Goal: Task Accomplishment & Management: Complete application form

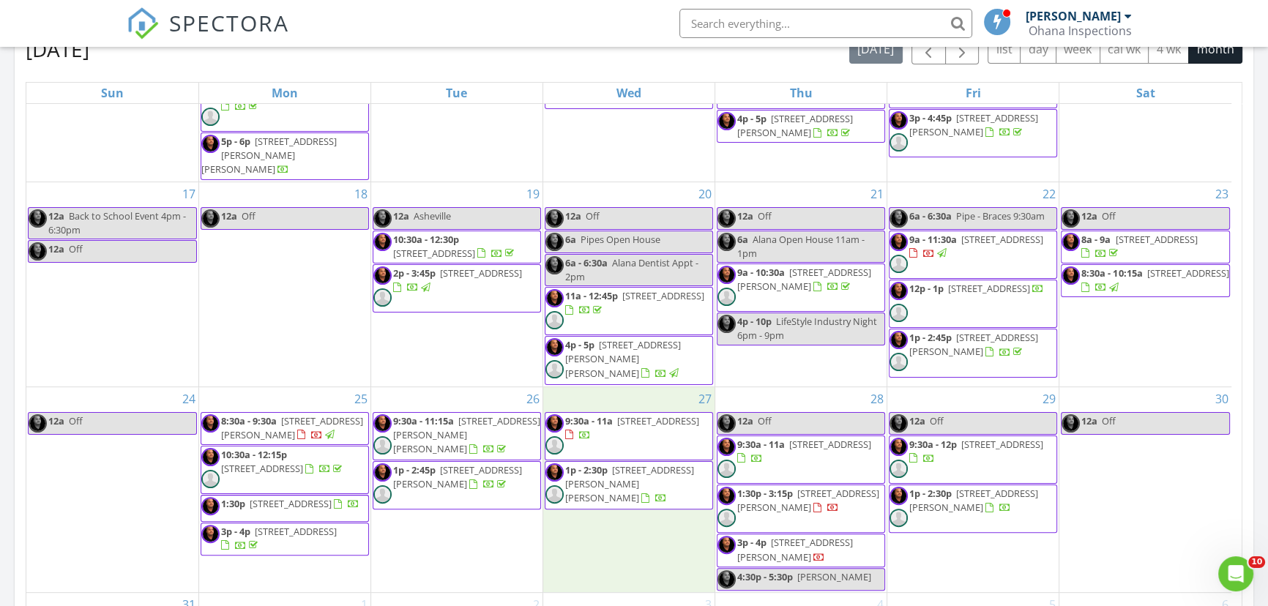
scroll to position [1353, 1288]
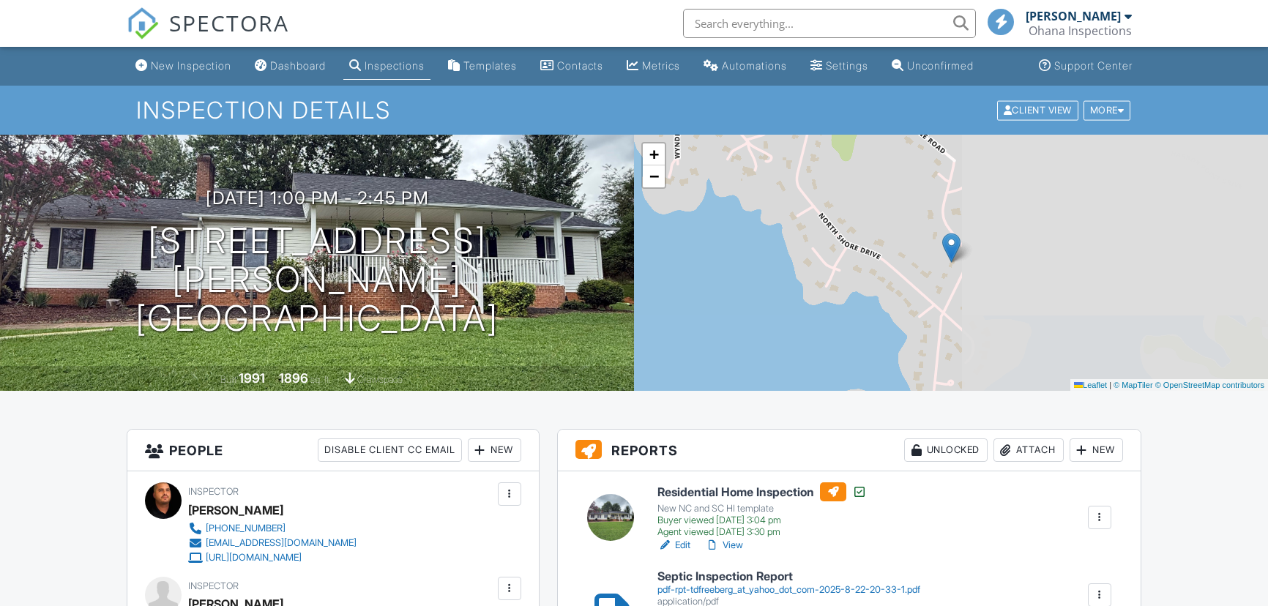
click at [1036, 438] on div "Attach" at bounding box center [1028, 449] width 70 height 23
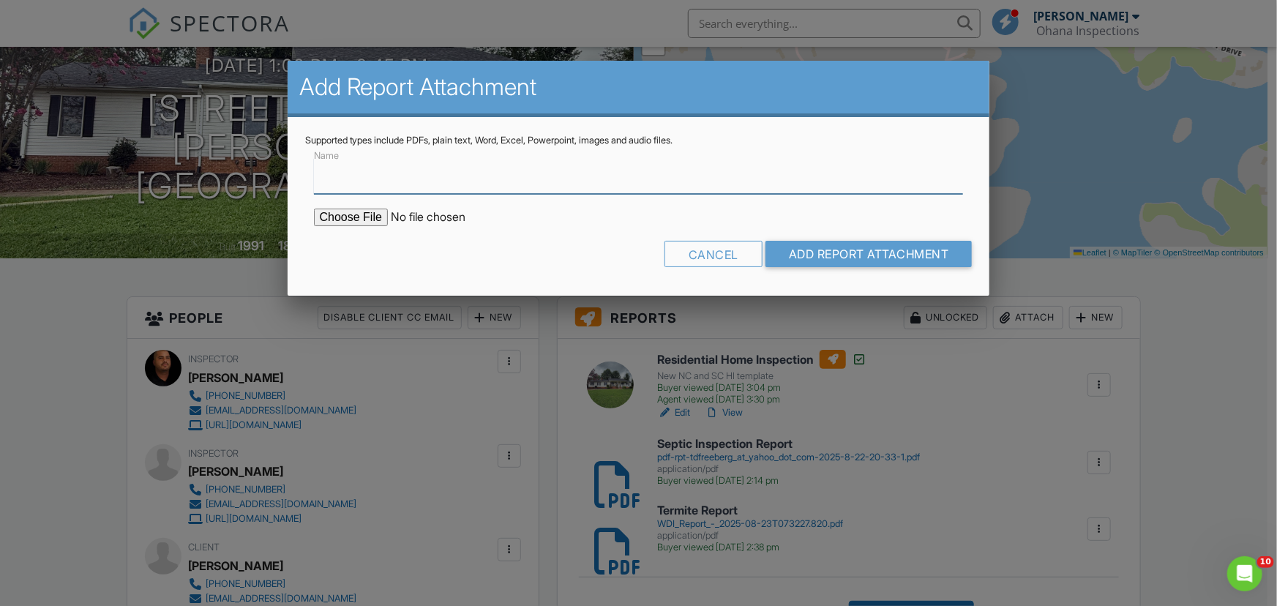
click at [356, 182] on input "Name" at bounding box center [639, 176] width 650 height 36
type input "Radon Report"
type input "C:\fakepath\6F8EE543-3F4C-43A1-A336-CEC6B18B2345.pdf"
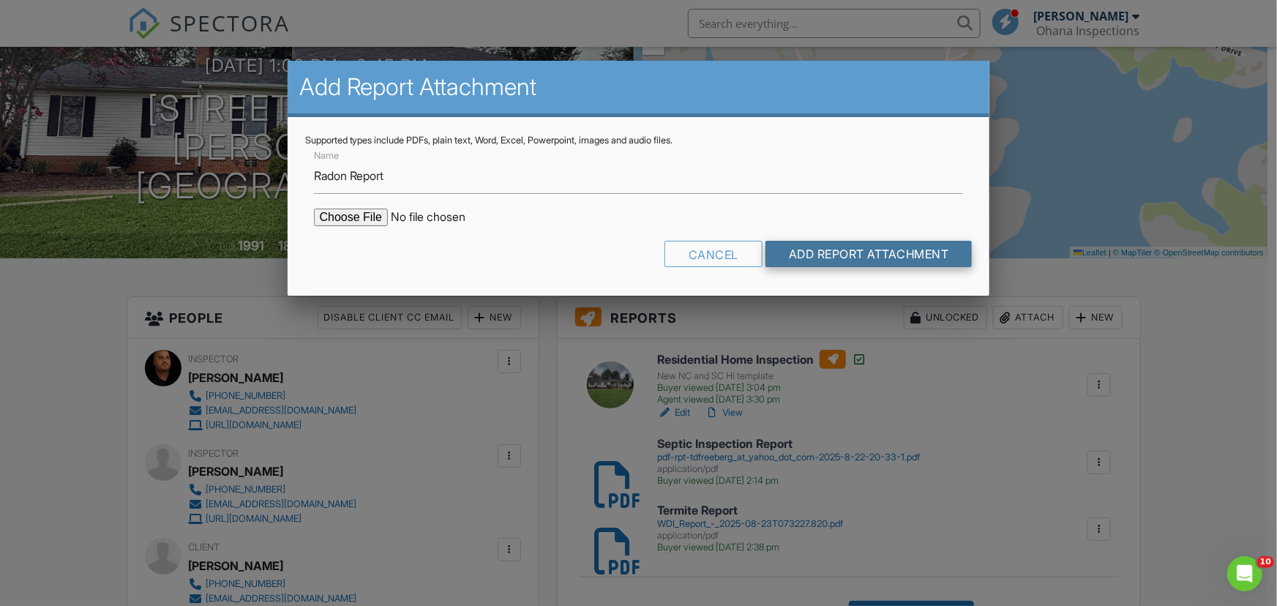
click at [814, 252] on input "Add Report Attachment" at bounding box center [869, 254] width 207 height 26
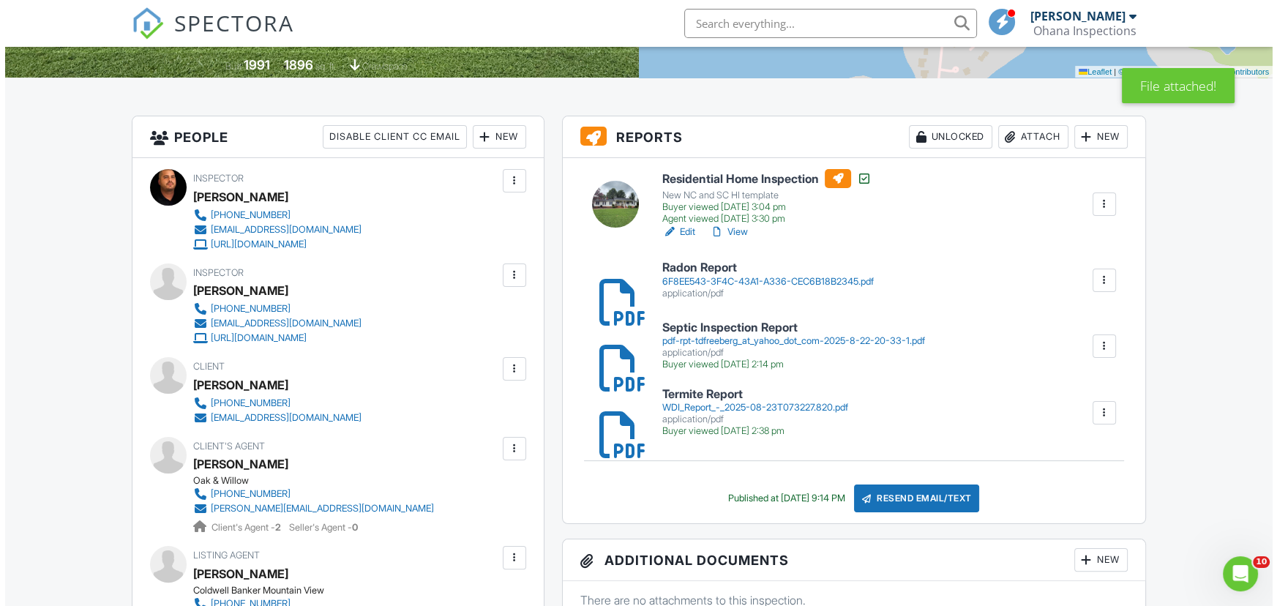
scroll to position [332, 0]
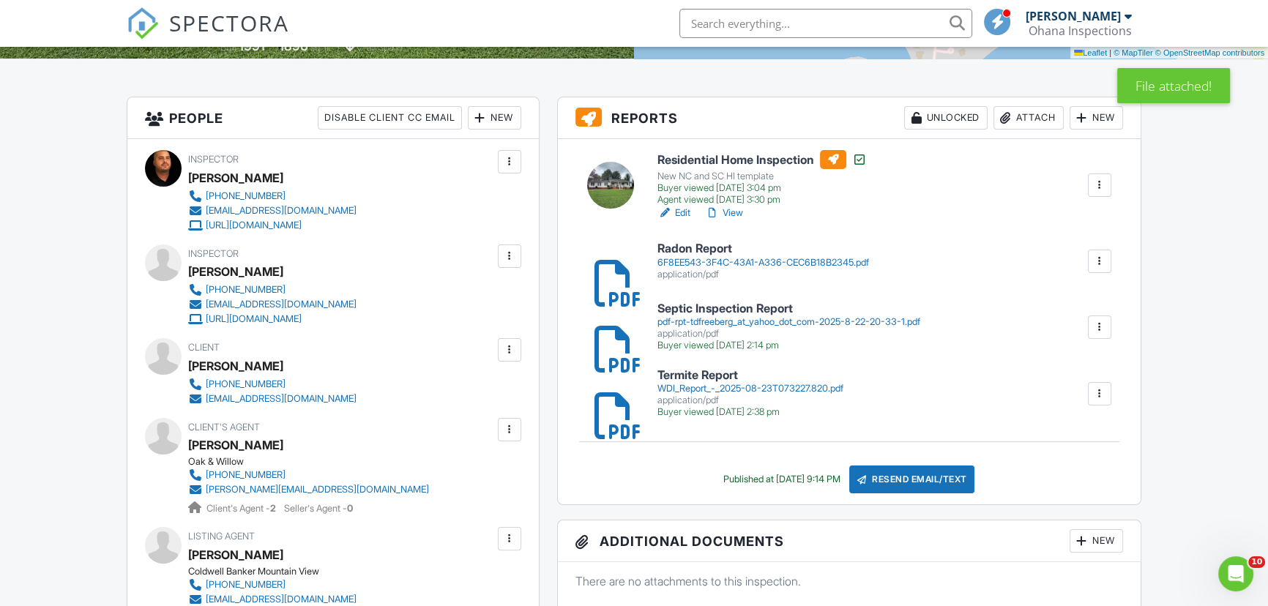
click at [934, 479] on div "Resend Email/Text" at bounding box center [912, 480] width 126 height 28
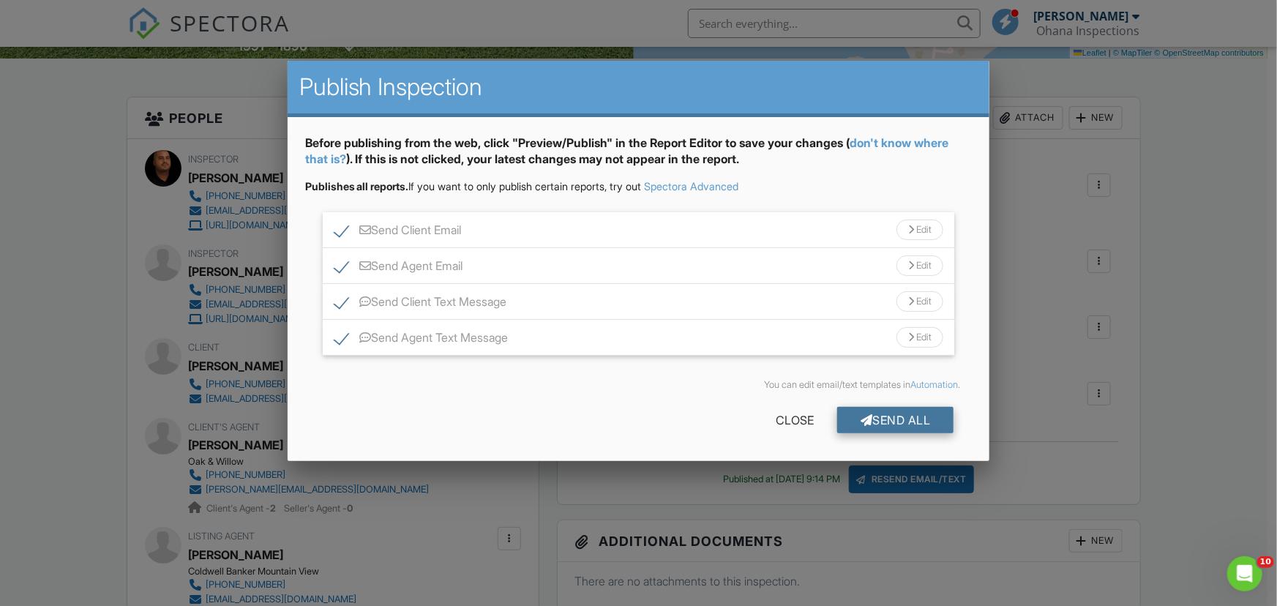
click at [905, 427] on div "Send All" at bounding box center [895, 420] width 117 height 26
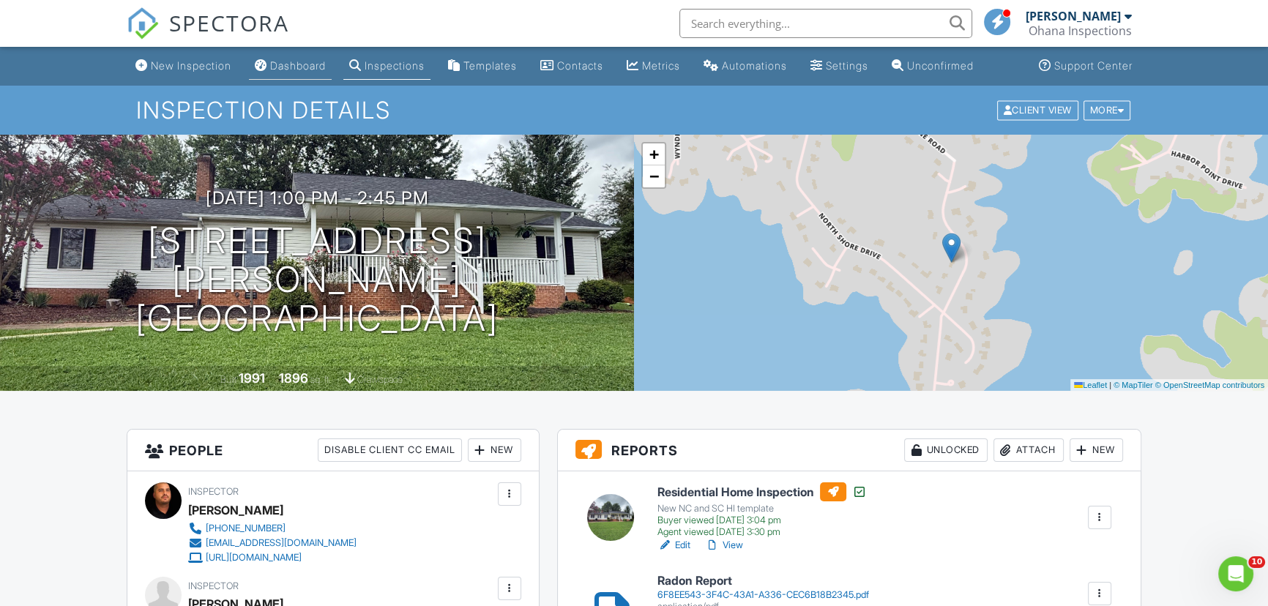
click at [306, 61] on div "Dashboard" at bounding box center [298, 65] width 56 height 12
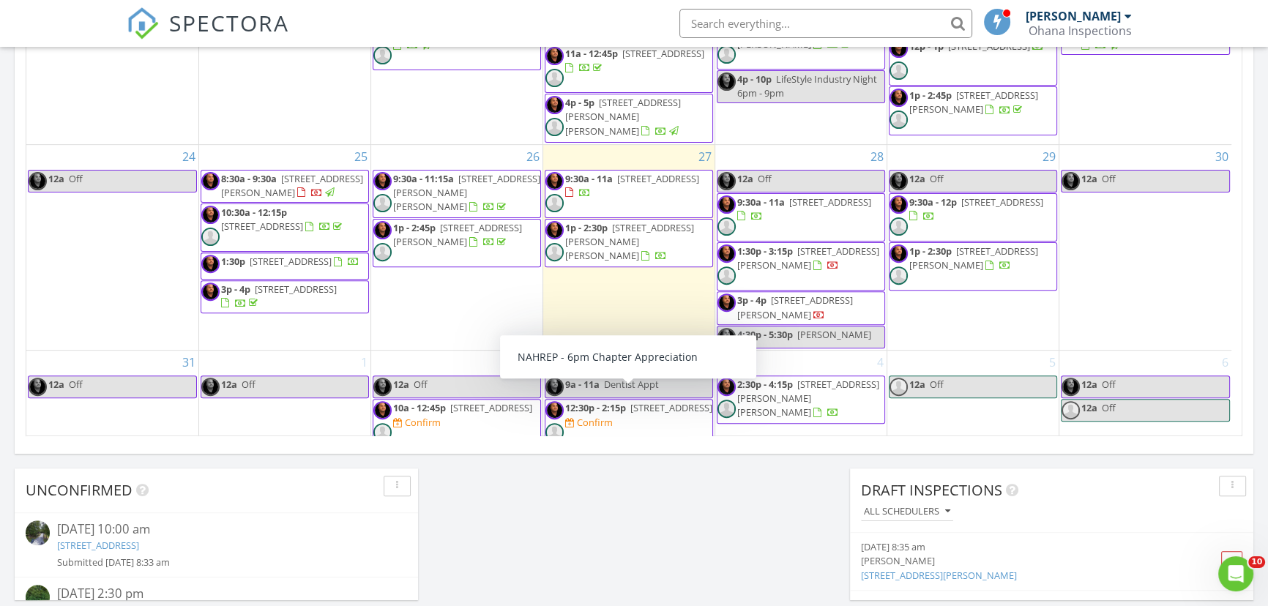
scroll to position [864, 0]
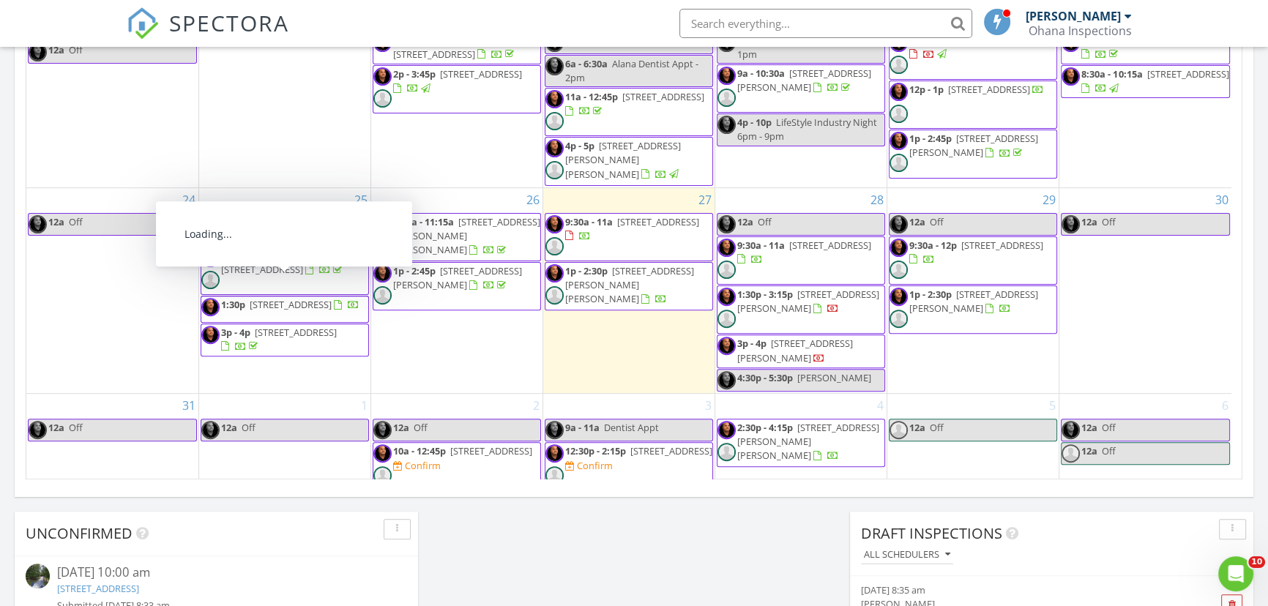
click at [477, 444] on span "14001 Cabarrus Station Road, Midland 28107" at bounding box center [491, 450] width 82 height 13
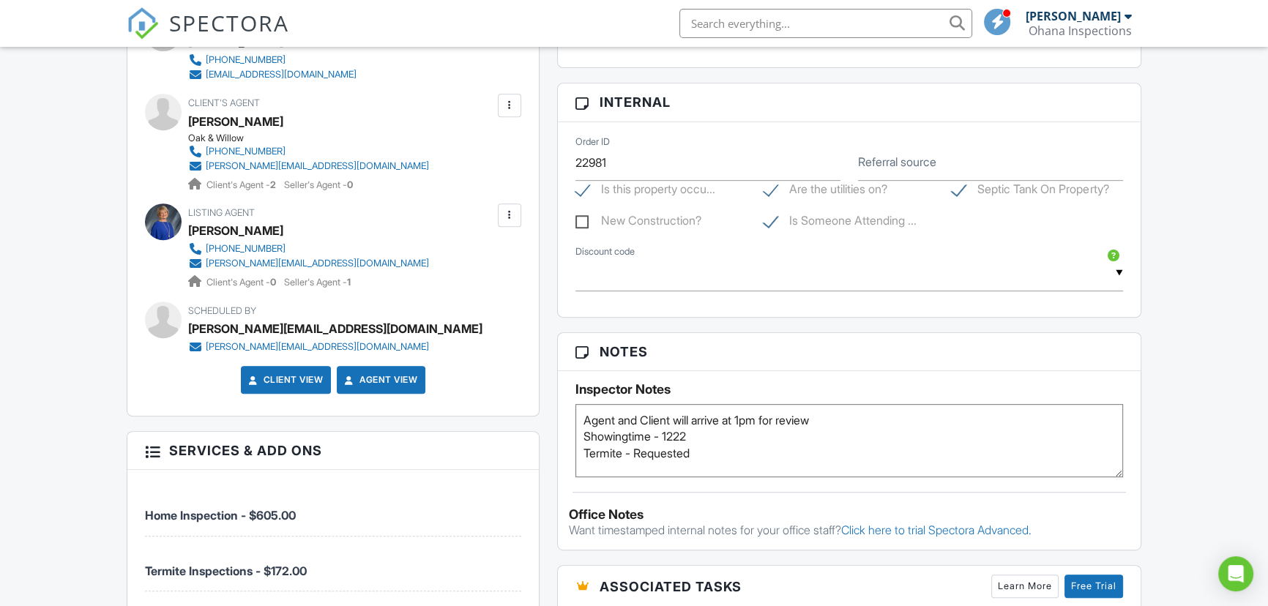
drag, startPoint x: 635, startPoint y: 447, endPoint x: 719, endPoint y: 453, distance: 83.6
click at [719, 453] on textarea "Agent and Client will arrive at 1pm for review Showingtime - 1222 Termite - Req…" at bounding box center [848, 440] width 547 height 73
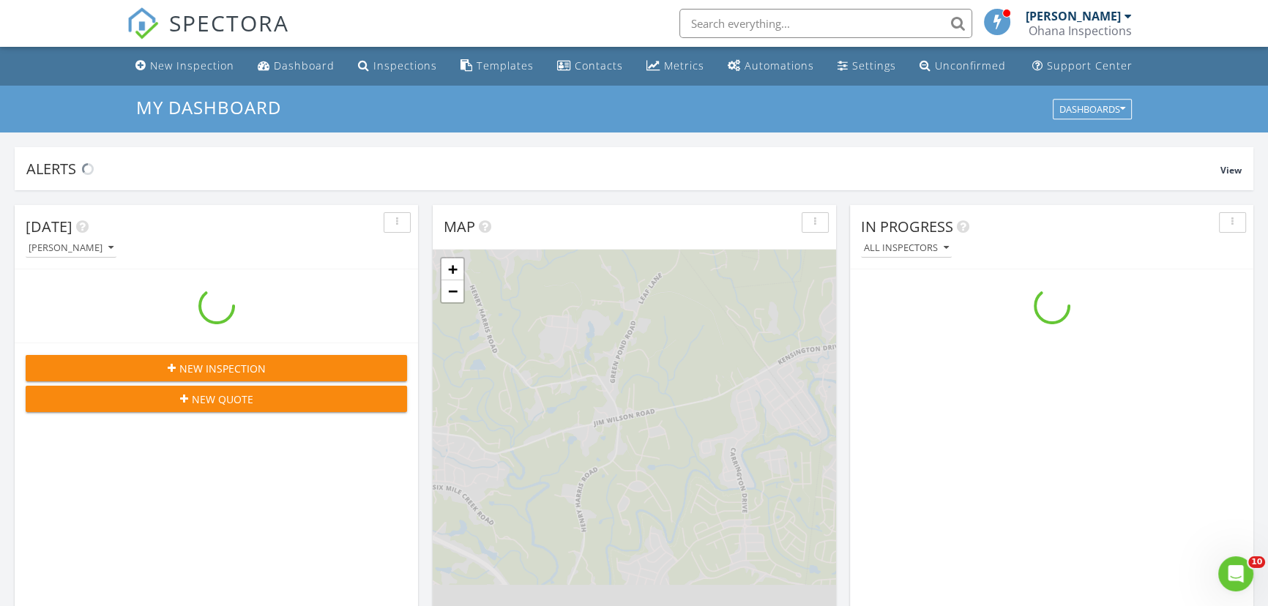
scroll to position [1353, 1288]
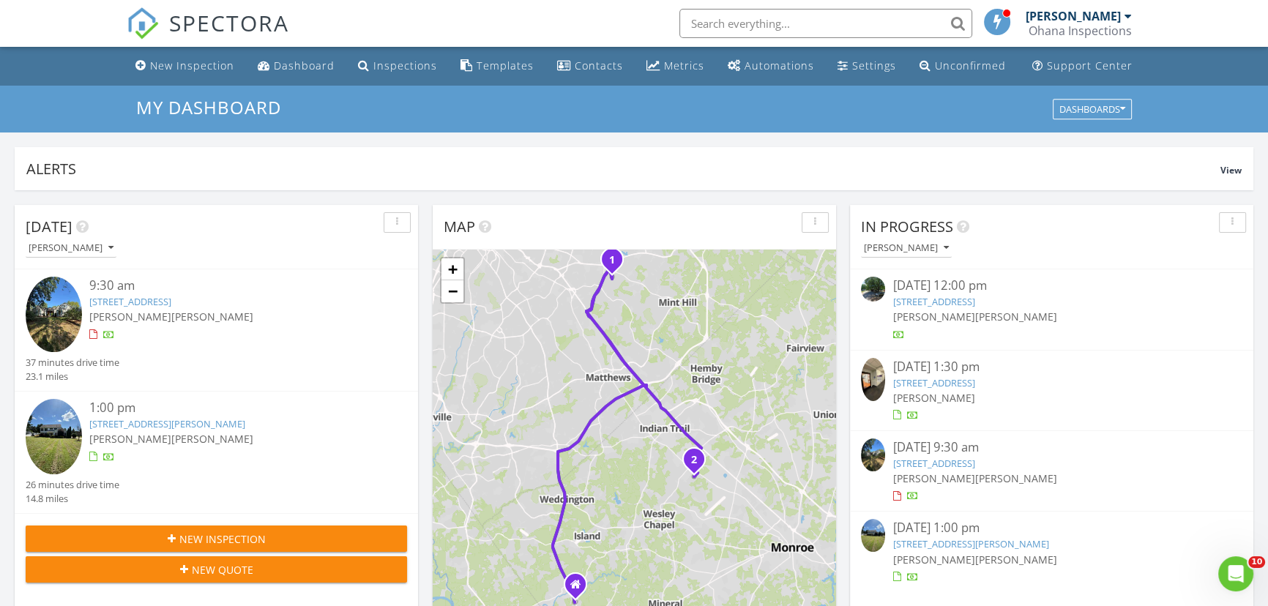
click at [761, 16] on input "text" at bounding box center [825, 23] width 293 height 29
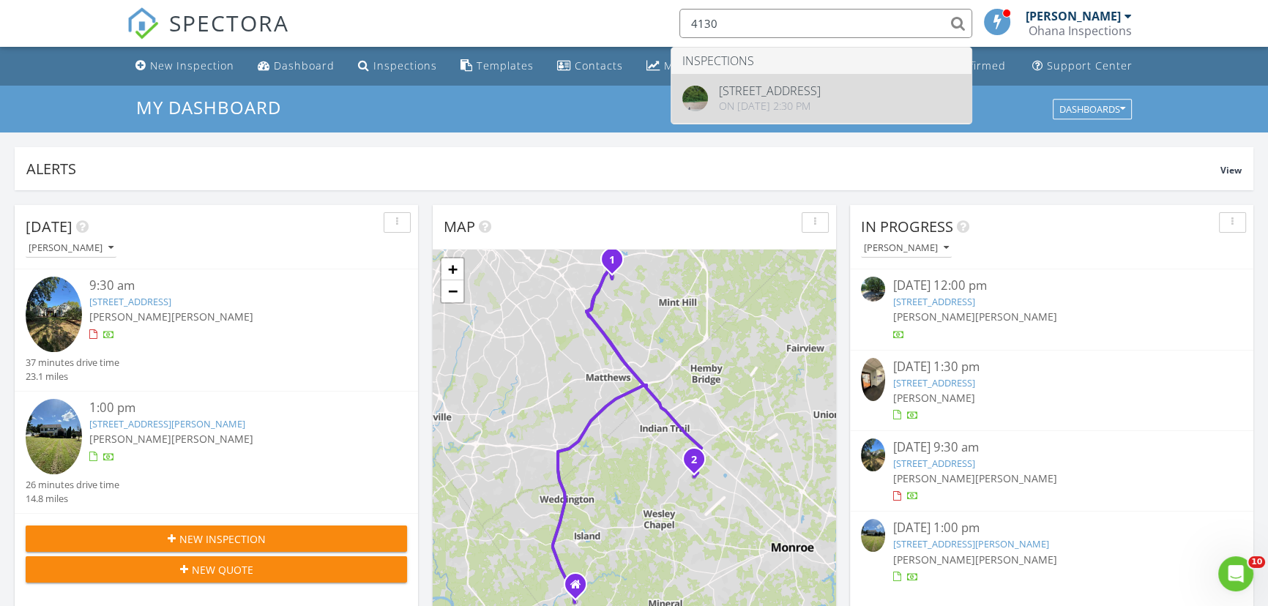
type input "4130"
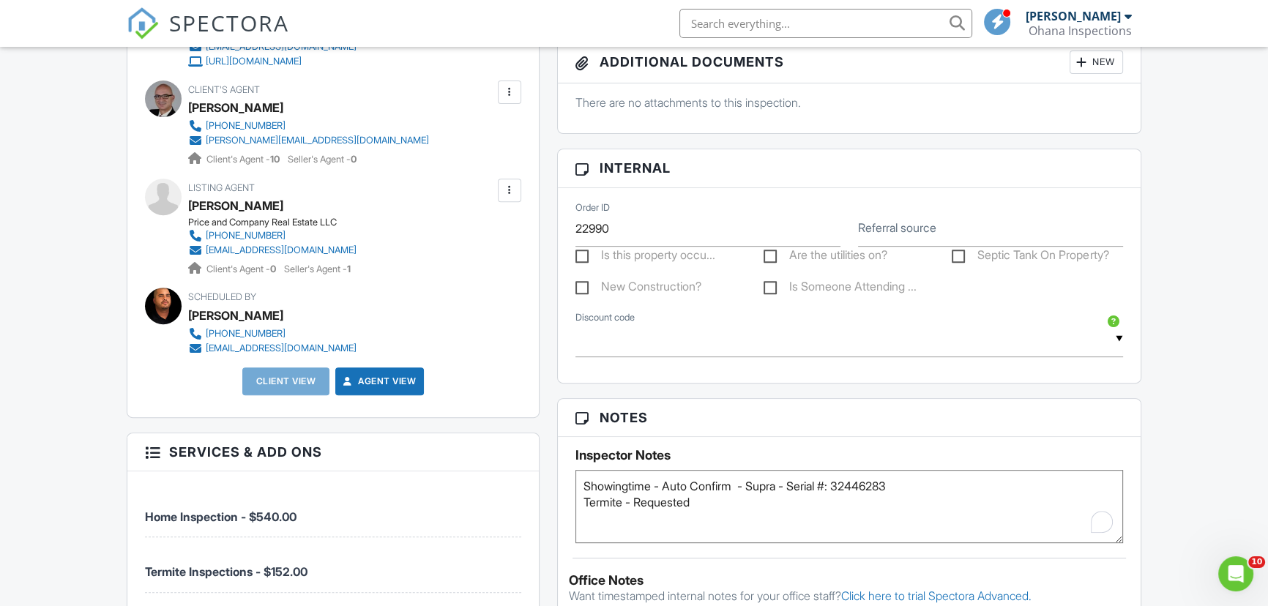
drag, startPoint x: 633, startPoint y: 501, endPoint x: 744, endPoint y: 497, distance: 110.6
click at [744, 497] on textarea "Showingtime - Auto Confirm - Supra - Serial #: 32446283 Termite - Requested" at bounding box center [848, 506] width 547 height 73
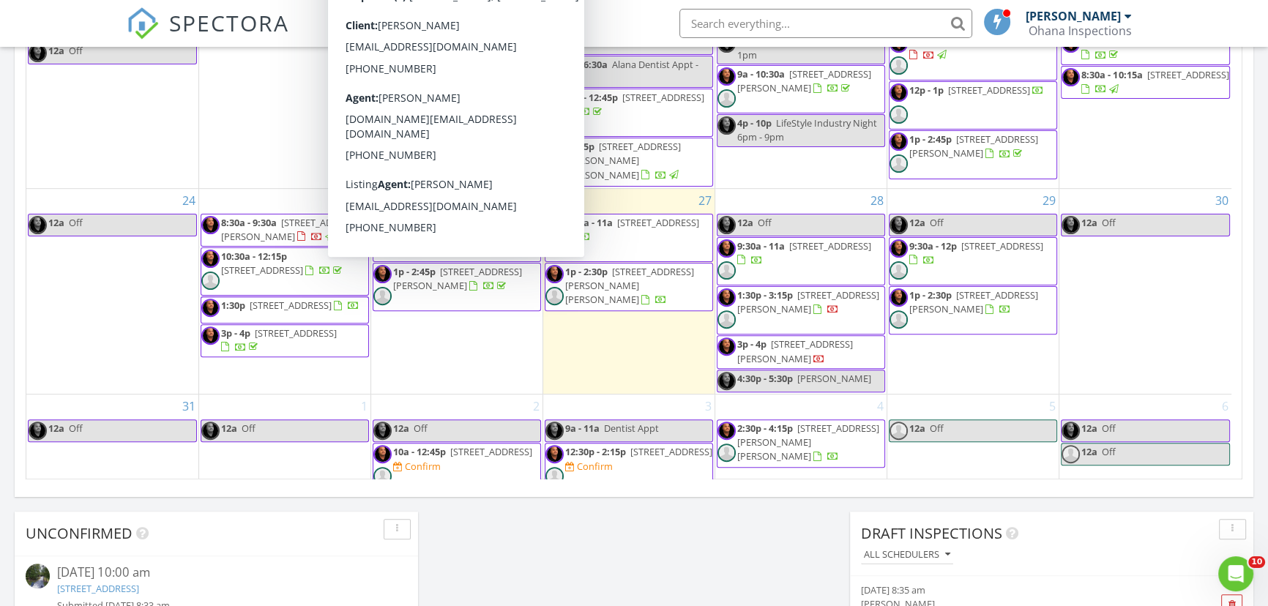
scroll to position [479, 0]
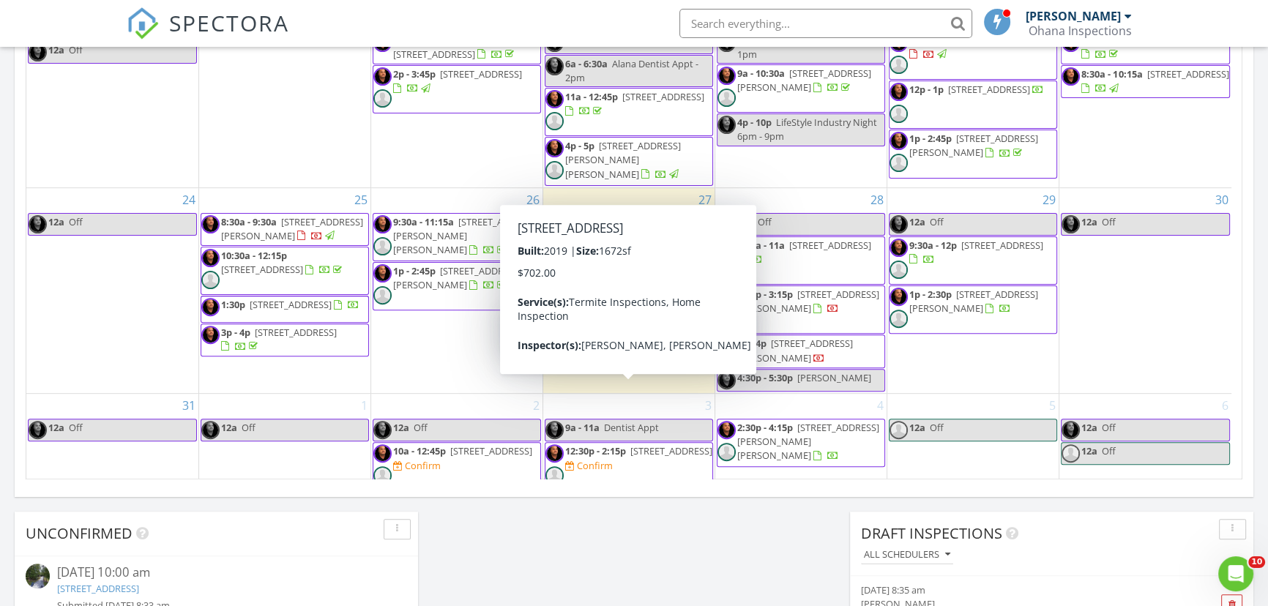
click at [665, 444] on span "[STREET_ADDRESS]" at bounding box center [671, 450] width 82 height 13
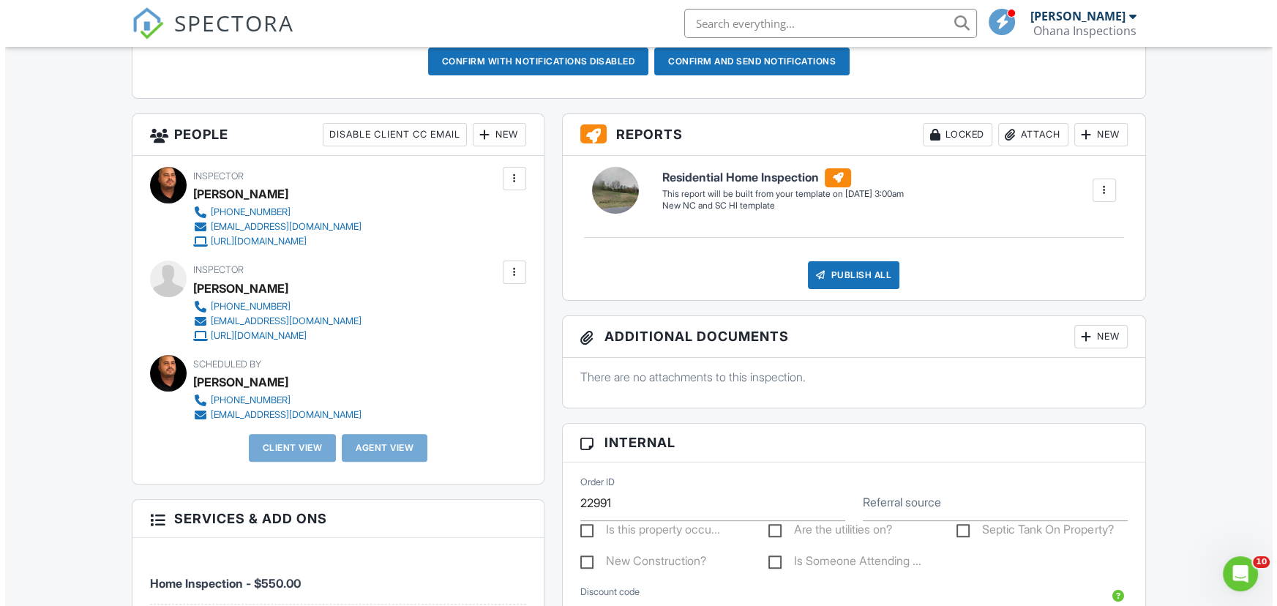
scroll to position [466, 0]
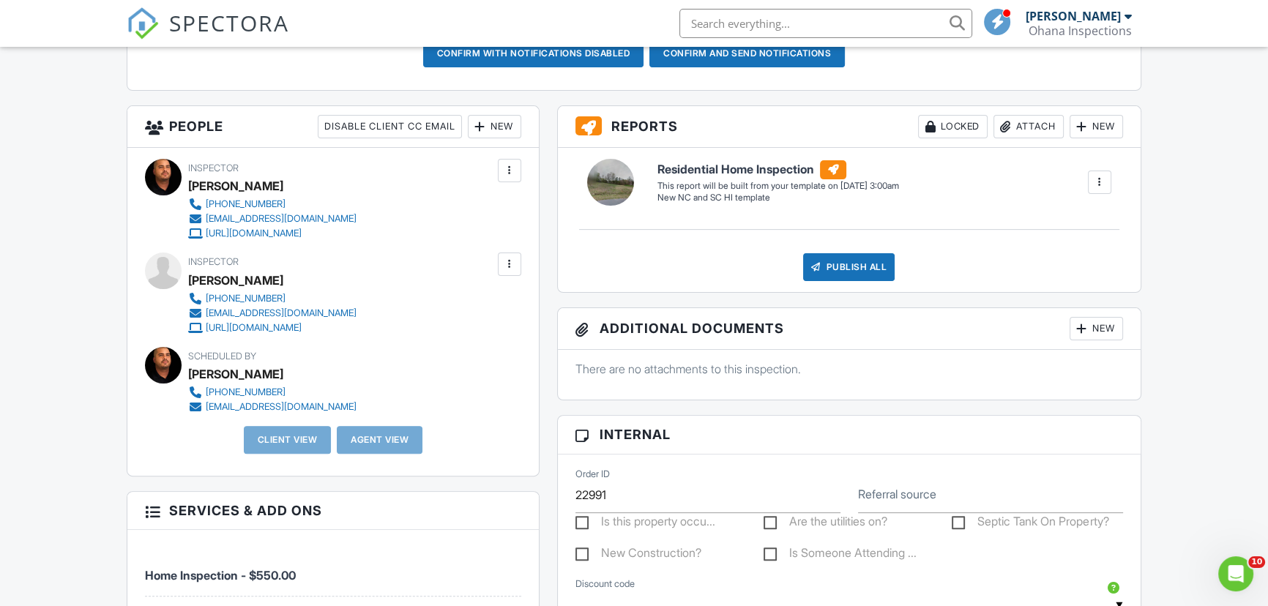
click at [485, 126] on div at bounding box center [480, 126] width 15 height 15
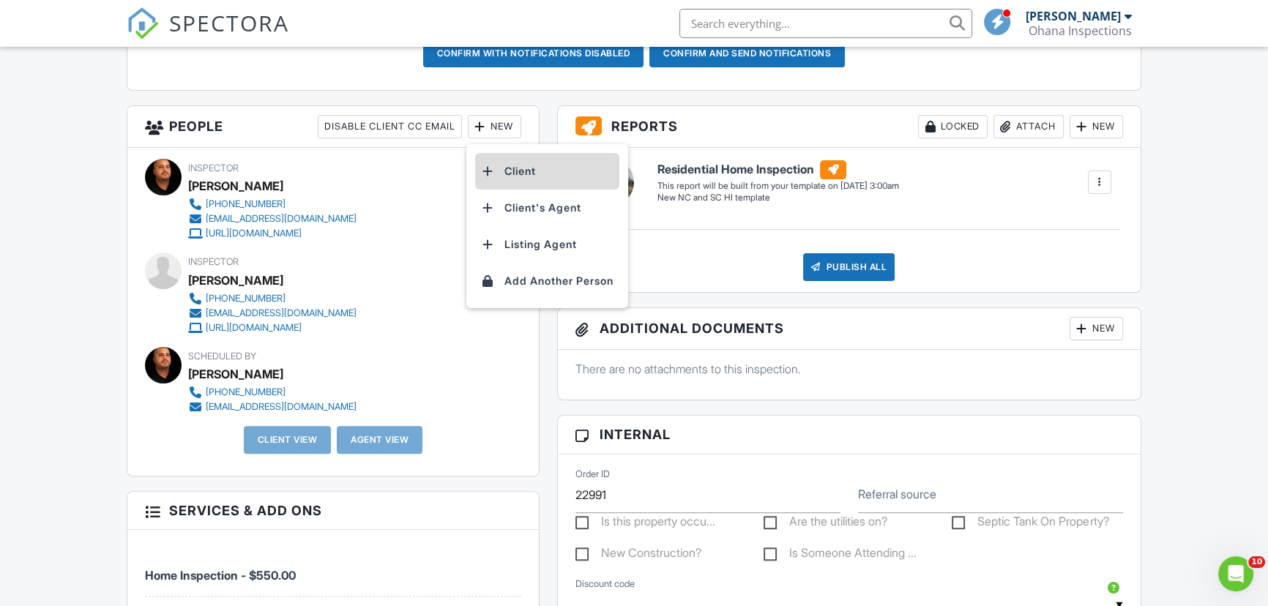
click at [513, 168] on li "Client" at bounding box center [547, 171] width 144 height 37
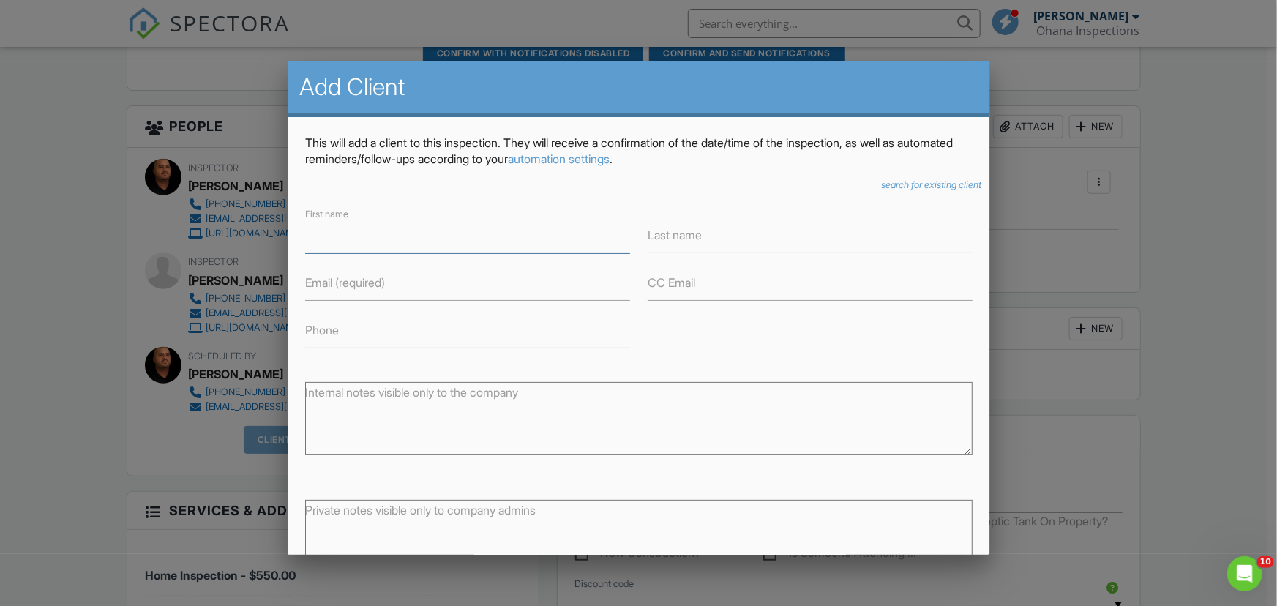
click at [467, 231] on input "First name" at bounding box center [467, 235] width 325 height 36
type input "Jovany"
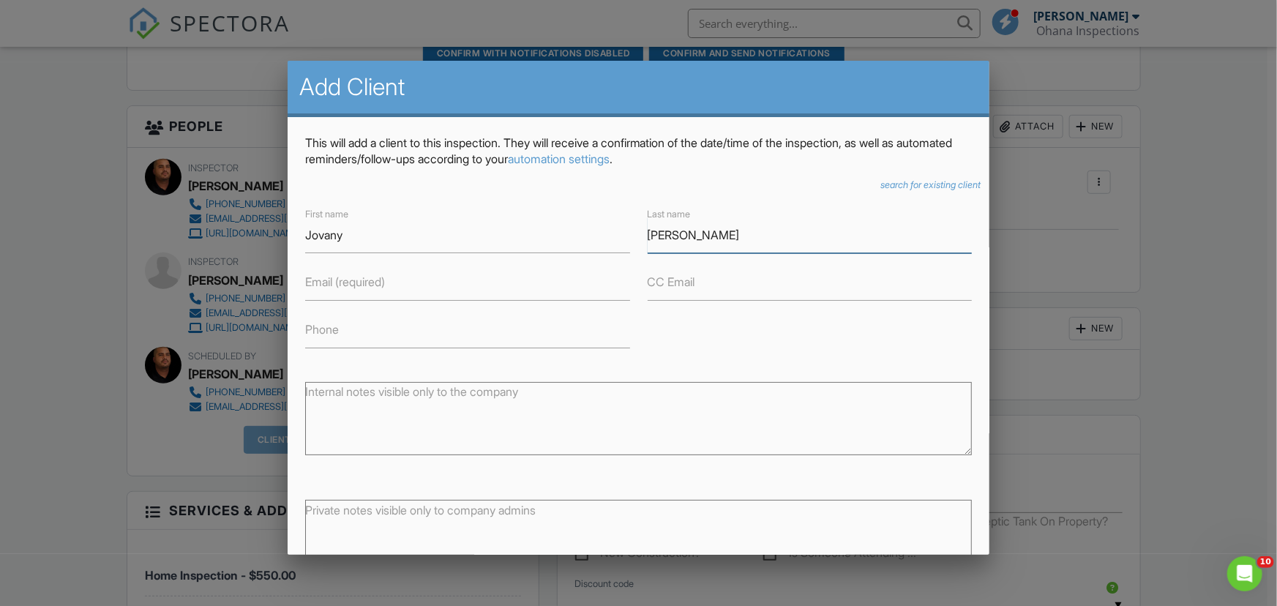
type input "Martinez"
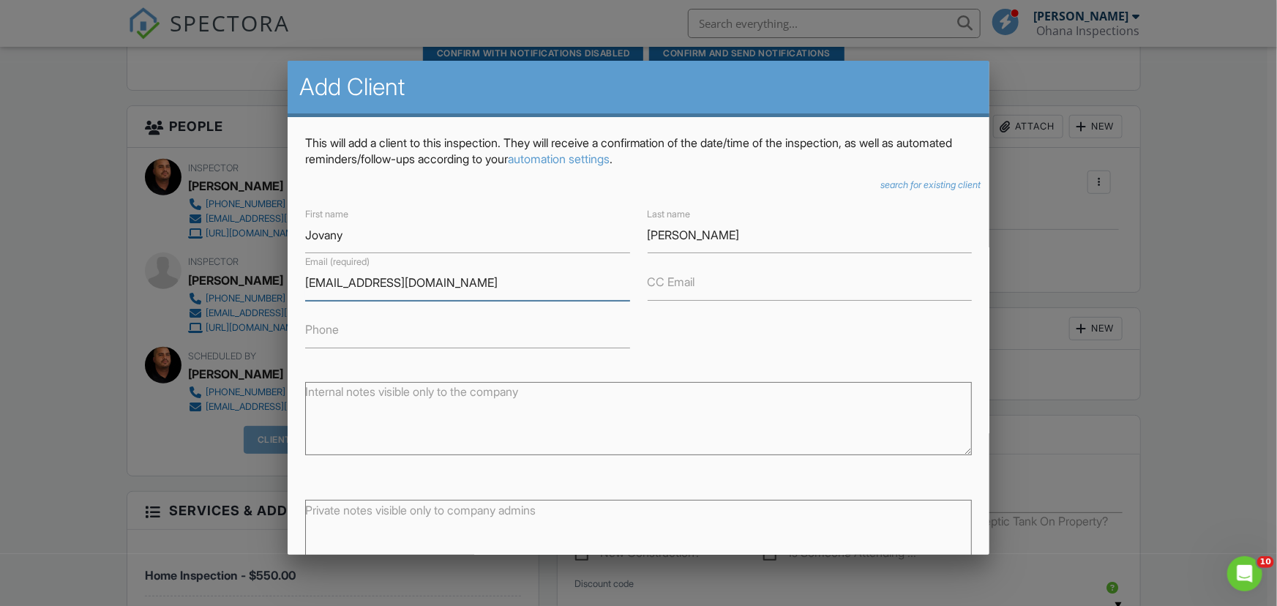
type input "jovmart1080@gmail.com"
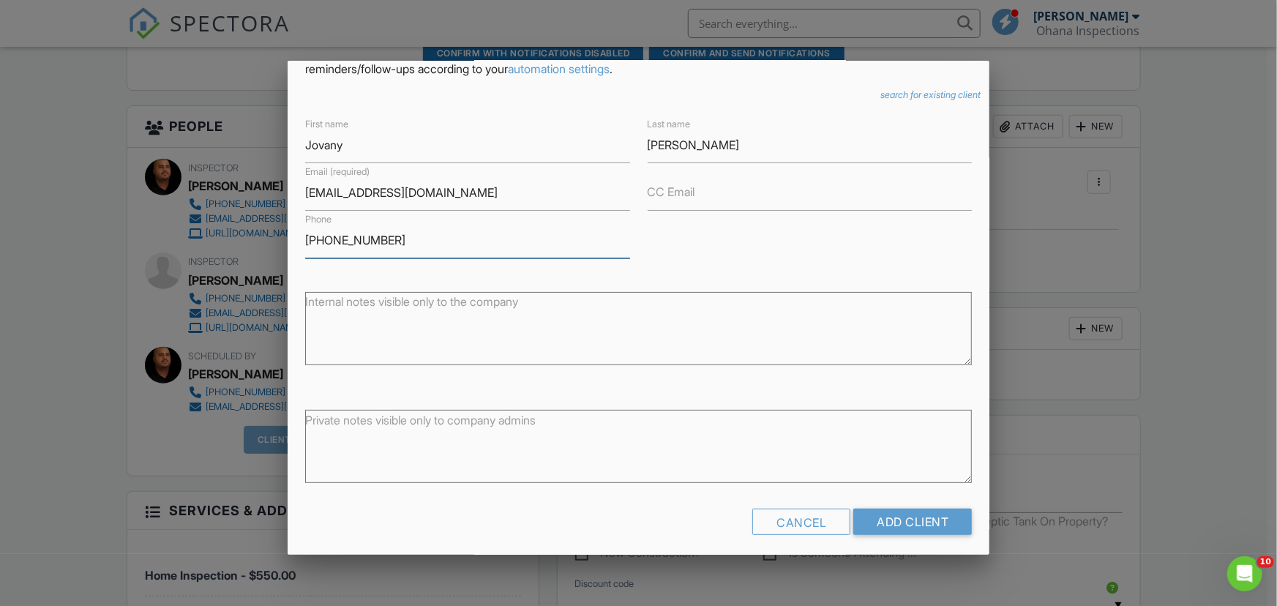
scroll to position [99, 0]
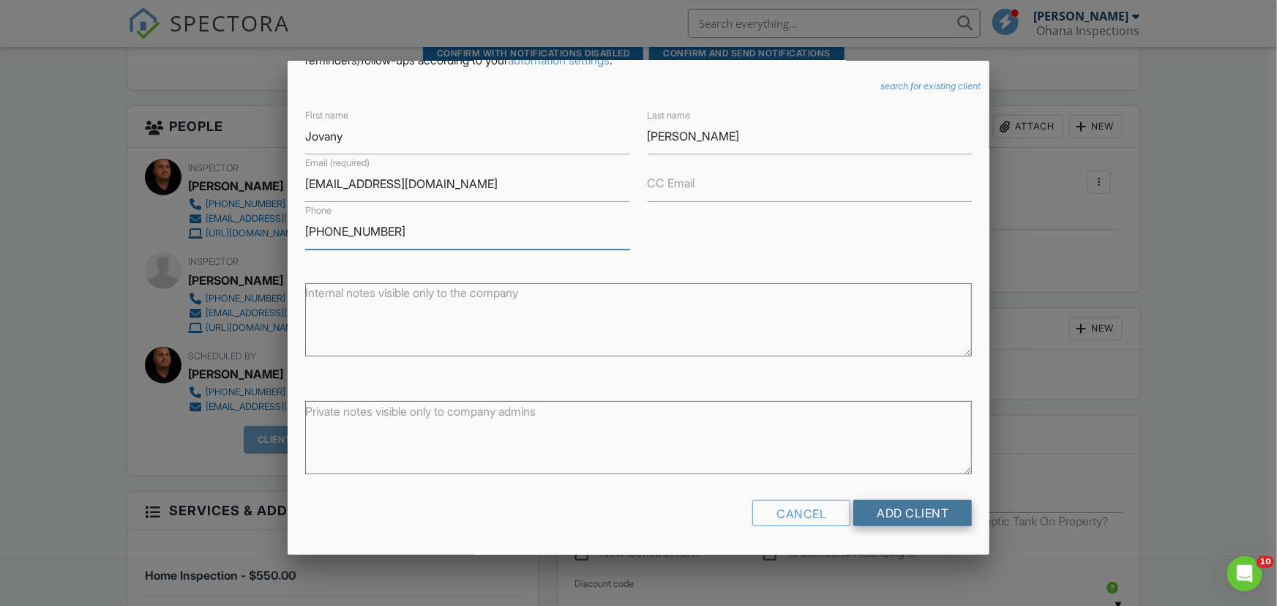
type input "828-781-3374"
click at [879, 519] on input "Add Client" at bounding box center [912, 513] width 119 height 26
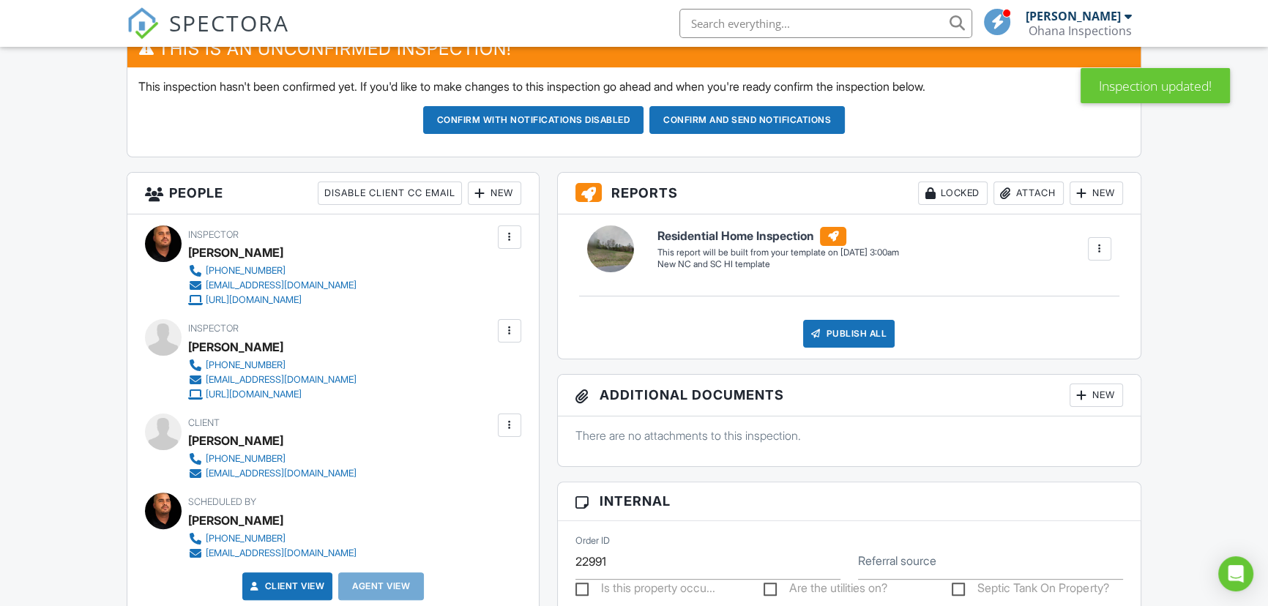
click at [476, 190] on div at bounding box center [480, 193] width 15 height 15
drag, startPoint x: 512, startPoint y: 277, endPoint x: 521, endPoint y: 273, distance: 9.5
click at [513, 275] on li "Client's Agent" at bounding box center [547, 274] width 144 height 37
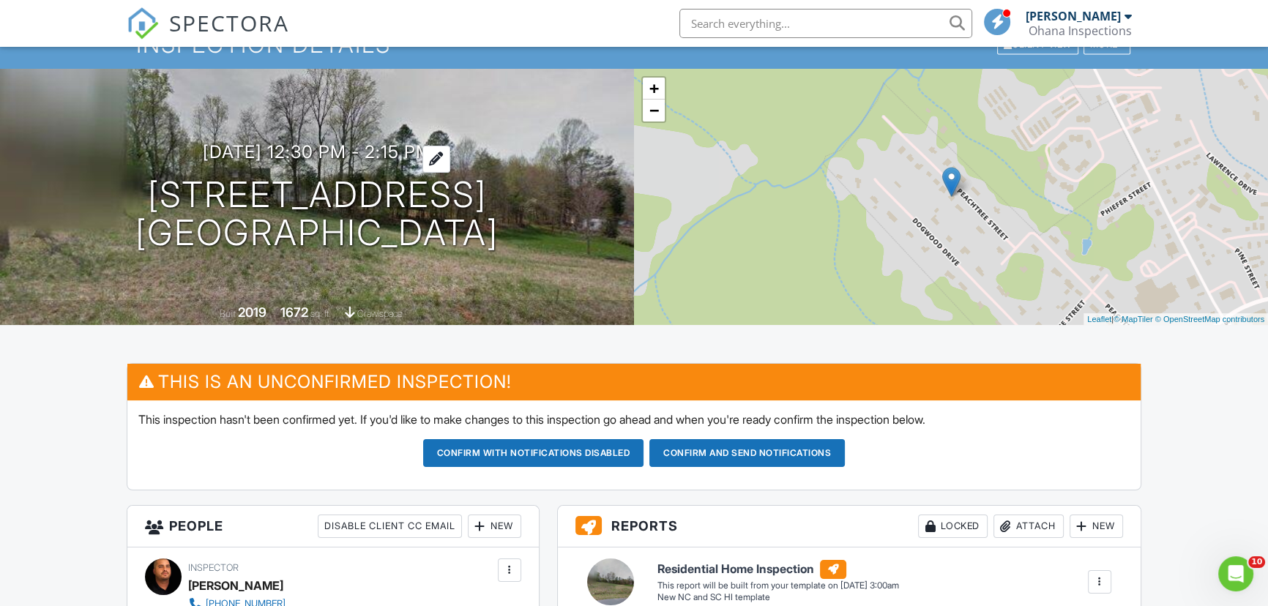
click at [326, 149] on h3 "09/03/2025 12:30 pm - 2:15 pm" at bounding box center [317, 152] width 229 height 20
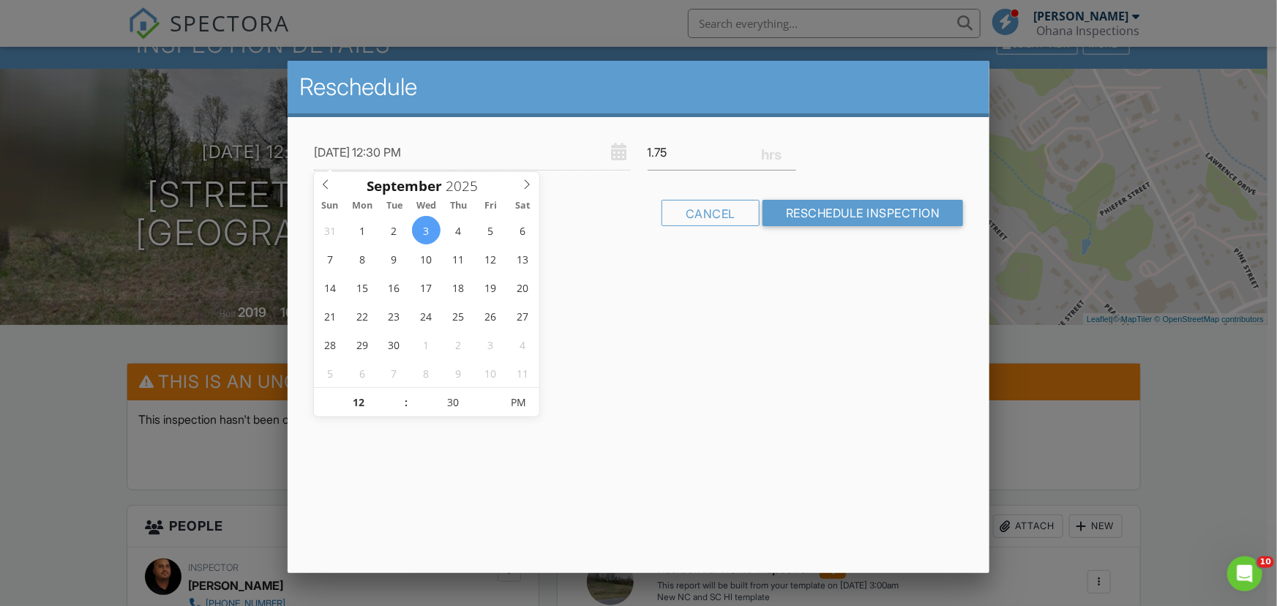
click at [153, 340] on div at bounding box center [638, 306] width 1277 height 758
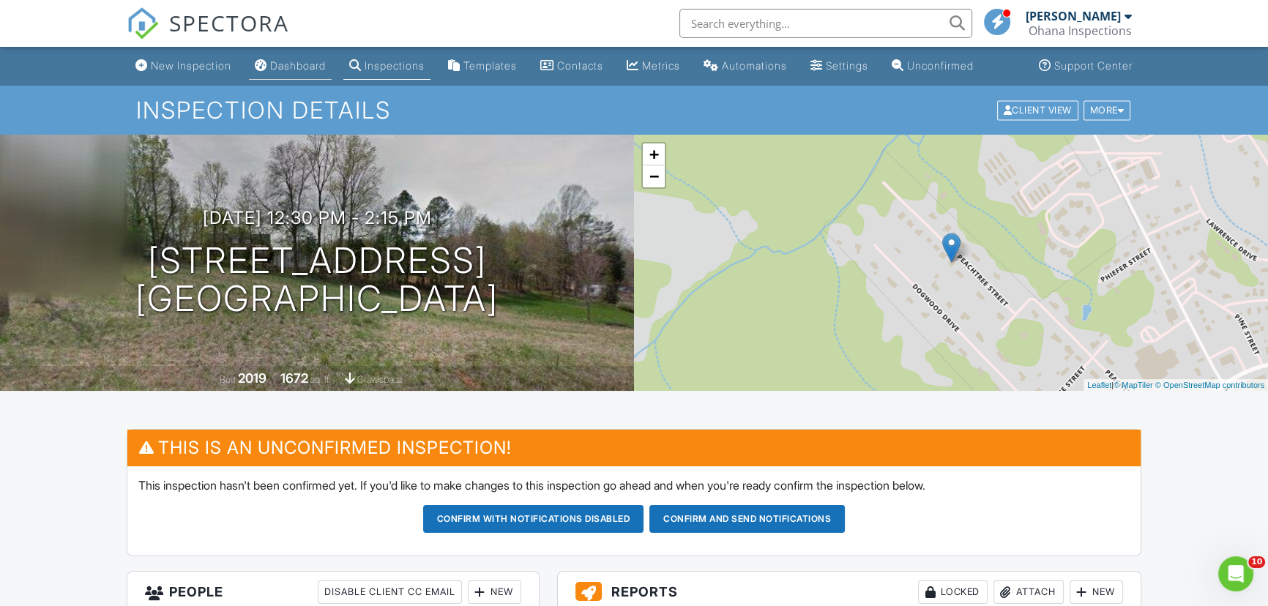
click at [300, 73] on link "Dashboard" at bounding box center [290, 66] width 83 height 27
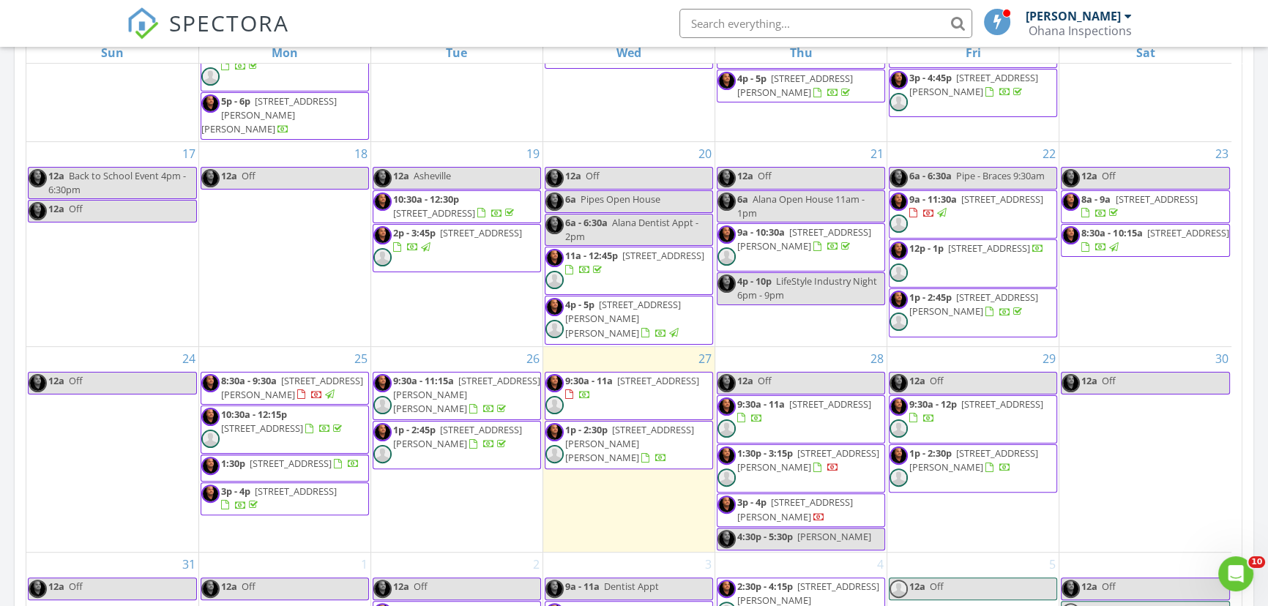
scroll to position [732, 0]
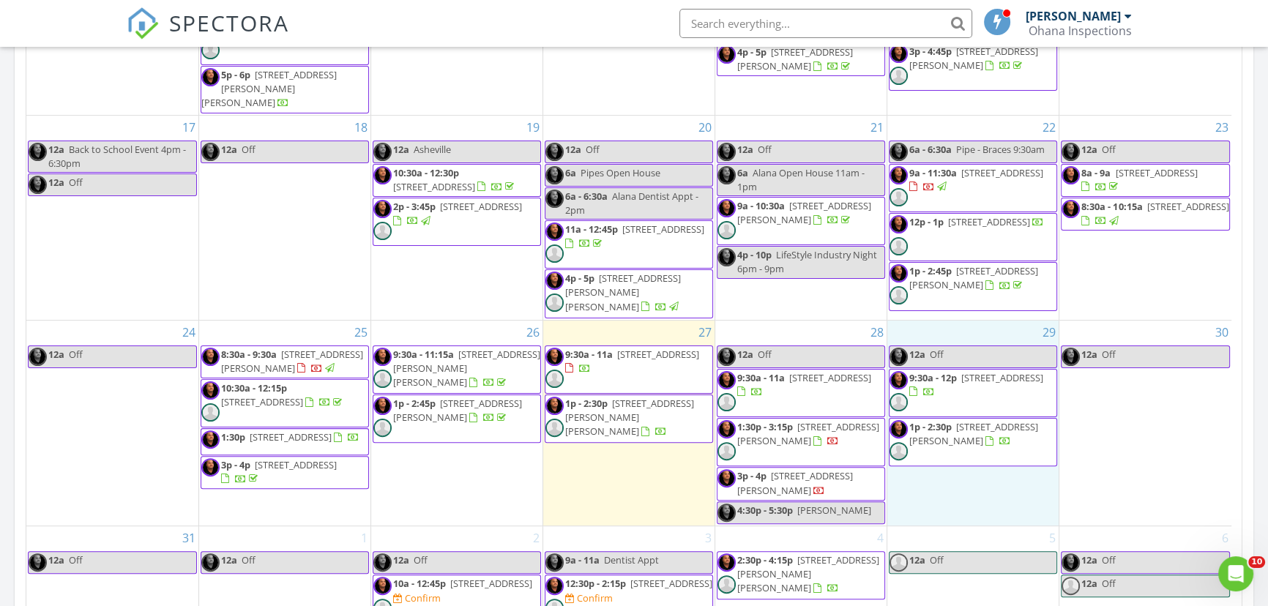
click at [959, 431] on div "29 12a Off 9:30a - 12p [STREET_ADDRESS] 1p - 2:30p [STREET_ADDRESS][PERSON_NAME]" at bounding box center [972, 423] width 171 height 205
click at [975, 373] on link "Inspection" at bounding box center [969, 369] width 75 height 23
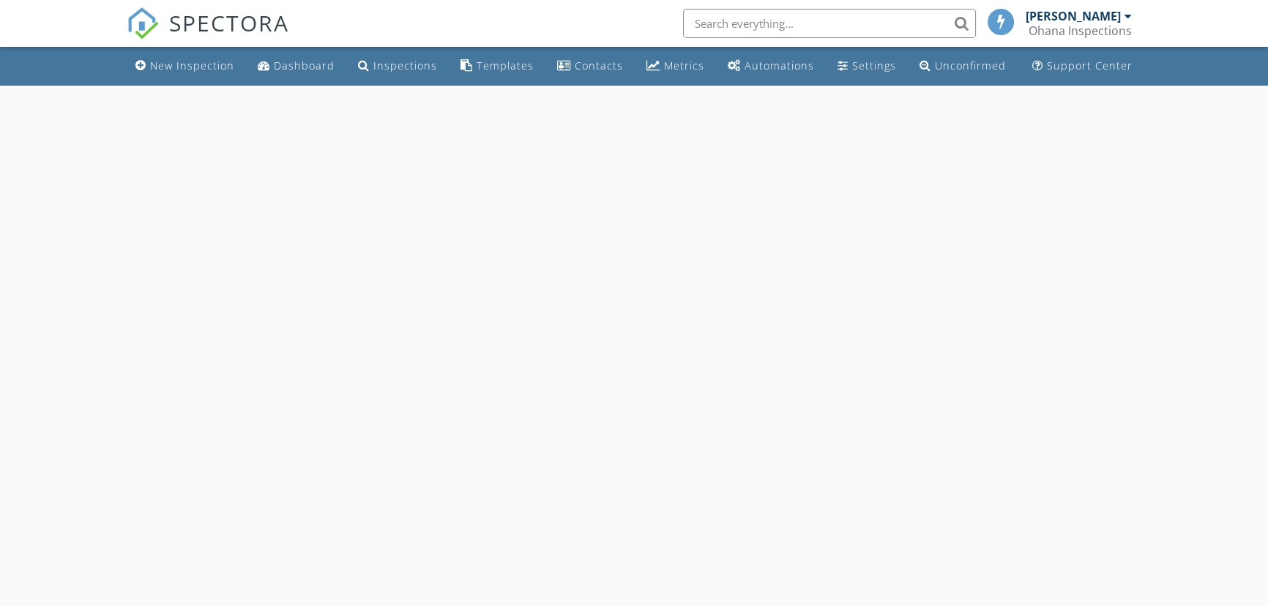
select select "7"
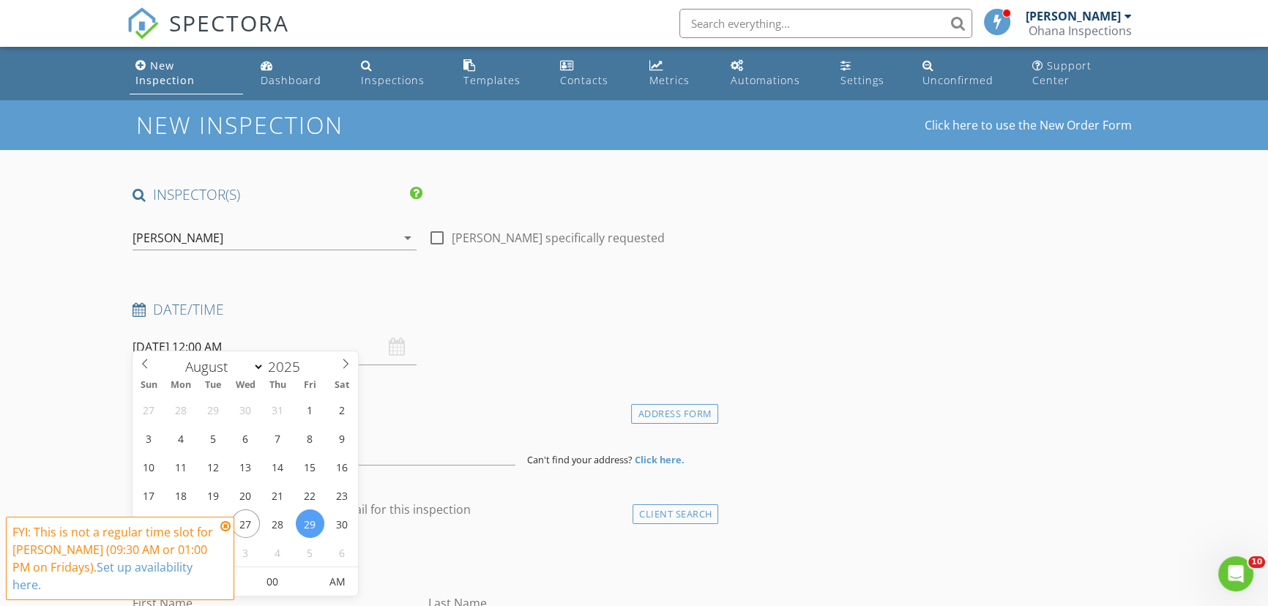
click at [222, 346] on input "08/29/2025 12:00 AM" at bounding box center [274, 347] width 284 height 36
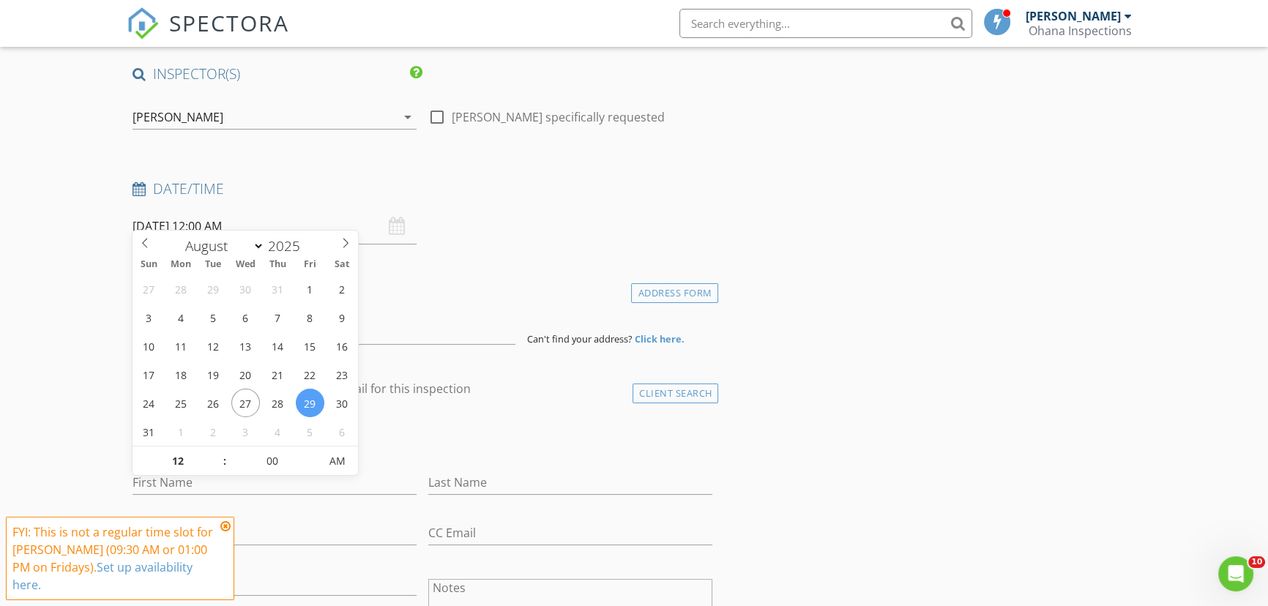
scroll to position [132, 0]
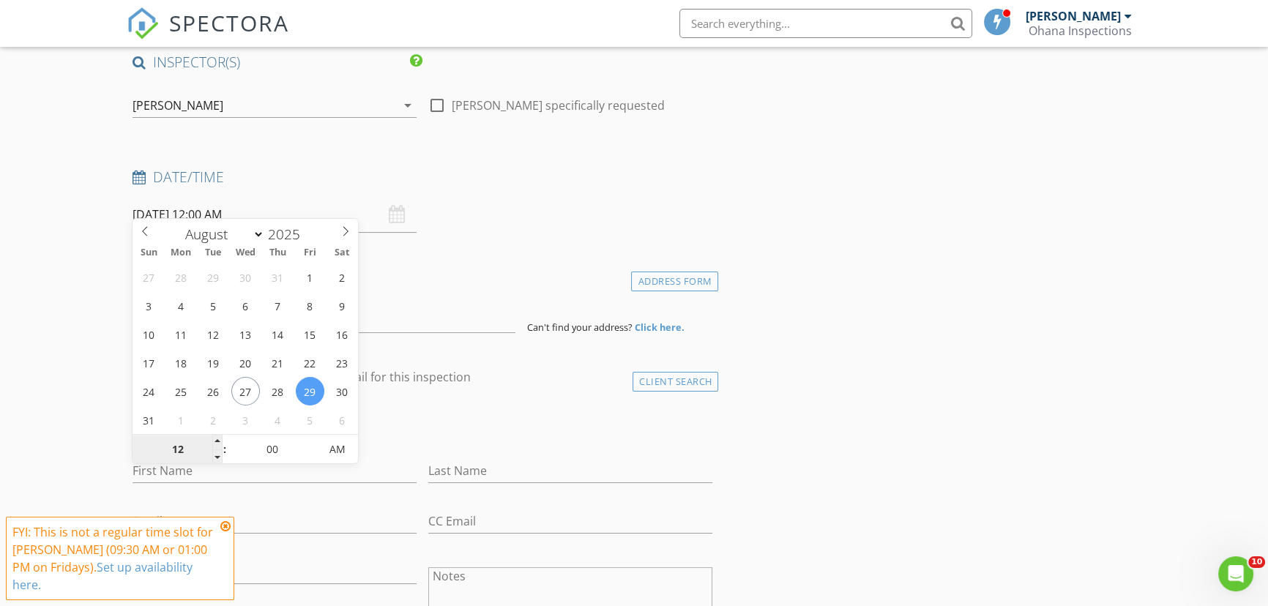
click at [180, 449] on input "12" at bounding box center [177, 449] width 90 height 29
type input "04"
type input "08/29/2025 4:00 AM"
click at [286, 452] on input "00" at bounding box center [272, 449] width 90 height 29
type input "30"
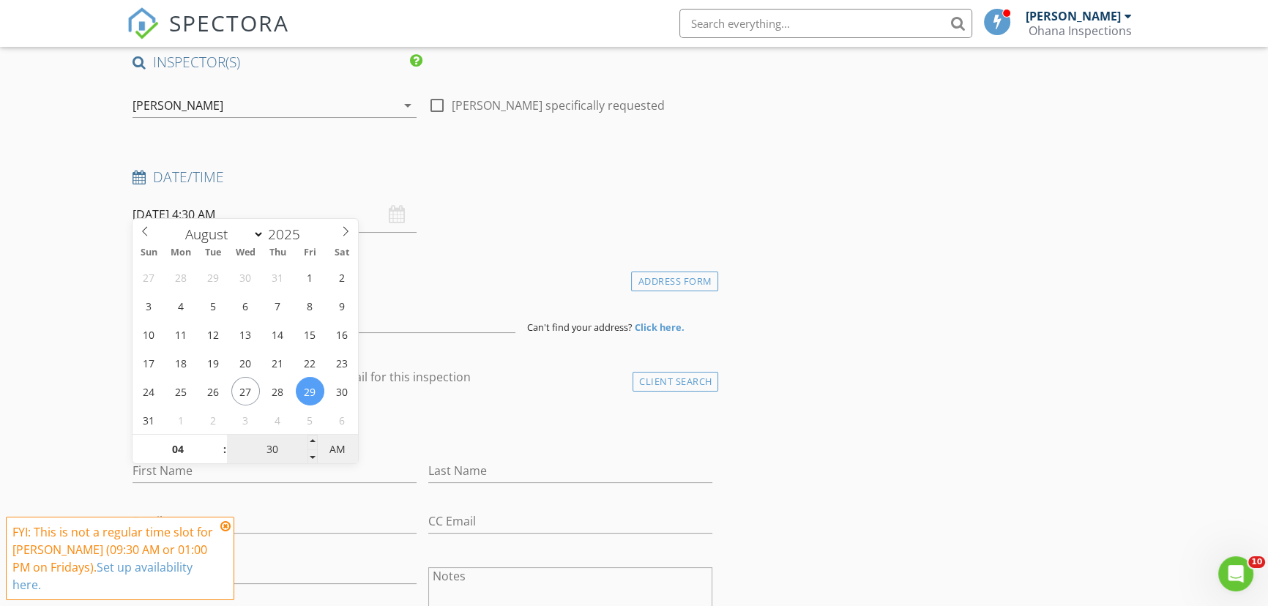
type input "08/29/2025 4:30 PM"
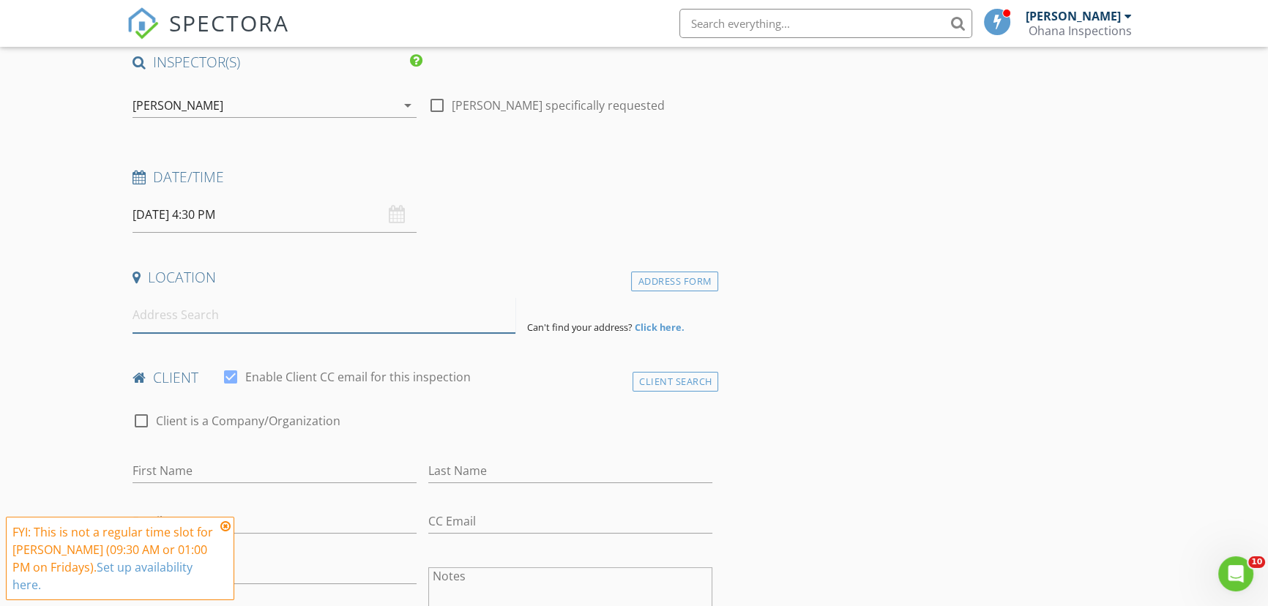
click at [308, 312] on input at bounding box center [323, 315] width 383 height 36
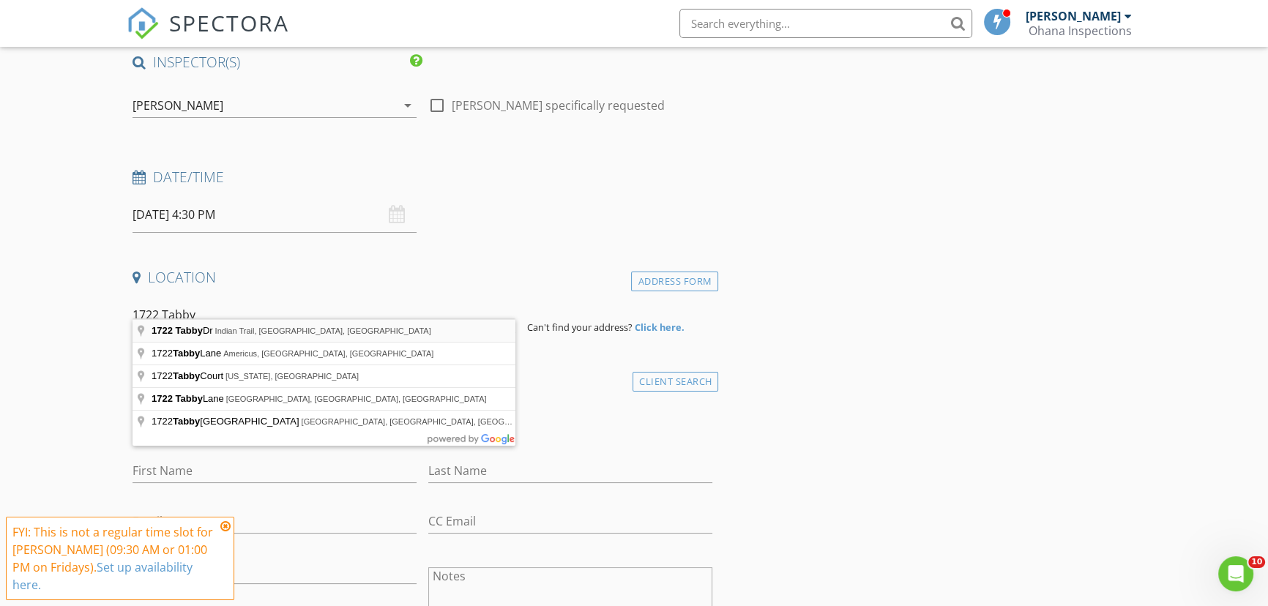
type input "1722 Tabby Dr, Indian Trail, NC, USA"
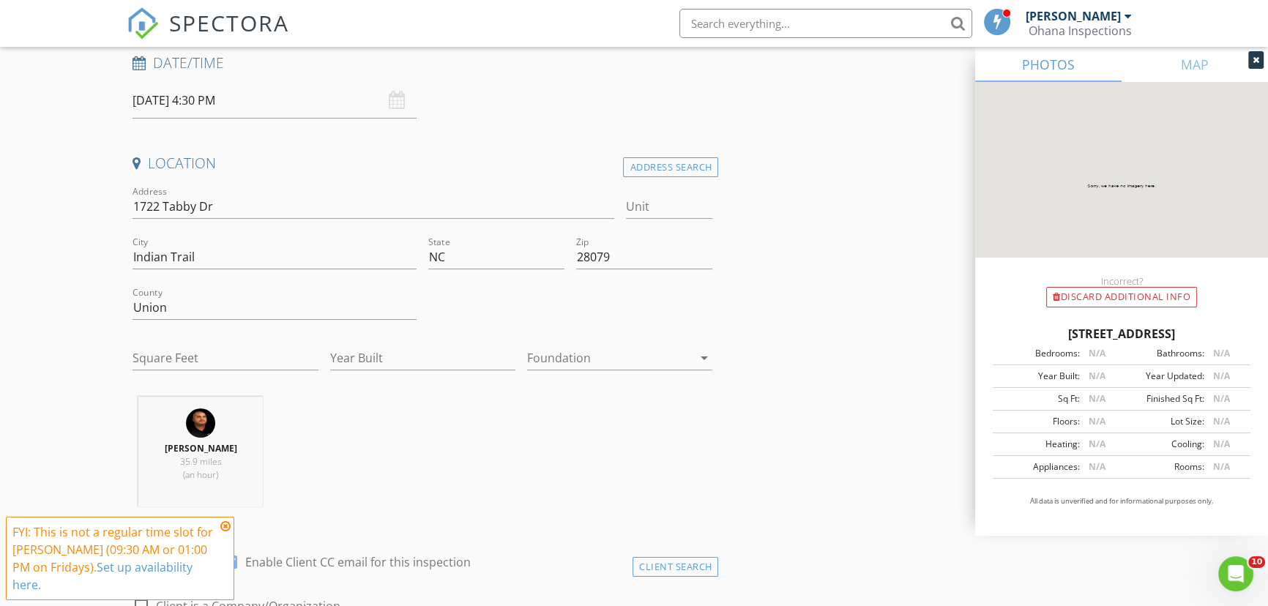
scroll to position [266, 0]
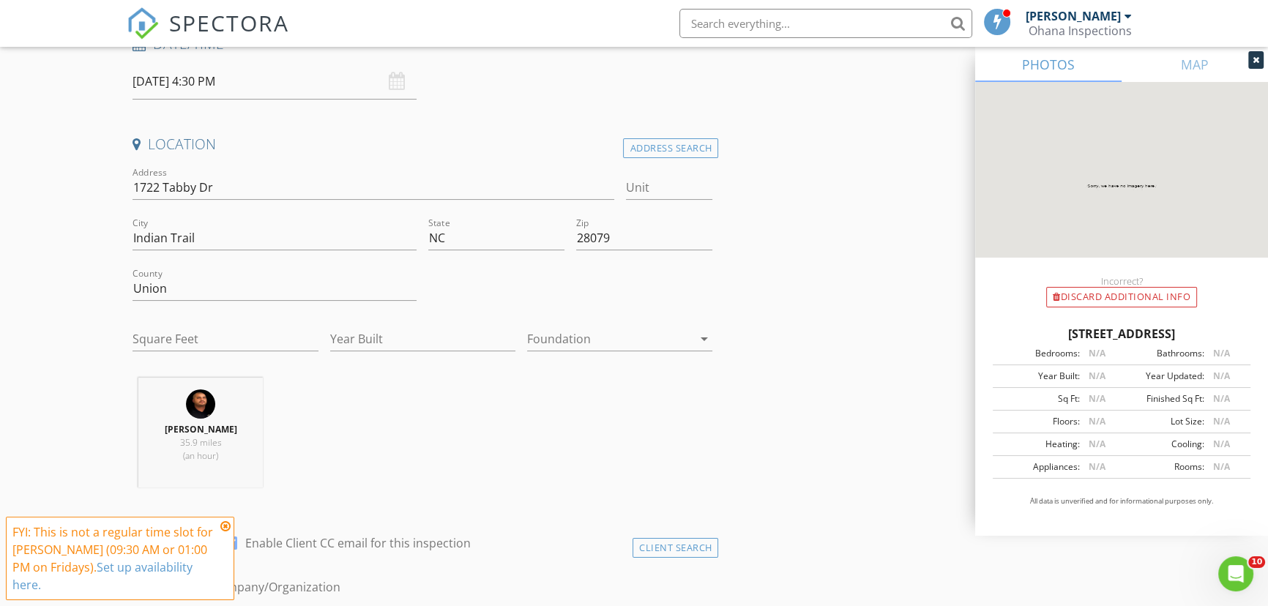
click at [554, 327] on div at bounding box center [609, 338] width 165 height 23
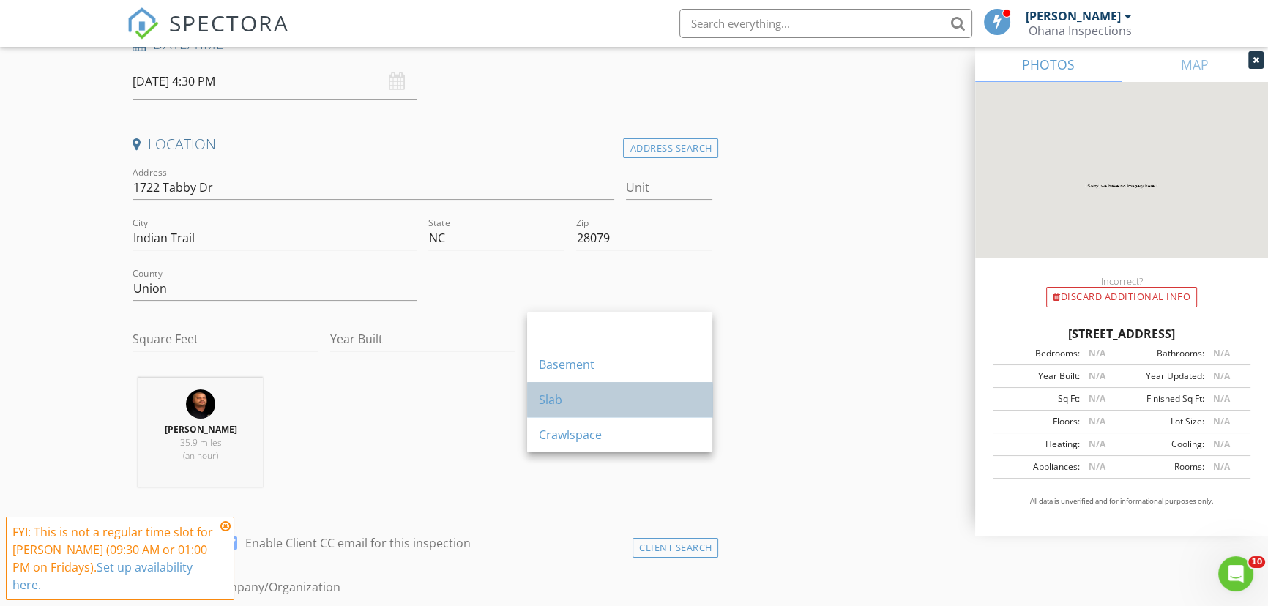
click at [605, 395] on div "Slab" at bounding box center [620, 400] width 162 height 18
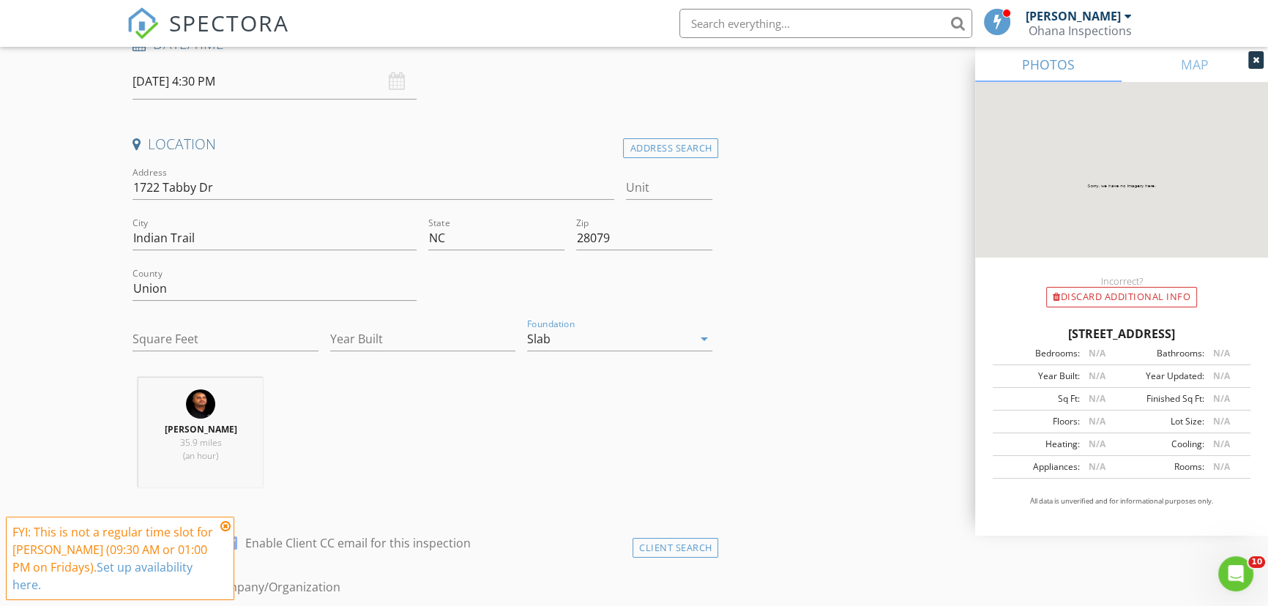
drag, startPoint x: 558, startPoint y: 477, endPoint x: 498, endPoint y: 447, distance: 66.4
click at [547, 473] on div "Oscar Lora 35.9 miles (an hour)" at bounding box center [422, 439] width 591 height 122
click at [396, 327] on input "Year Built" at bounding box center [422, 339] width 185 height 24
type input "2025"
click at [425, 378] on div "Oscar Lora 35.9 miles (an hour)" at bounding box center [422, 439] width 591 height 122
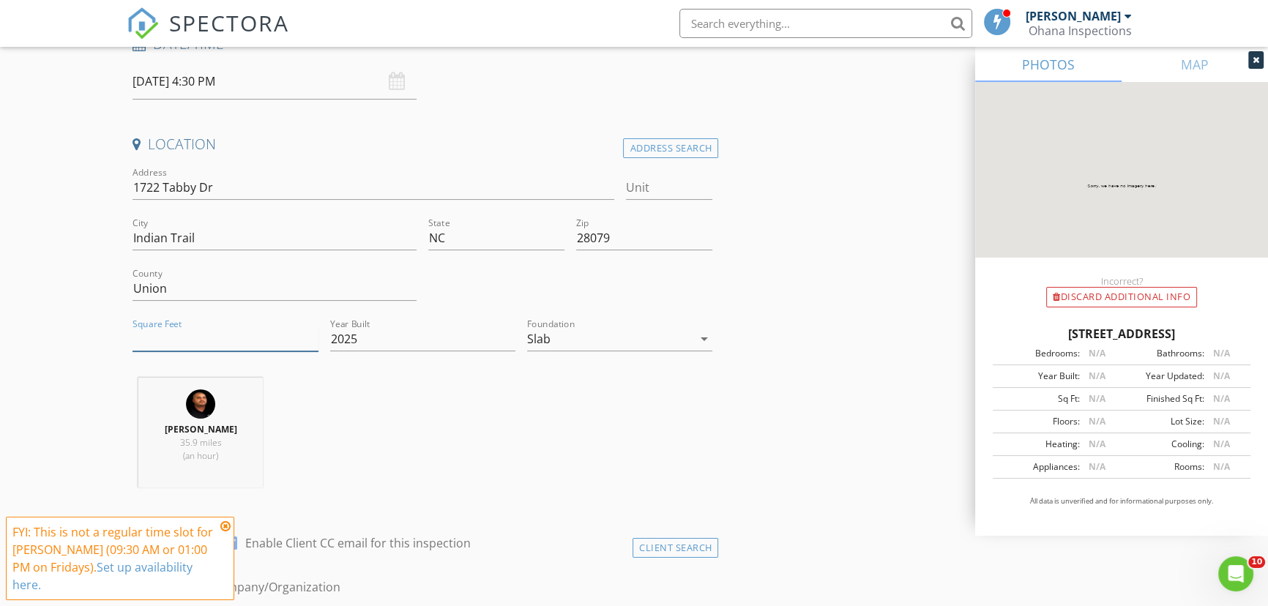
click at [212, 327] on input "Square Feet" at bounding box center [224, 339] width 185 height 24
type input "2856"
click at [622, 400] on div "Oscar Lora 35.9 miles (an hour)" at bounding box center [422, 439] width 591 height 122
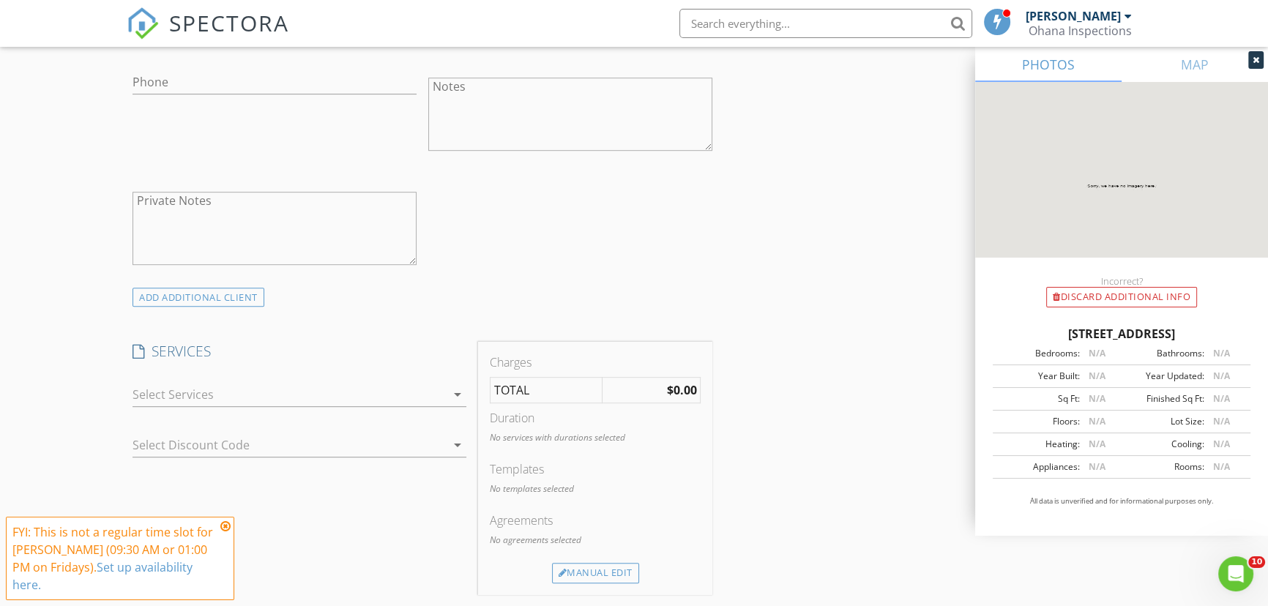
scroll to position [931, 0]
click at [351, 373] on div at bounding box center [288, 384] width 313 height 23
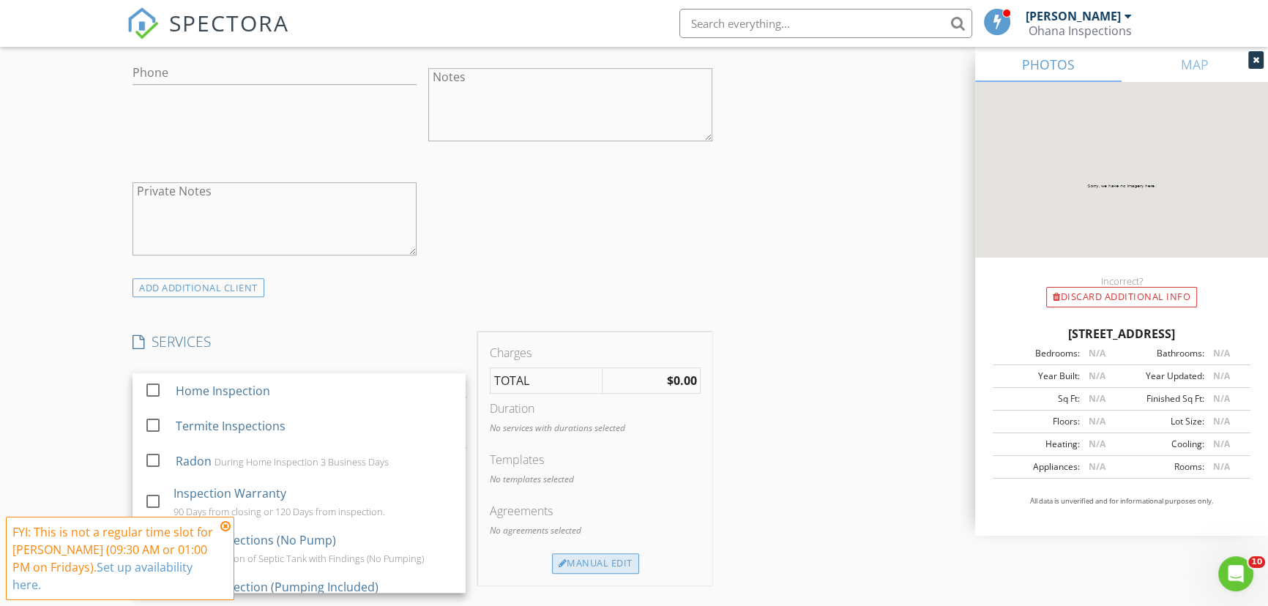
click at [627, 553] on div "Manual Edit" at bounding box center [595, 563] width 87 height 20
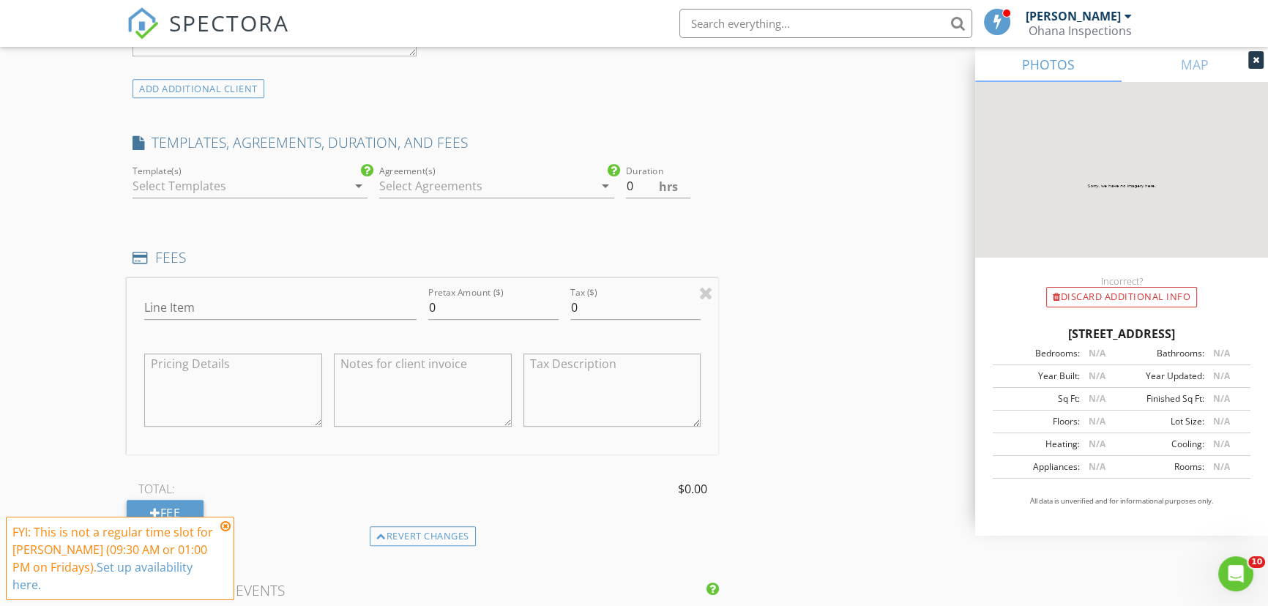
scroll to position [1131, 0]
click at [482, 173] on div at bounding box center [486, 184] width 214 height 23
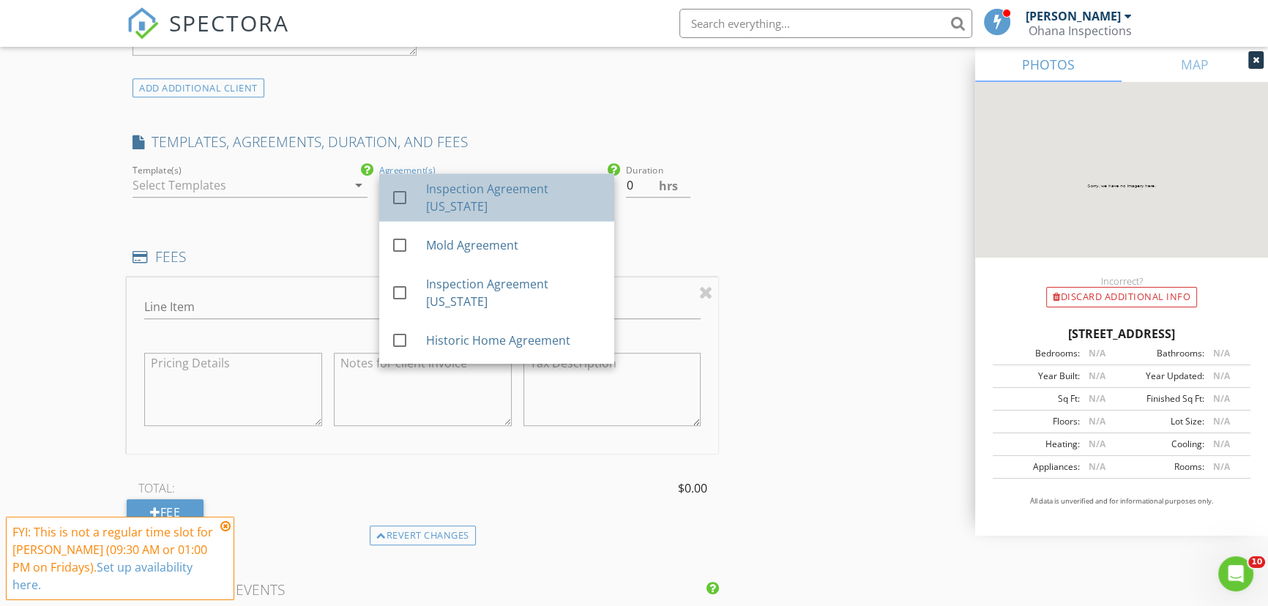
click at [517, 188] on div "Inspection Agreement North Carolina" at bounding box center [514, 197] width 176 height 35
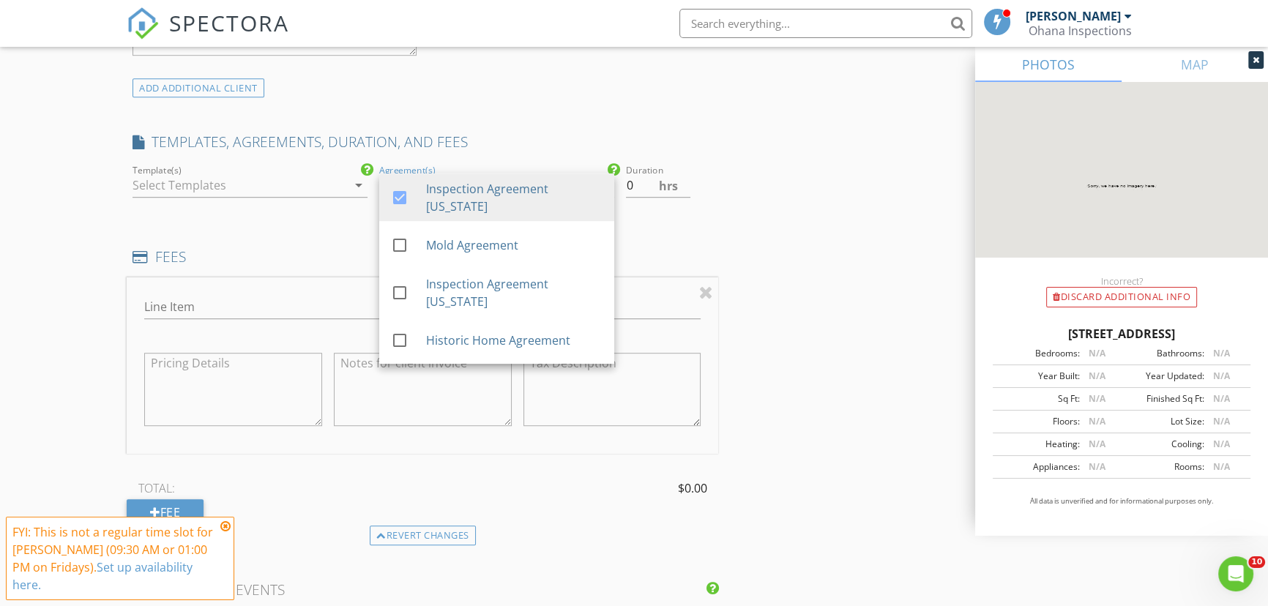
click at [691, 223] on div "INSPECTOR(S) check_box Oscar Lora PRIMARY check_box_outline_blank Ayden Rivera …" at bounding box center [422, 365] width 591 height 2623
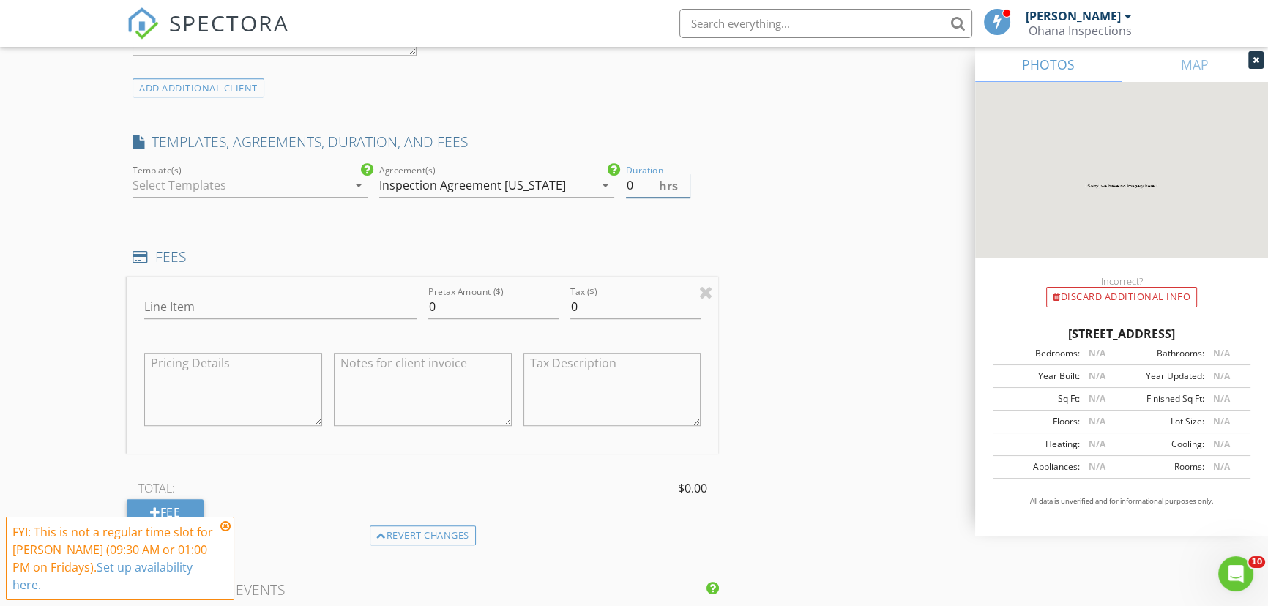
drag, startPoint x: 639, startPoint y: 168, endPoint x: 610, endPoint y: 168, distance: 28.5
click at [610, 168] on div "Template(s) arrow_drop_down check_box Inspection Agreement North Carolina check…" at bounding box center [422, 187] width 591 height 51
type input "1"
click at [242, 177] on div at bounding box center [239, 184] width 214 height 23
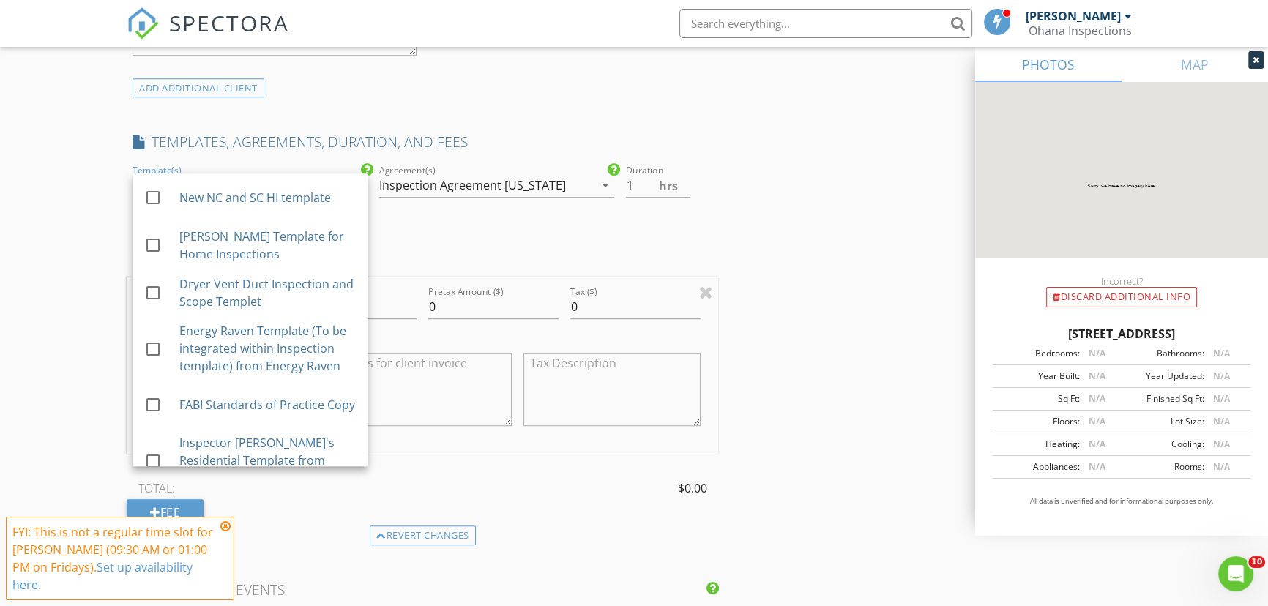
click at [103, 169] on div "New Inspection Click here to use the New Order Form INSPECTOR(S) check_box Osca…" at bounding box center [634, 383] width 1268 height 2828
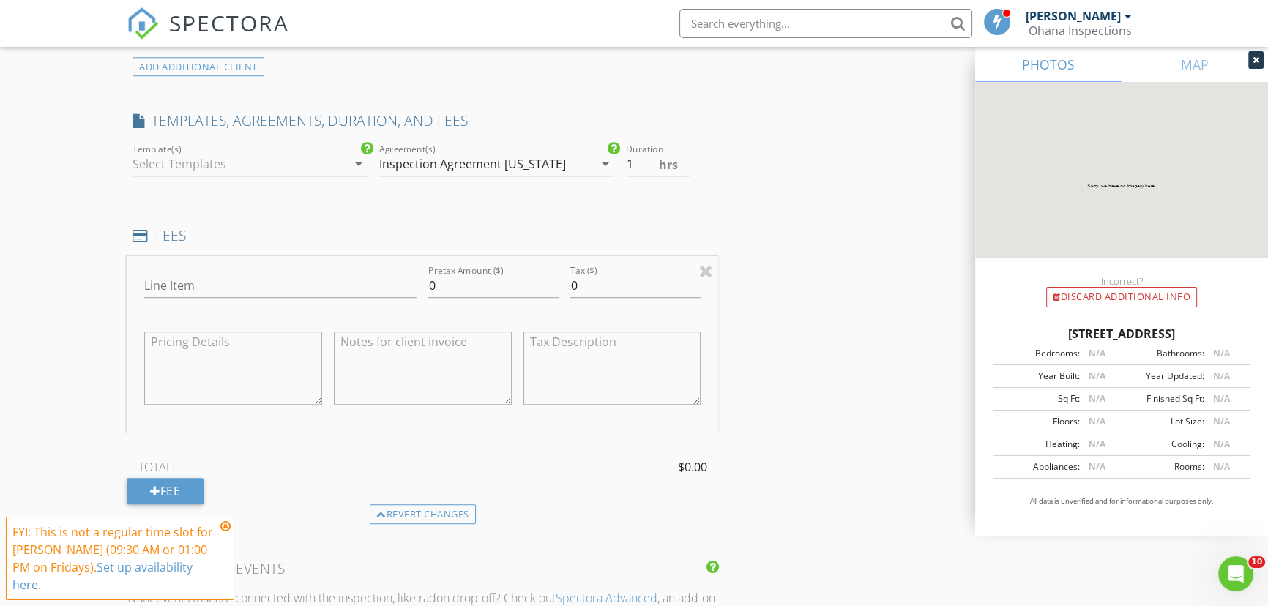
scroll to position [1264, 0]
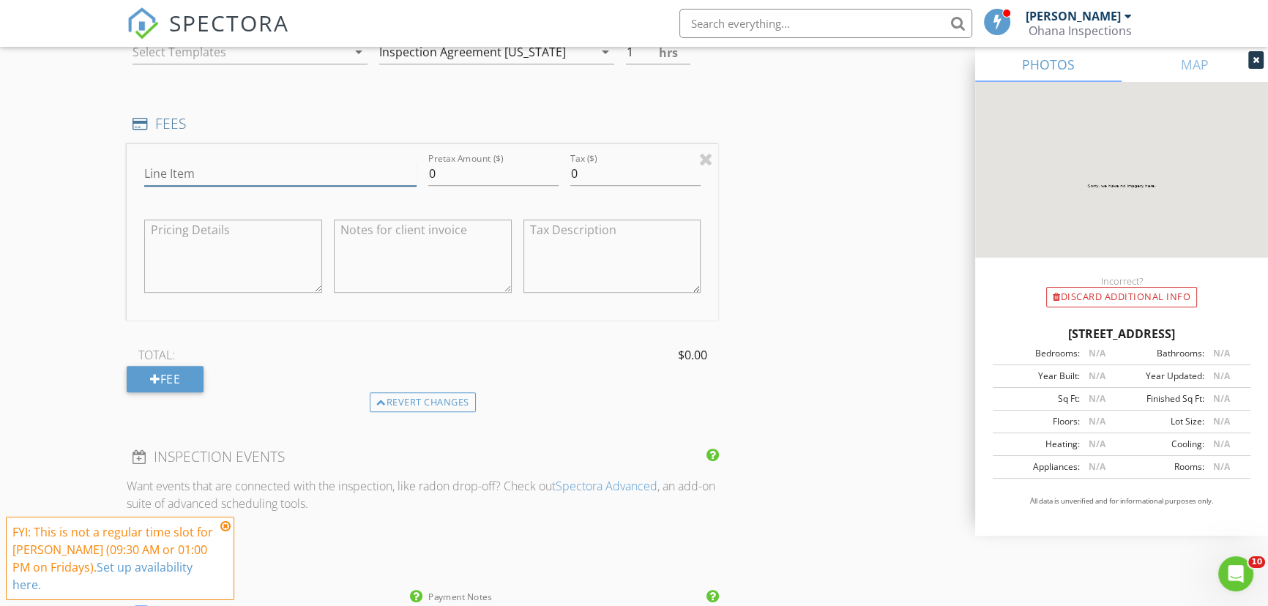
click at [190, 175] on input "Line Item" at bounding box center [280, 174] width 272 height 24
type input "Pre-Drywall"
drag, startPoint x: 458, startPoint y: 172, endPoint x: 424, endPoint y: 171, distance: 34.4
click at [424, 171] on div "Pretax Amount ($) 600" at bounding box center [493, 175] width 142 height 51
drag, startPoint x: 456, startPoint y: 171, endPoint x: 419, endPoint y: 179, distance: 37.3
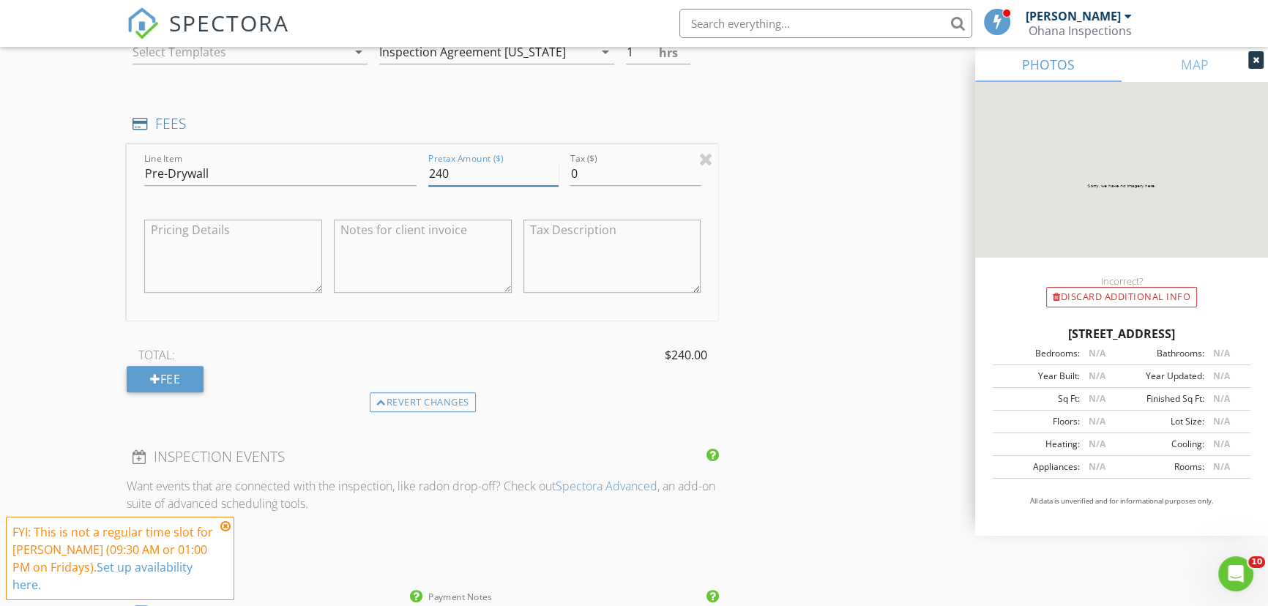
click at [419, 179] on div "Line Item Pre-Drywall Pretax Amount ($) 240 Tax ($) 0" at bounding box center [422, 232] width 591 height 176
type input "495"
click at [167, 372] on div "Fee" at bounding box center [165, 379] width 77 height 26
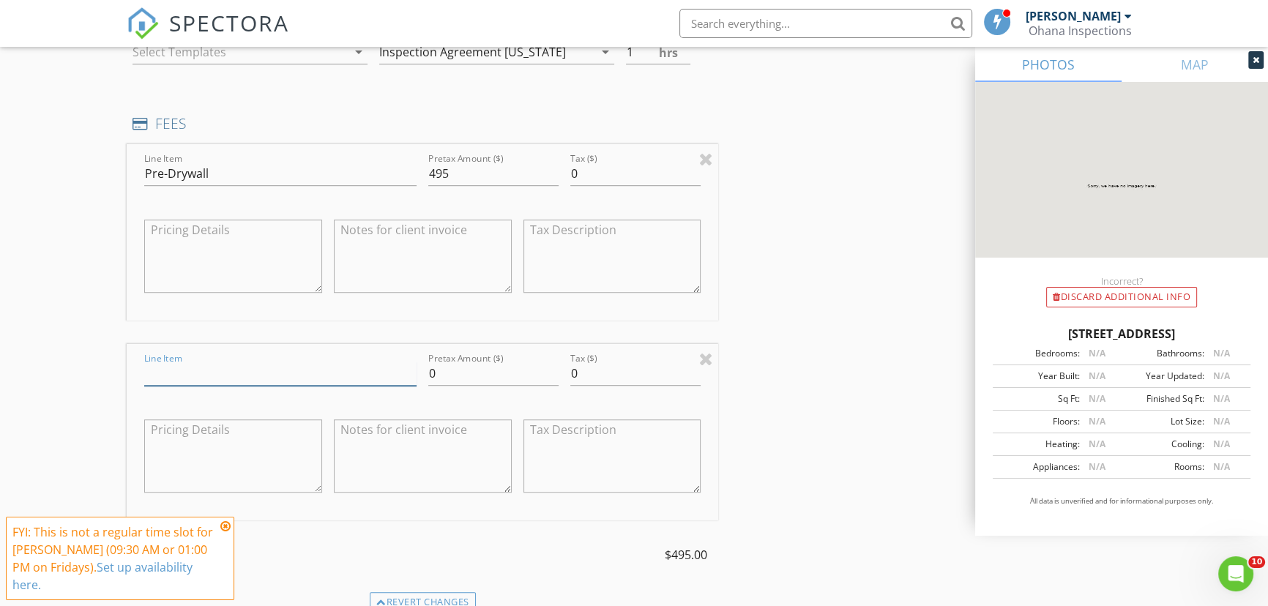
click at [209, 374] on input "Line Item" at bounding box center [280, 374] width 272 height 24
type input "Home Inspection"
type input "550"
click at [848, 377] on div "INSPECTOR(S) check_box Oscar Lora PRIMARY check_box_outline_blank Ayden Rivera …" at bounding box center [634, 375] width 1014 height 2909
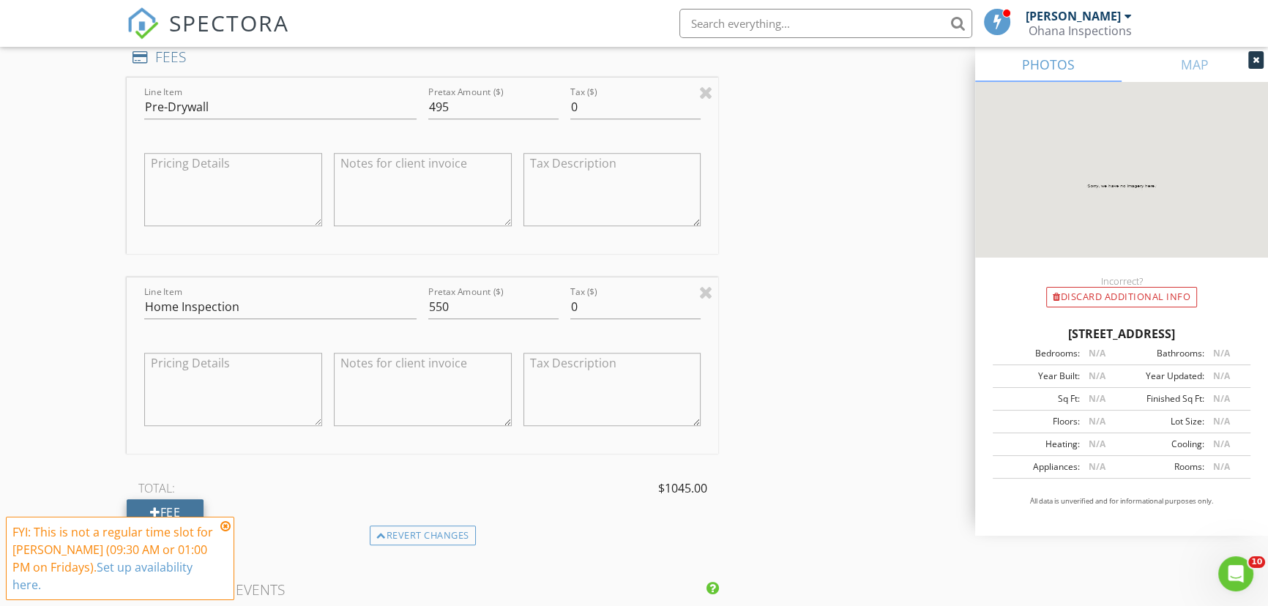
click at [180, 509] on div "Fee" at bounding box center [165, 512] width 77 height 26
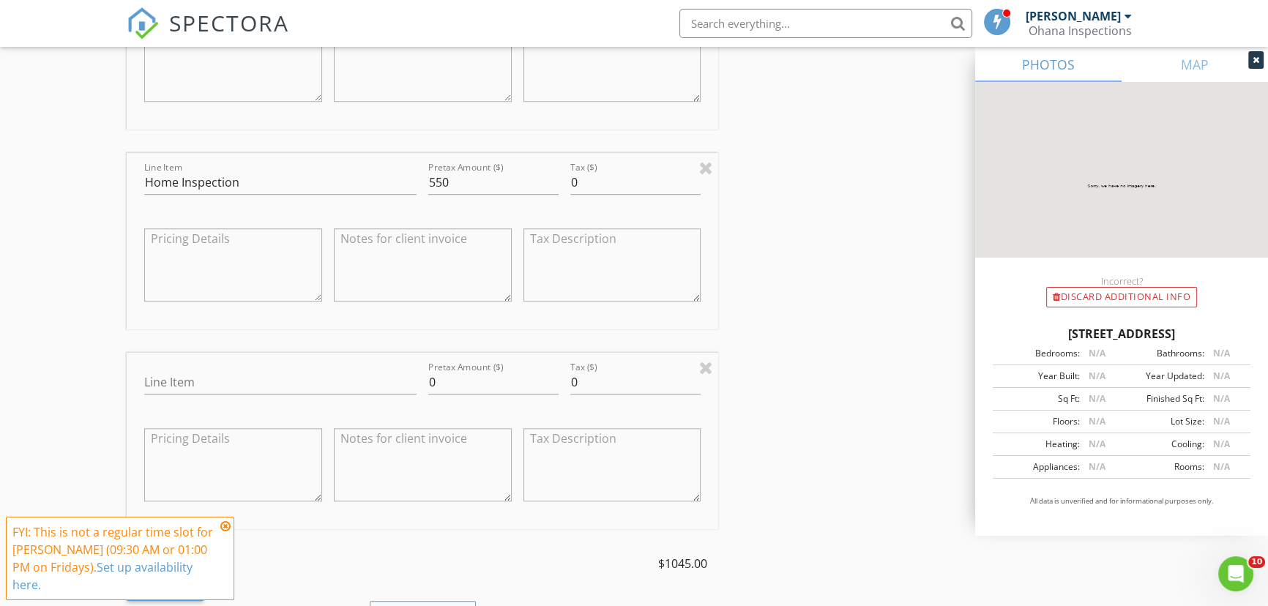
scroll to position [1464, 0]
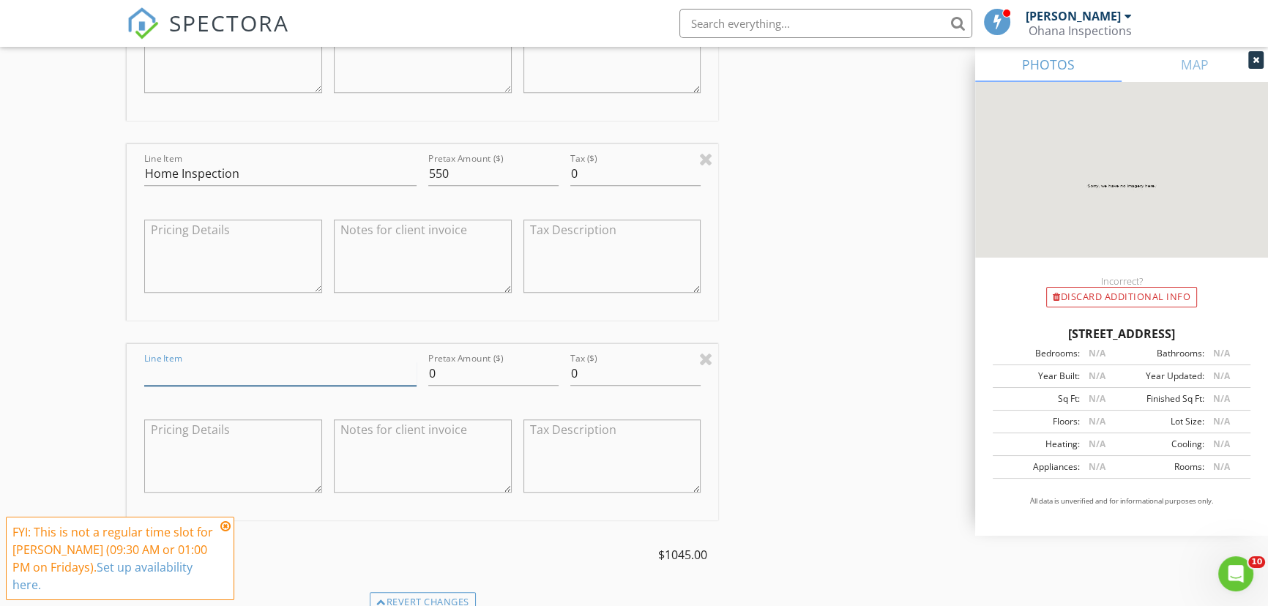
click at [209, 370] on input "Line Item" at bounding box center [280, 374] width 272 height 24
click at [439, 368] on input "0" at bounding box center [493, 374] width 130 height 24
click at [272, 363] on input "Line Item" at bounding box center [280, 374] width 272 height 24
drag, startPoint x: 449, startPoint y: 370, endPoint x: 415, endPoint y: 365, distance: 34.8
click at [415, 365] on div "Line Item Pretax Amount ($) 0 Tax ($) 0" at bounding box center [422, 432] width 591 height 176
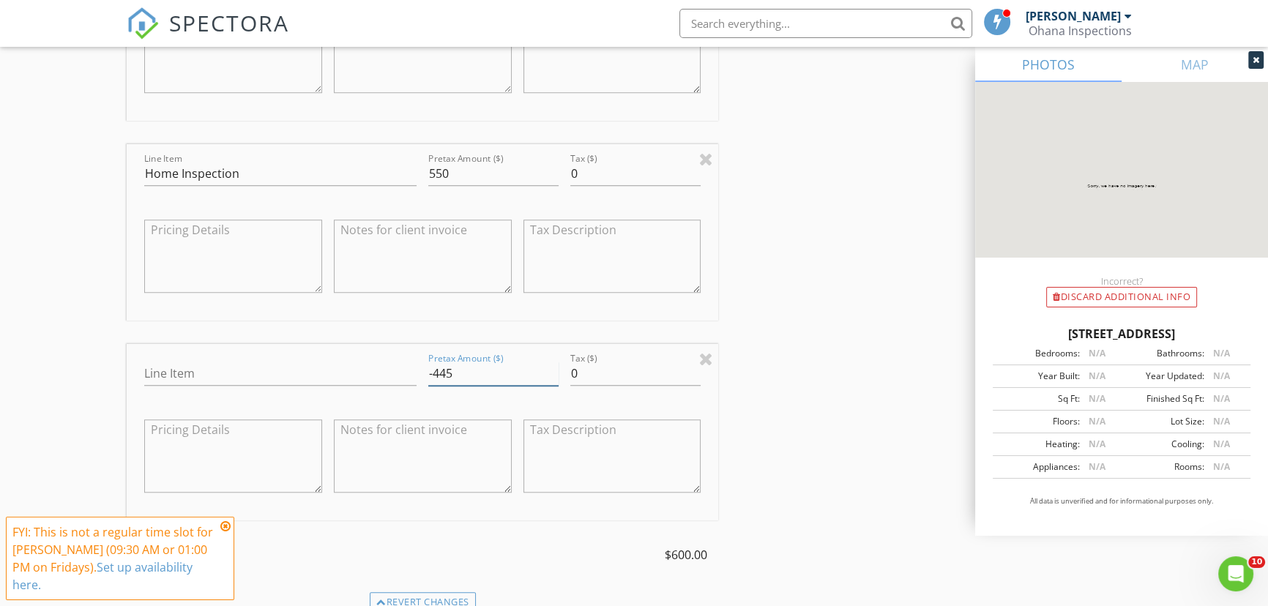
type input "-445"
click at [197, 375] on input "Line Item" at bounding box center [280, 374] width 272 height 24
type input "R"
type input "Realtor Primary Home Discount"
click at [758, 257] on div "INSPECTOR(S) check_box Oscar Lora PRIMARY check_box_outline_blank Ayden Rivera …" at bounding box center [634, 275] width 1014 height 3109
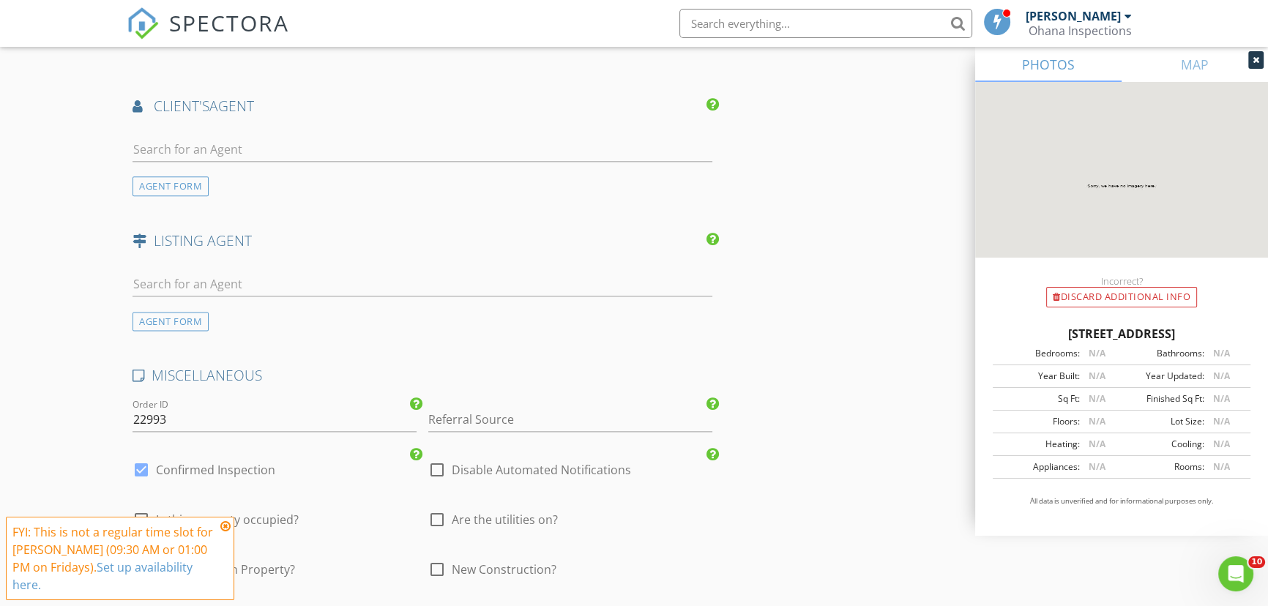
scroll to position [2328, 0]
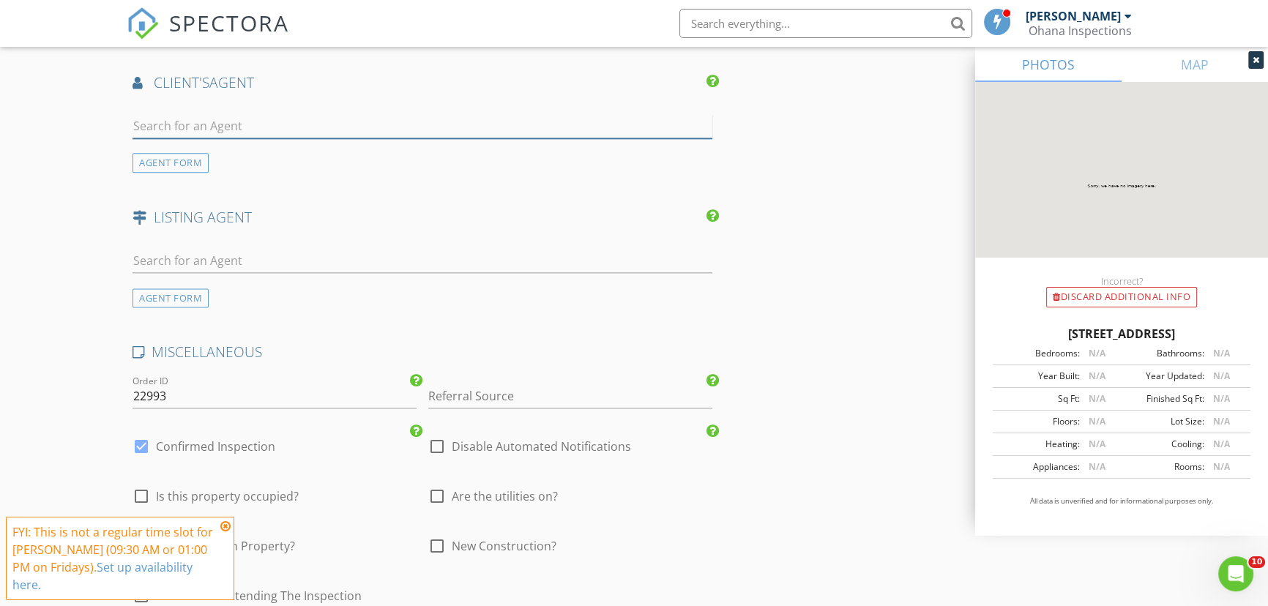
click at [271, 122] on input "text" at bounding box center [422, 126] width 580 height 24
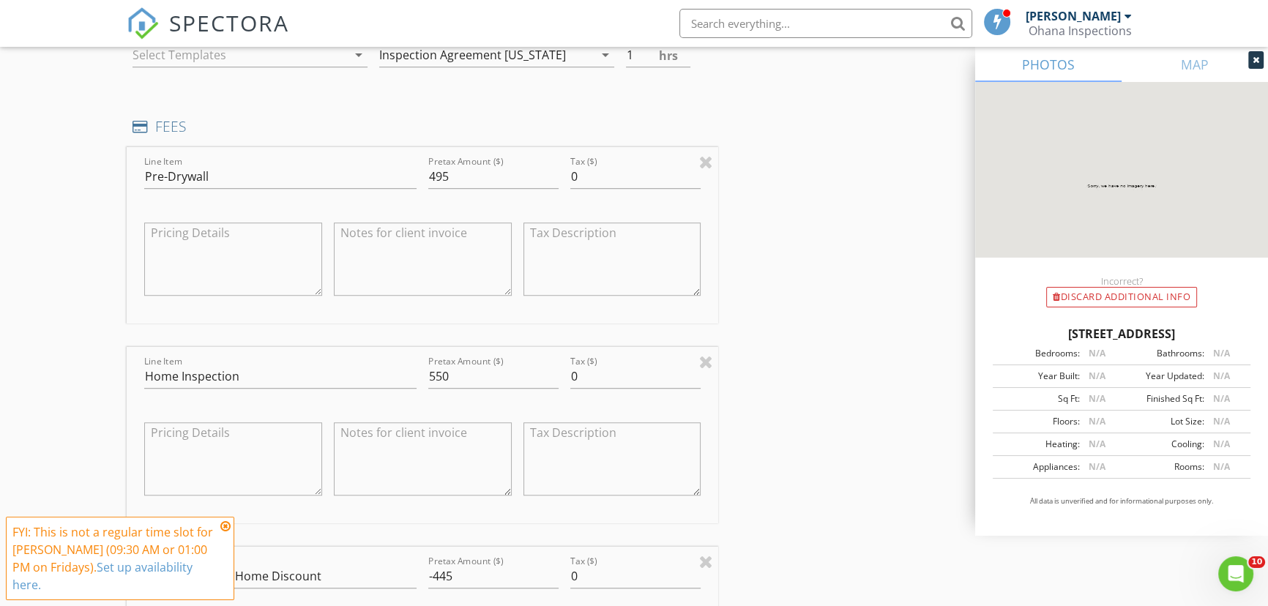
scroll to position [1264, 0]
drag, startPoint x: 460, startPoint y: 168, endPoint x: 410, endPoint y: 175, distance: 50.9
click at [410, 175] on div "Line Item Pre-Drywall Pretax Amount ($) 495 Tax ($) 0" at bounding box center [422, 232] width 591 height 176
type input "248"
drag, startPoint x: 459, startPoint y: 363, endPoint x: 405, endPoint y: 359, distance: 54.3
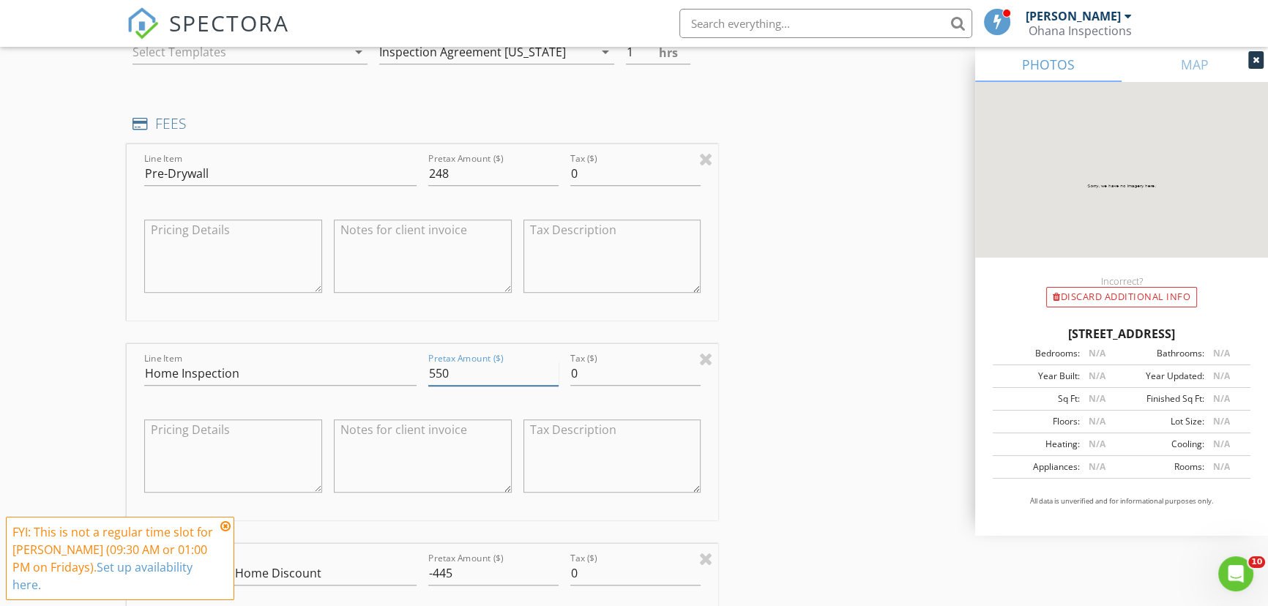
click at [405, 359] on div "Line Item Home Inspection Pretax Amount ($) 550 Tax ($) 0" at bounding box center [422, 432] width 591 height 176
type input "352"
click at [700, 553] on div at bounding box center [706, 559] width 14 height 18
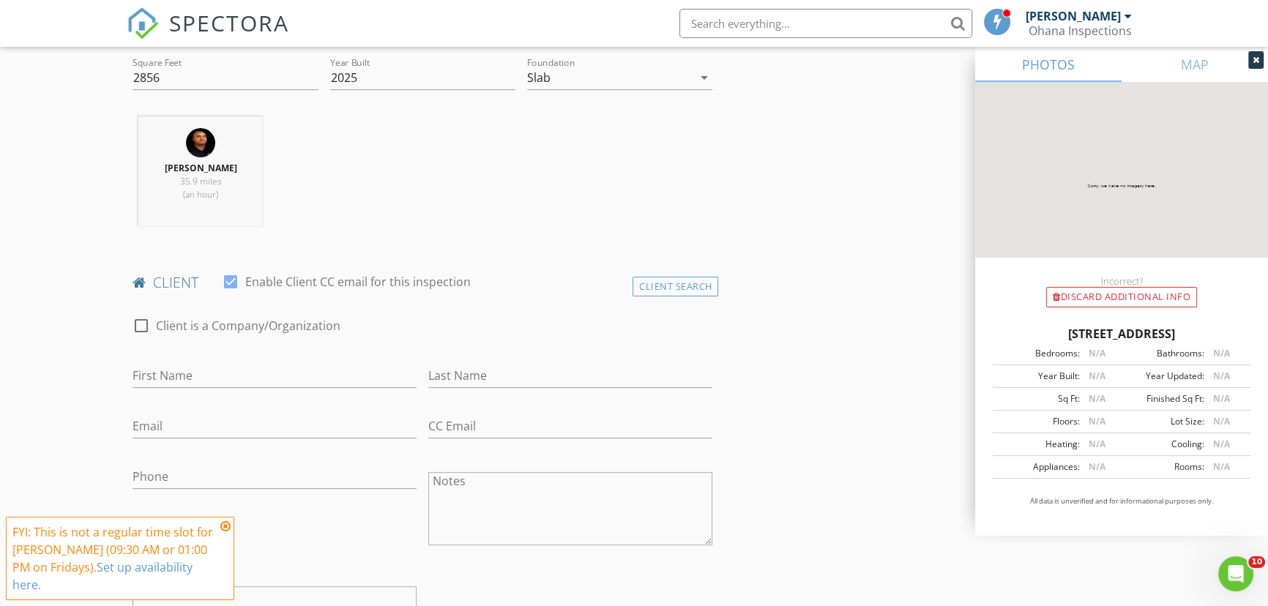
scroll to position [532, 0]
click at [190, 359] on input "First Name" at bounding box center [274, 371] width 284 height 24
type input "Tammy"
type input "Tang"
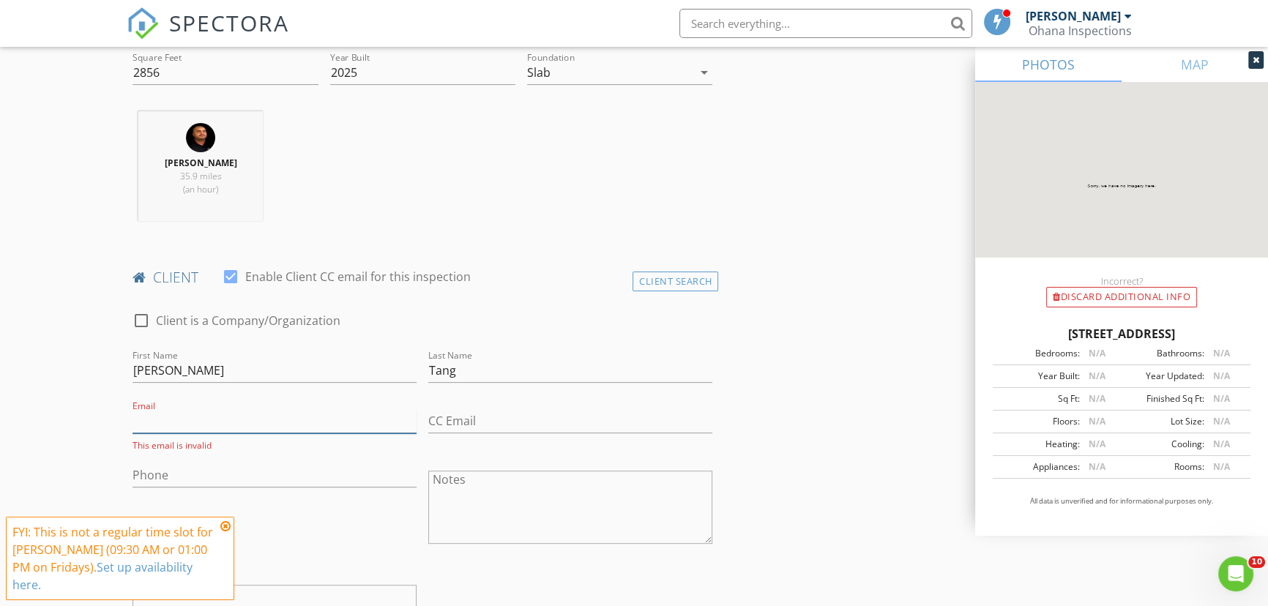
click at [140, 409] on input "Email" at bounding box center [274, 421] width 284 height 24
paste input "tangtammy03@gmail.com"
type input "tangtammy03@gmail.com"
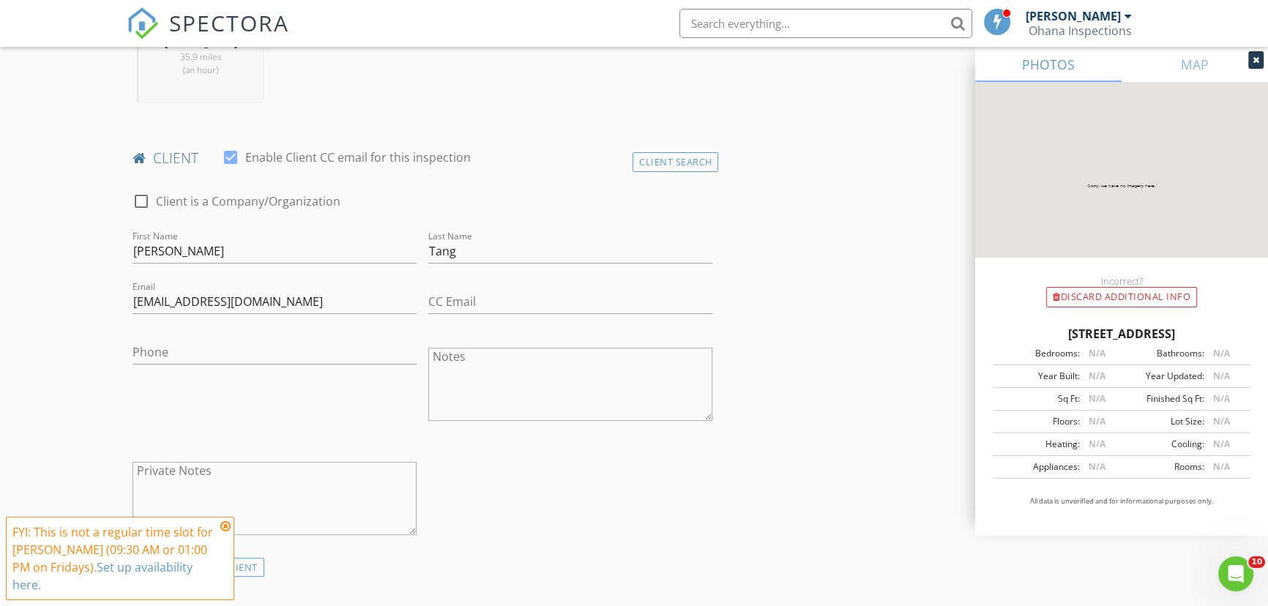
scroll to position [665, 0]
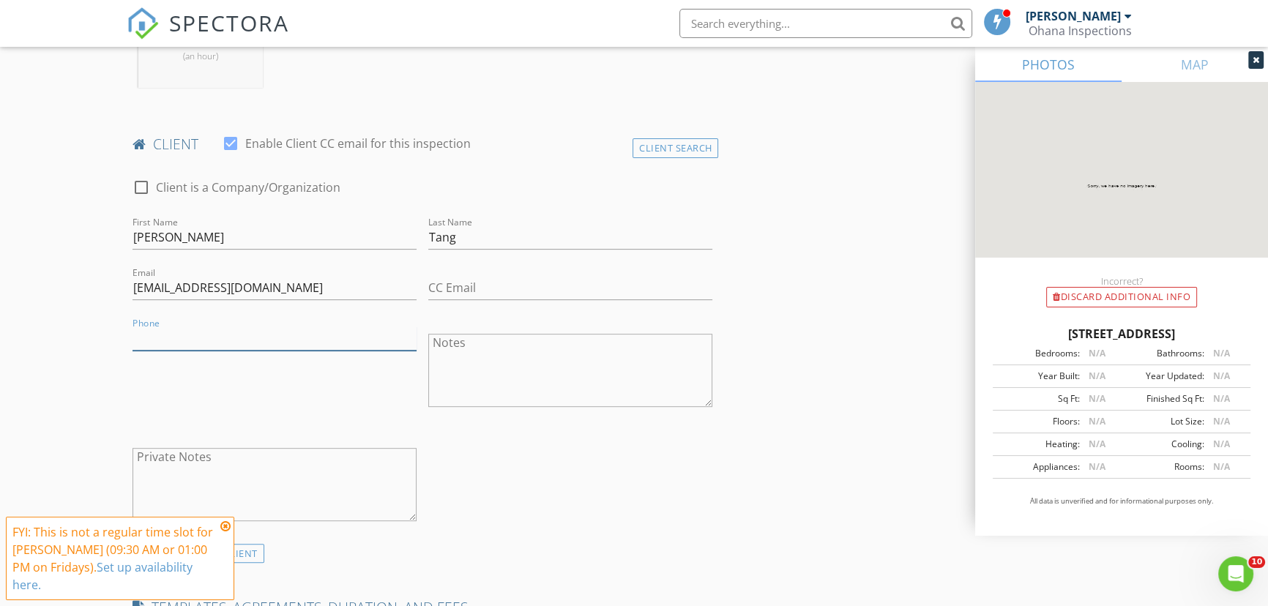
click at [180, 326] on input "Phone" at bounding box center [274, 338] width 284 height 24
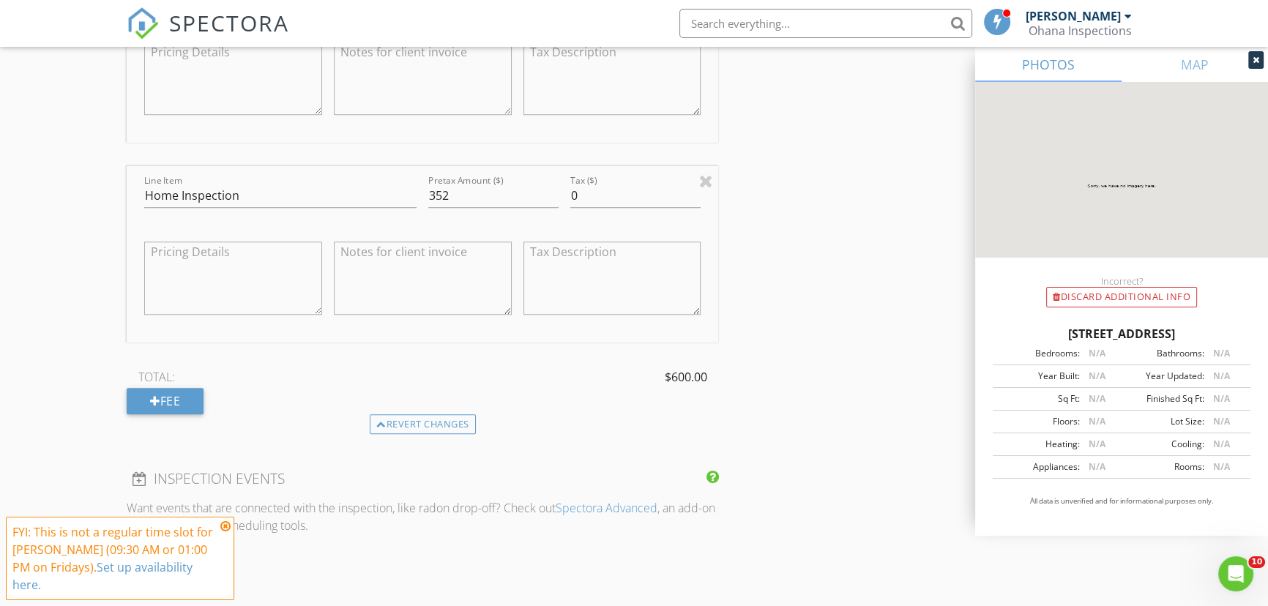
scroll to position [1397, 0]
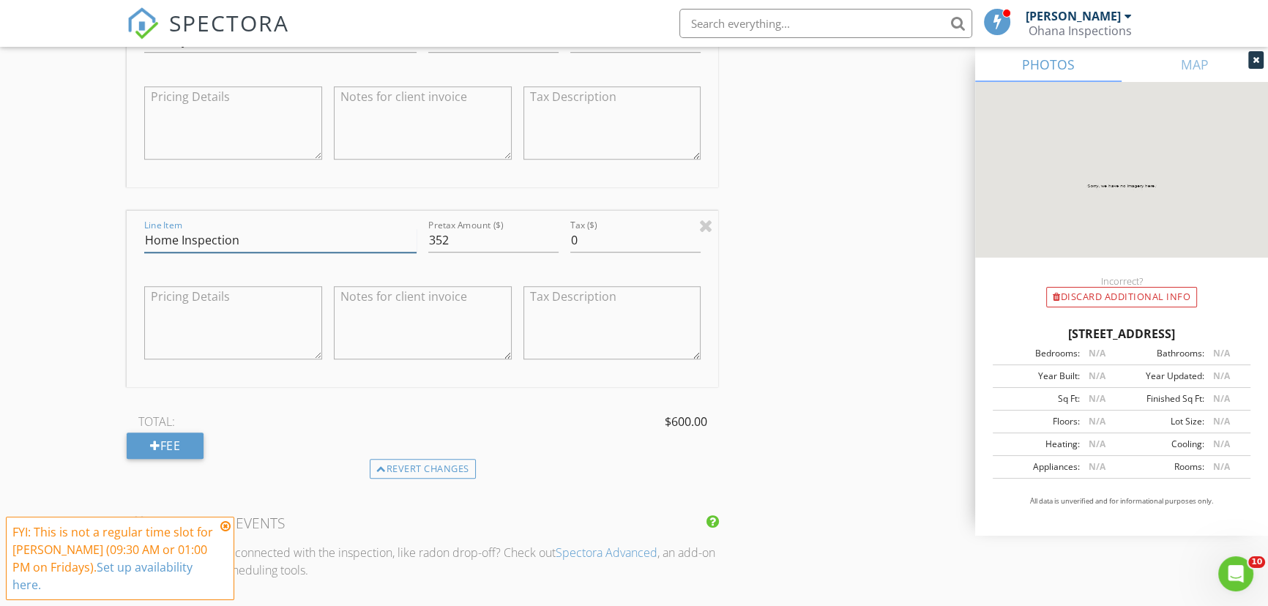
click at [310, 247] on input "Home Inspection" at bounding box center [280, 240] width 272 height 24
type input "Home Inspection Pre-Closing"
click at [883, 326] on div "INSPECTOR(S) check_box Oscar Lora PRIMARY check_box_outline_blank Ayden Rivera …" at bounding box center [634, 242] width 1014 height 2909
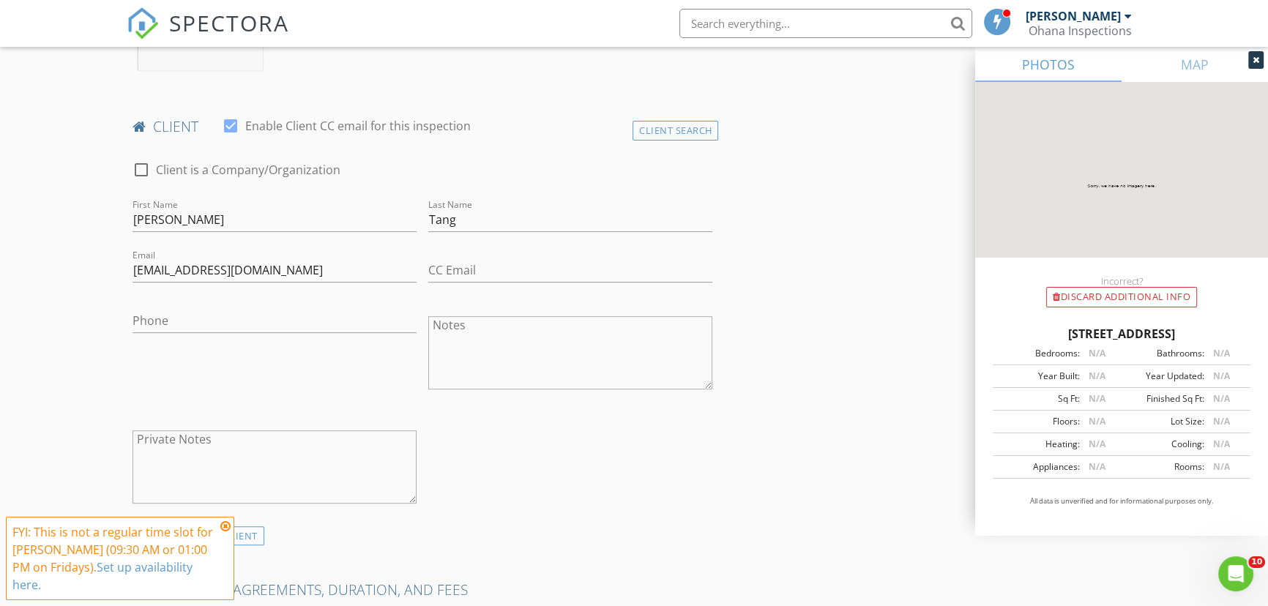
scroll to position [522, 0]
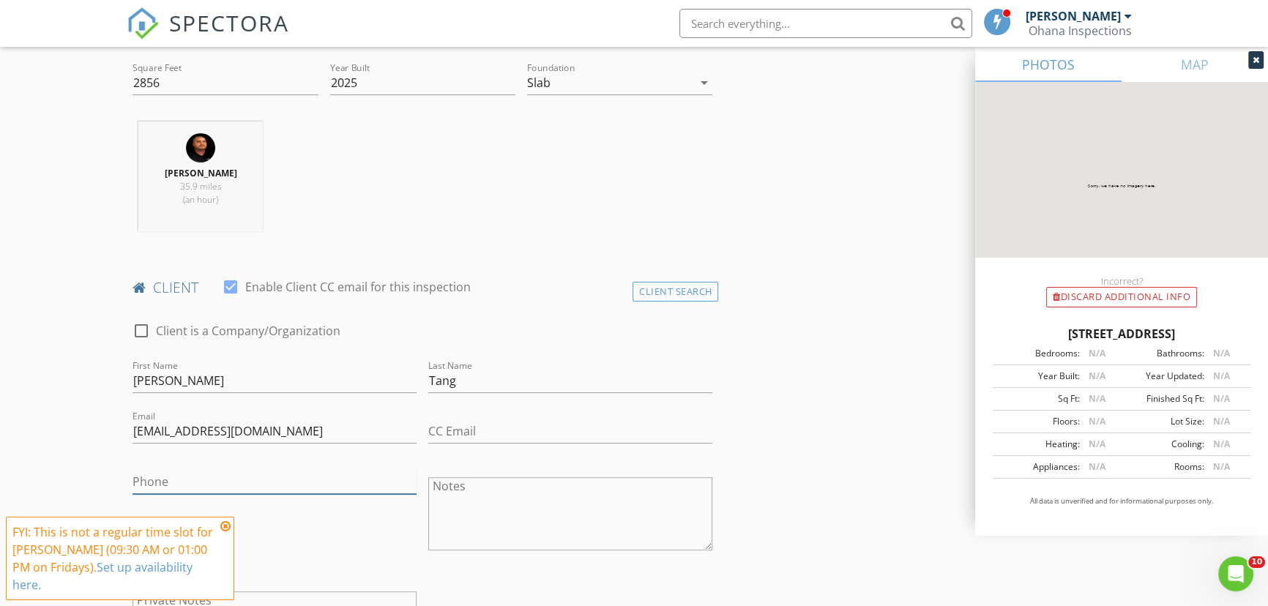
click at [255, 470] on input "Phone" at bounding box center [274, 482] width 284 height 24
type input "704-502-1645"
paste input "hajerry100@gmail.com"
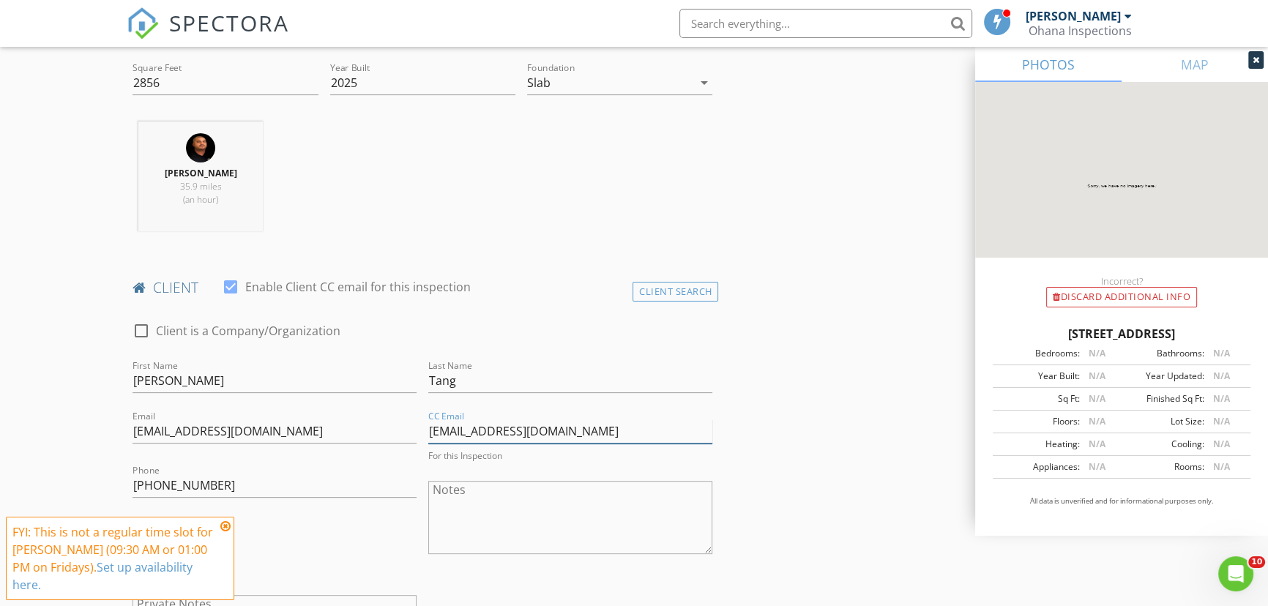
type input "hajerry100@gmail.com"
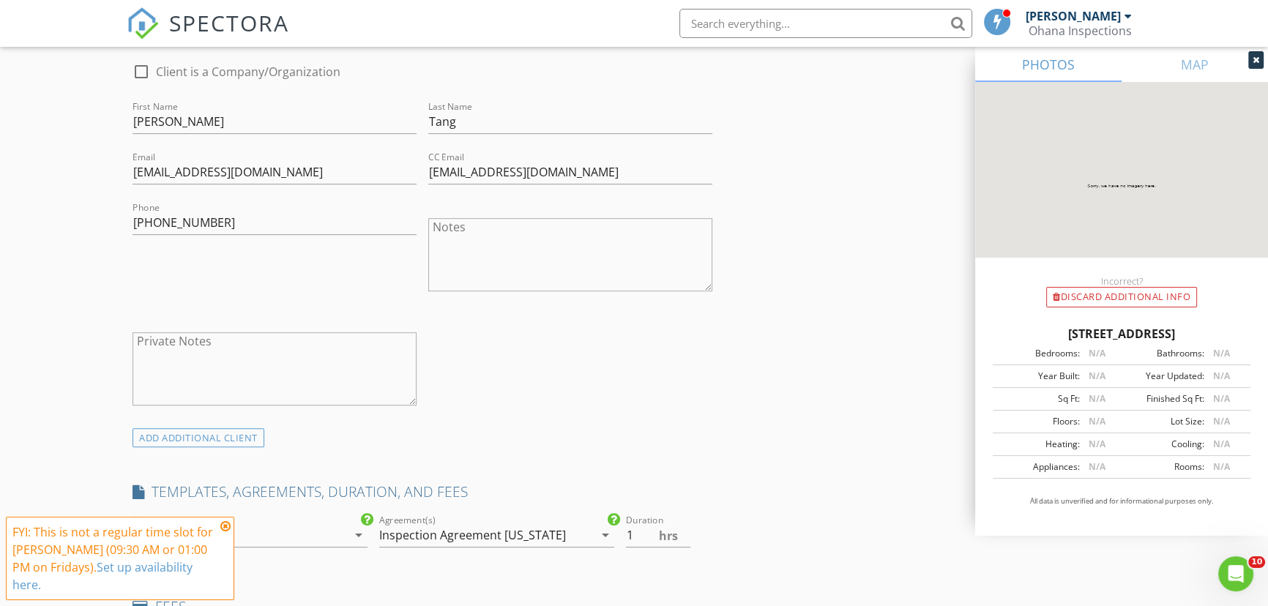
scroll to position [788, 0]
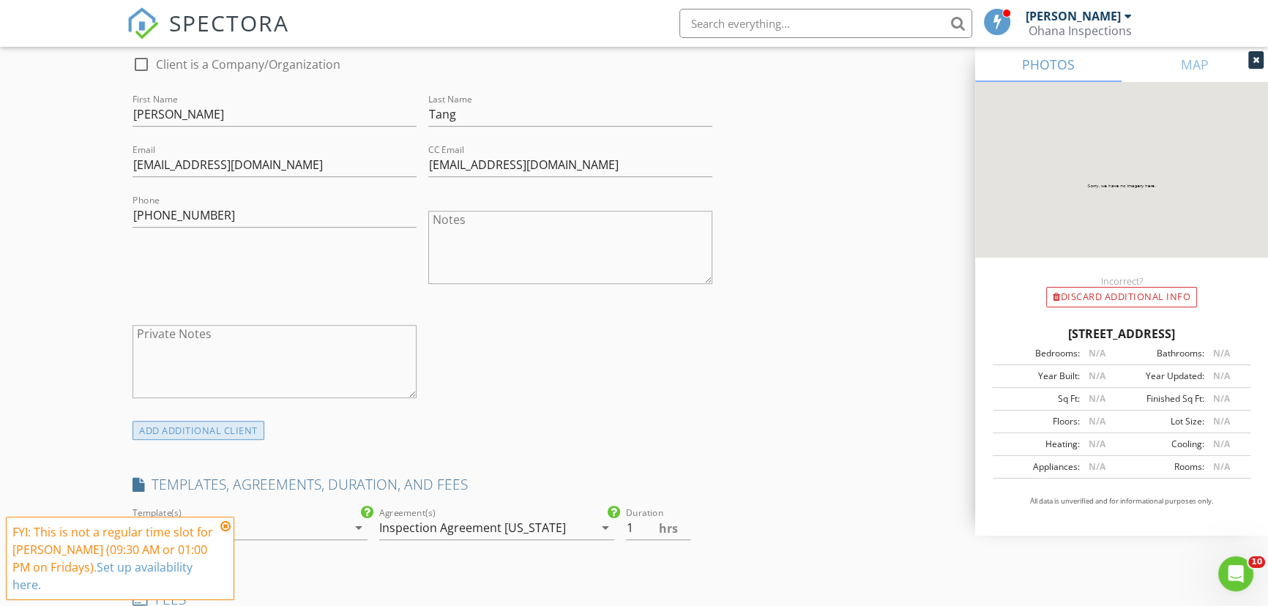
click at [220, 421] on div "ADD ADDITIONAL client" at bounding box center [198, 431] width 132 height 20
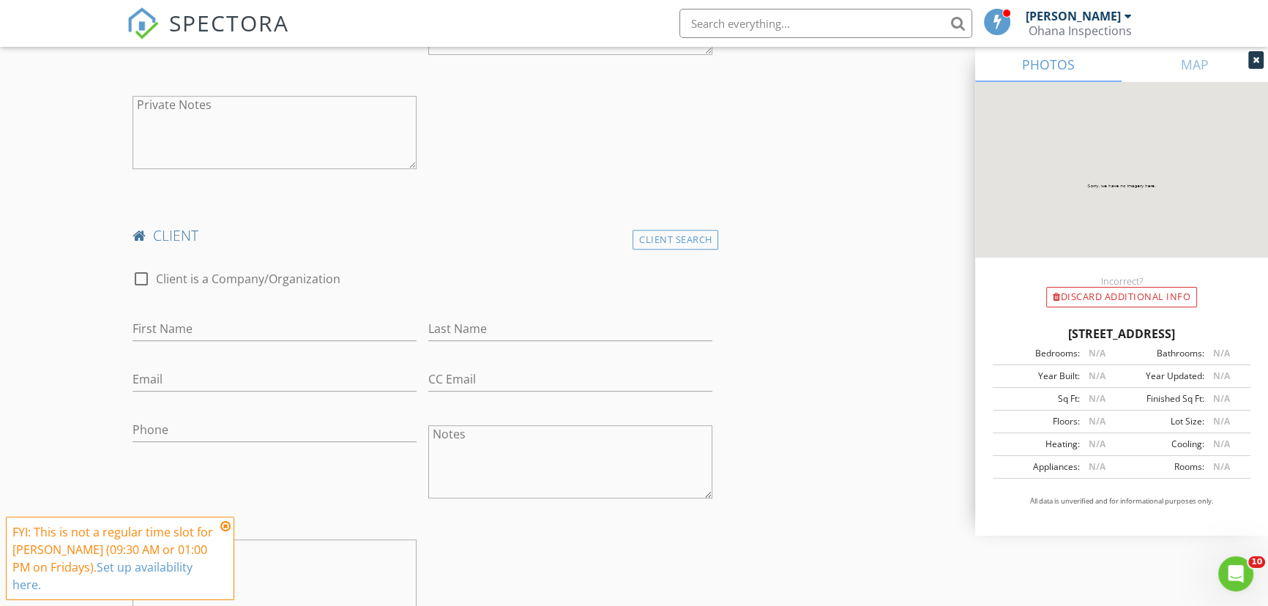
scroll to position [1054, 0]
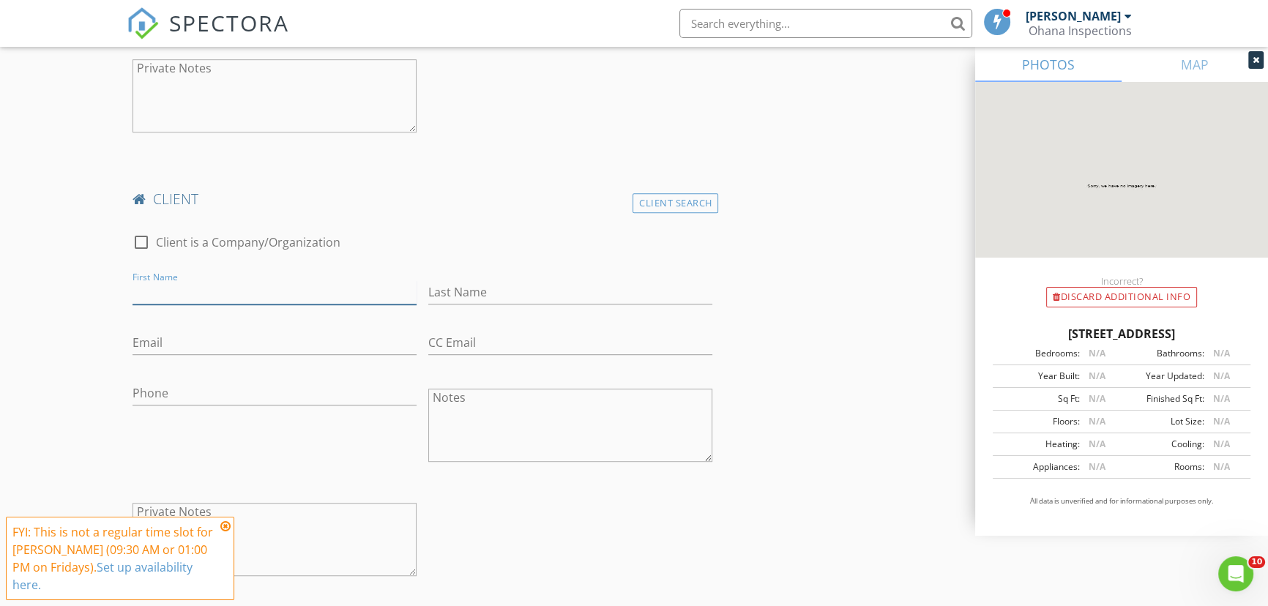
click at [178, 280] on input "First Name" at bounding box center [274, 292] width 284 height 24
type input "Jerry"
type input "Ha"
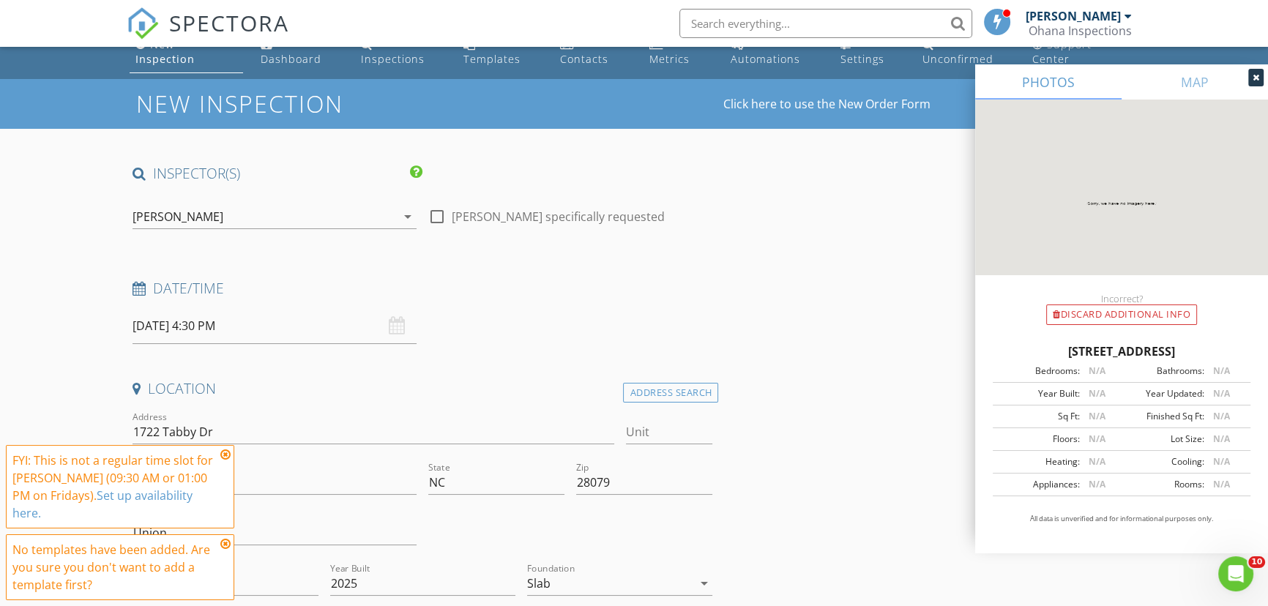
scroll to position [0, 0]
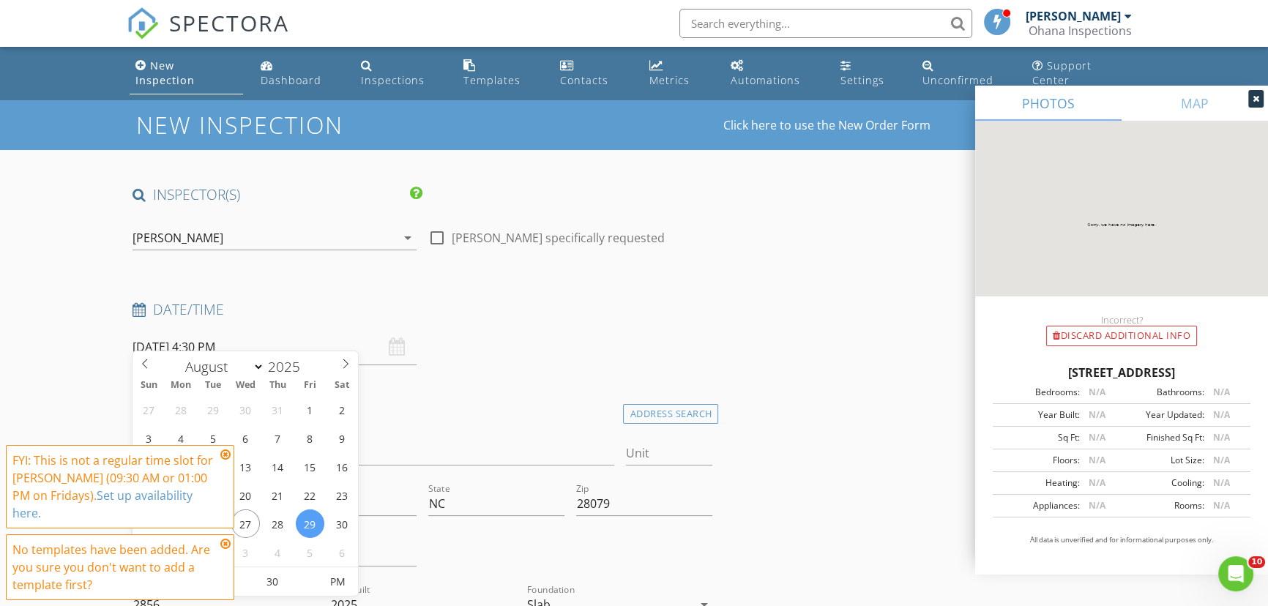
click at [154, 332] on input "08/29/2025 4:30 PM" at bounding box center [274, 347] width 284 height 36
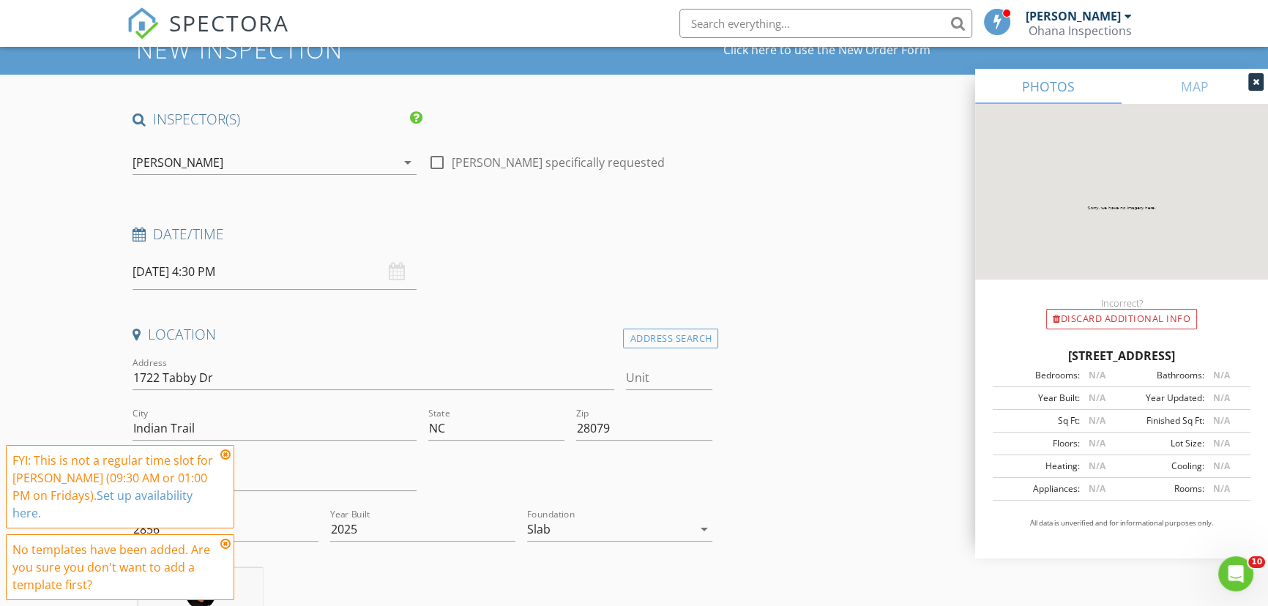
scroll to position [132, 0]
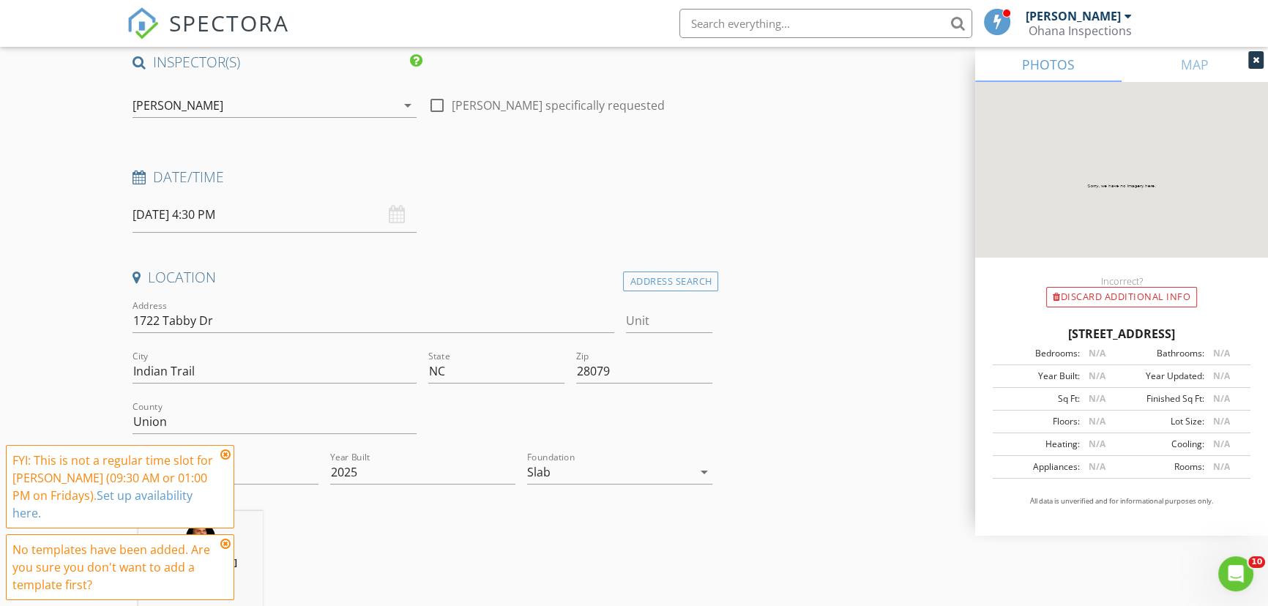
click at [198, 197] on input "08/29/2025 4:30 PM" at bounding box center [274, 215] width 284 height 36
click at [168, 449] on input "04" at bounding box center [177, 449] width 90 height 29
type input "3"
type input "08/29/2025 3:30 PM"
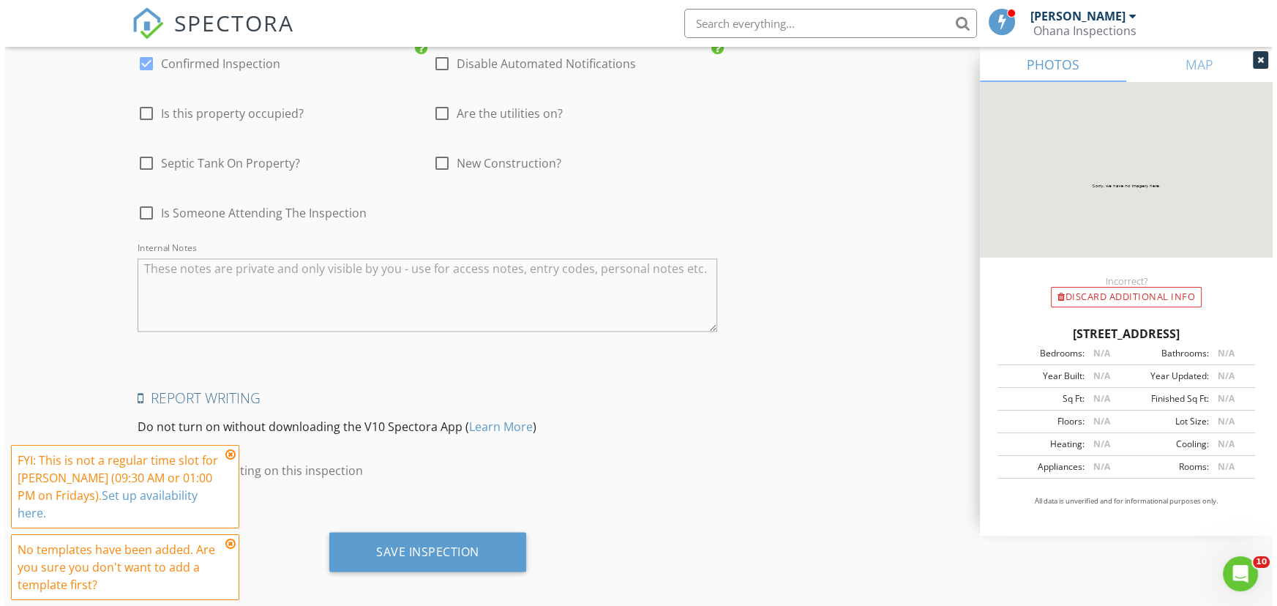
scroll to position [2942, 0]
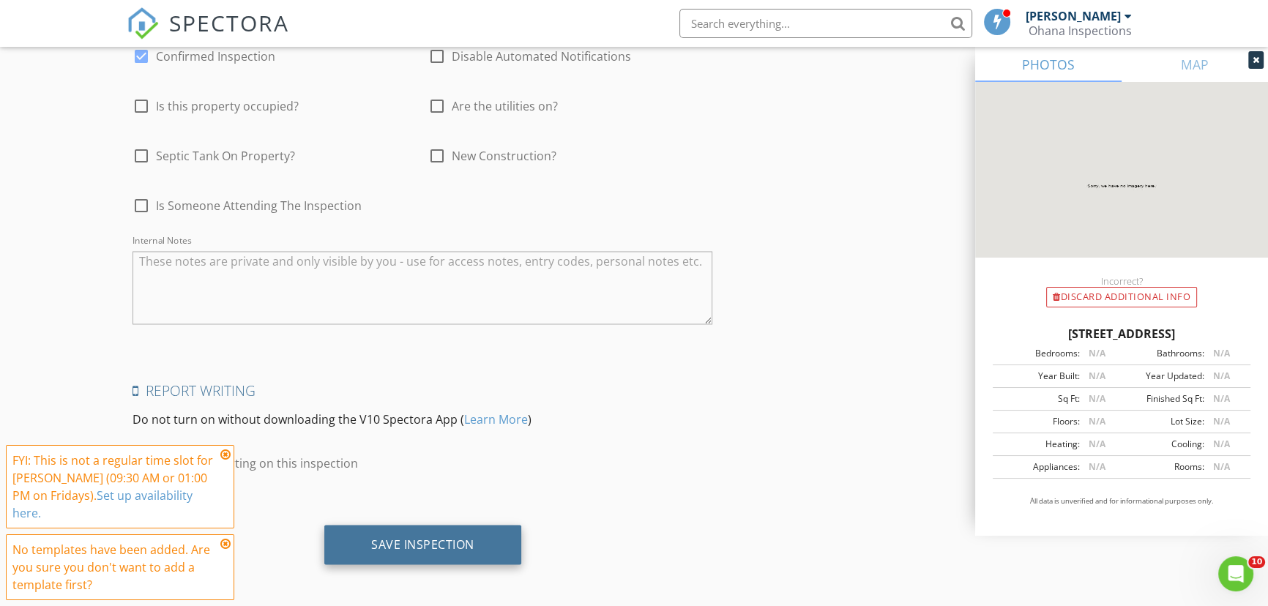
click at [382, 542] on div "Save Inspection" at bounding box center [422, 544] width 103 height 15
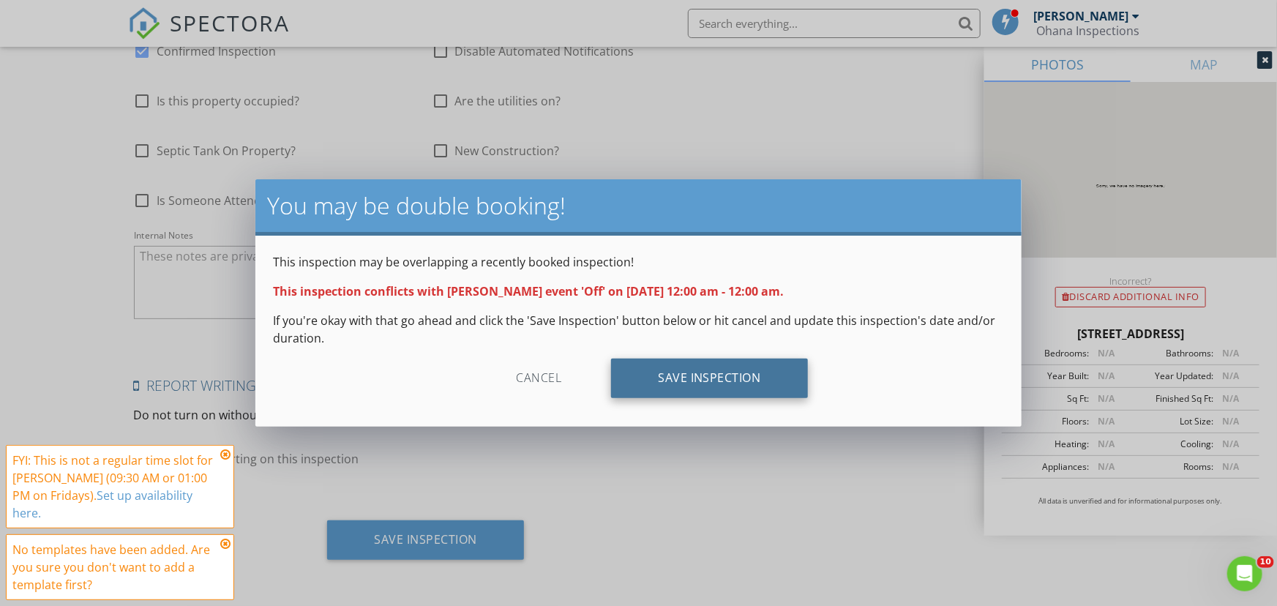
click at [757, 373] on div "Save Inspection" at bounding box center [709, 379] width 197 height 40
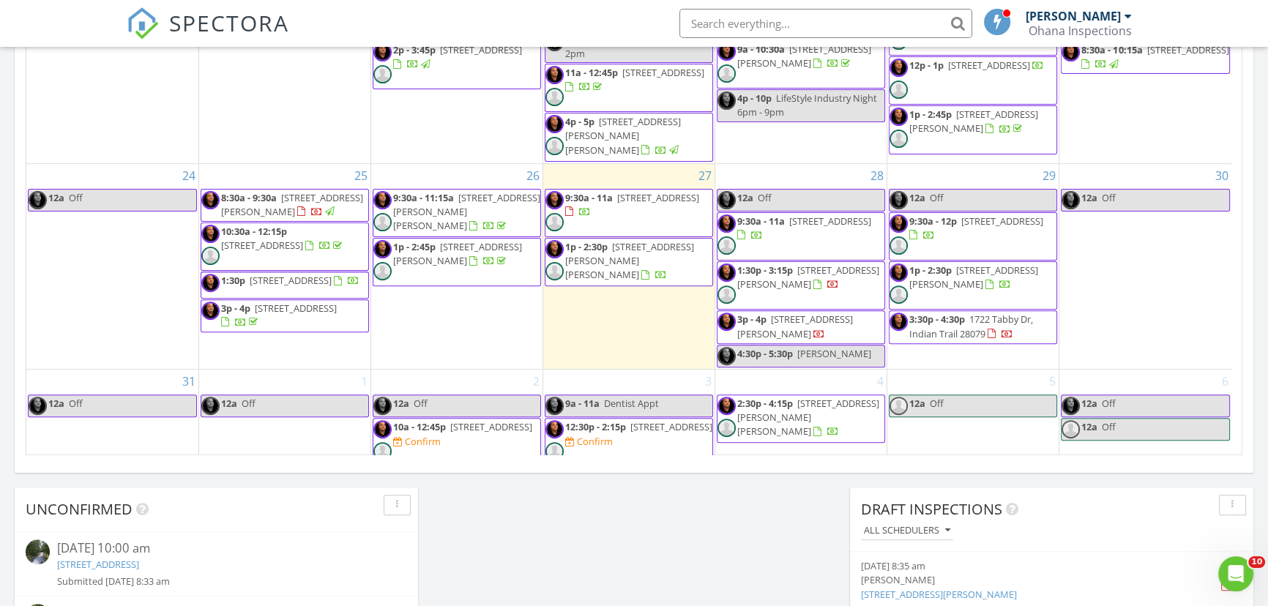
scroll to position [931, 0]
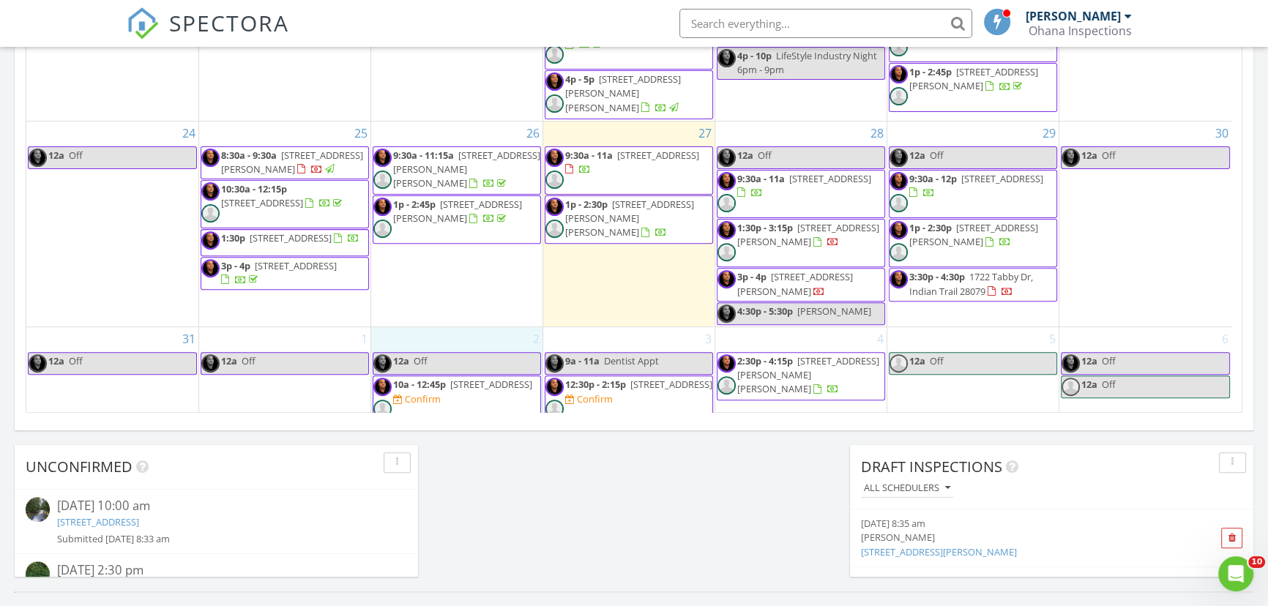
click at [438, 327] on div "2 12a Off 10a - 12:45p 14001 Cabarrus Station Road, Midland 28107 Confirm 2:30p…" at bounding box center [456, 401] width 171 height 148
click at [439, 225] on link "Inspection" at bounding box center [453, 218] width 75 height 23
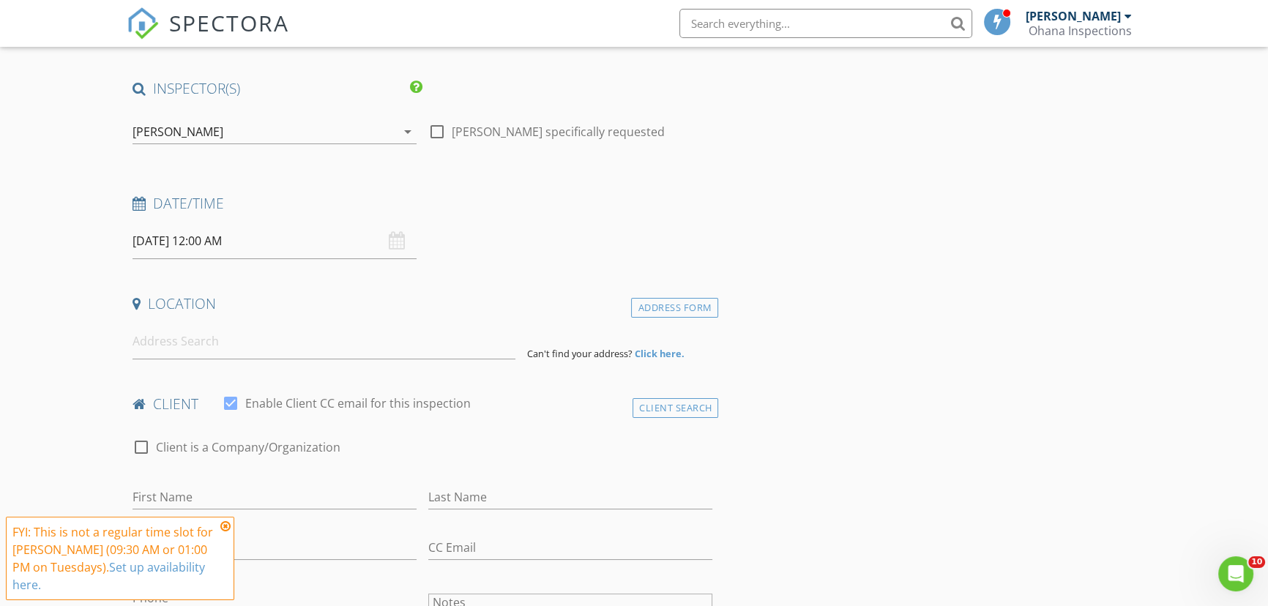
scroll to position [132, 0]
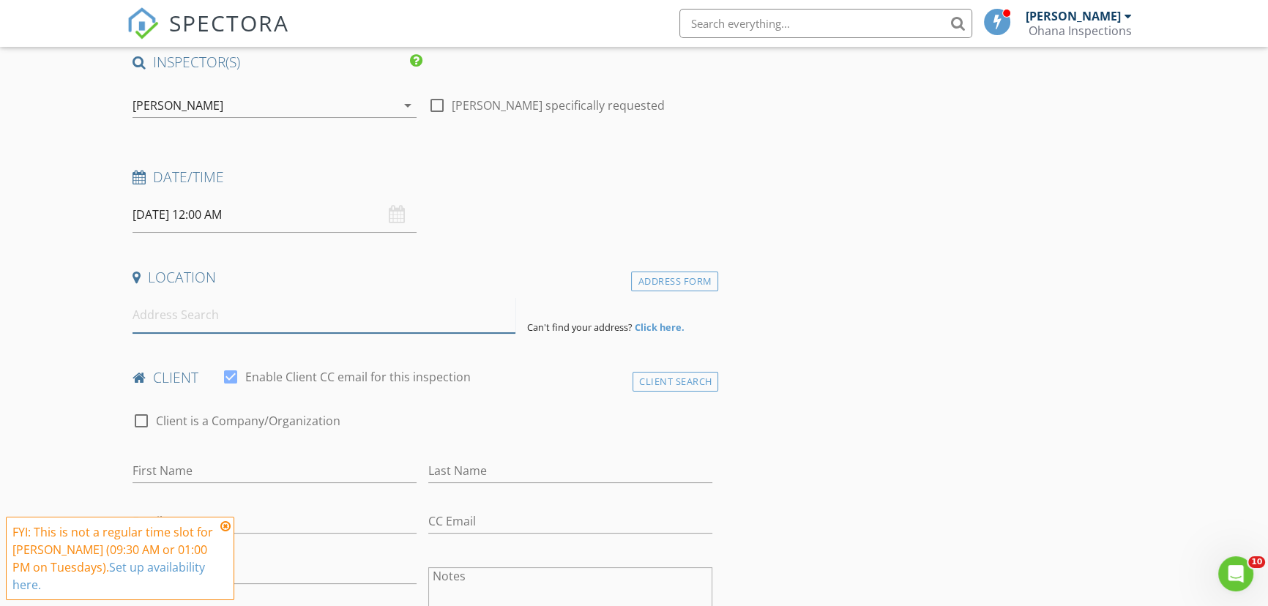
click at [205, 307] on input at bounding box center [323, 315] width 383 height 36
type input "[STREET_ADDRESS]"
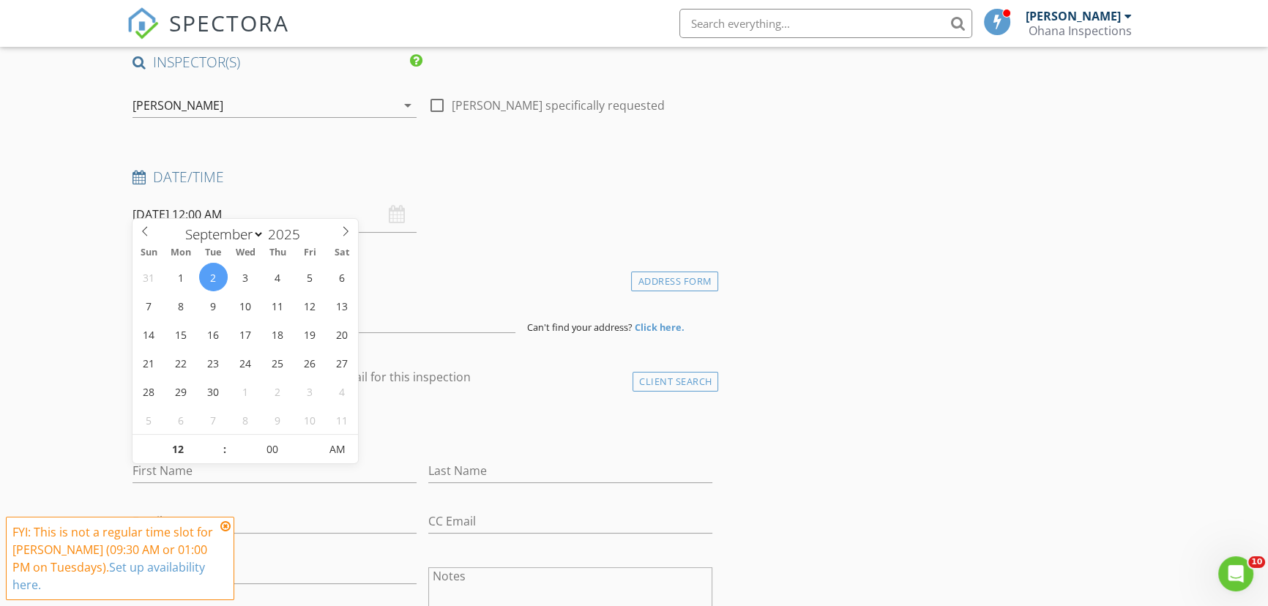
click at [192, 197] on input "[DATE] 12:00 AM" at bounding box center [274, 215] width 284 height 36
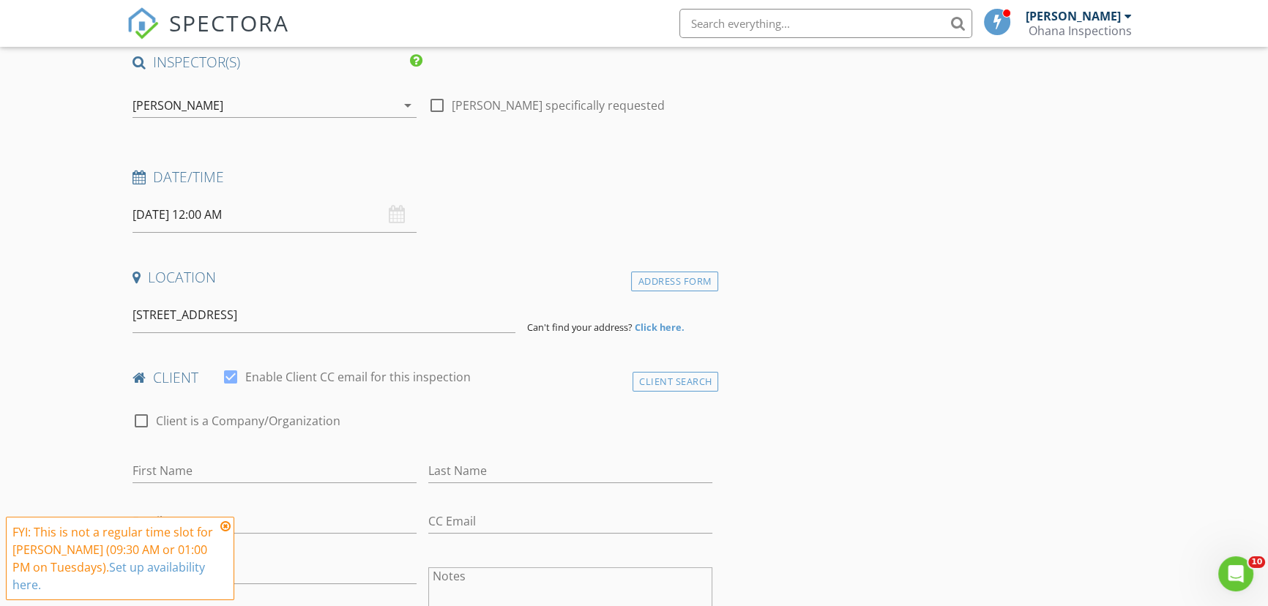
click at [154, 206] on input "09/02/2025 12:00 AM" at bounding box center [274, 215] width 284 height 36
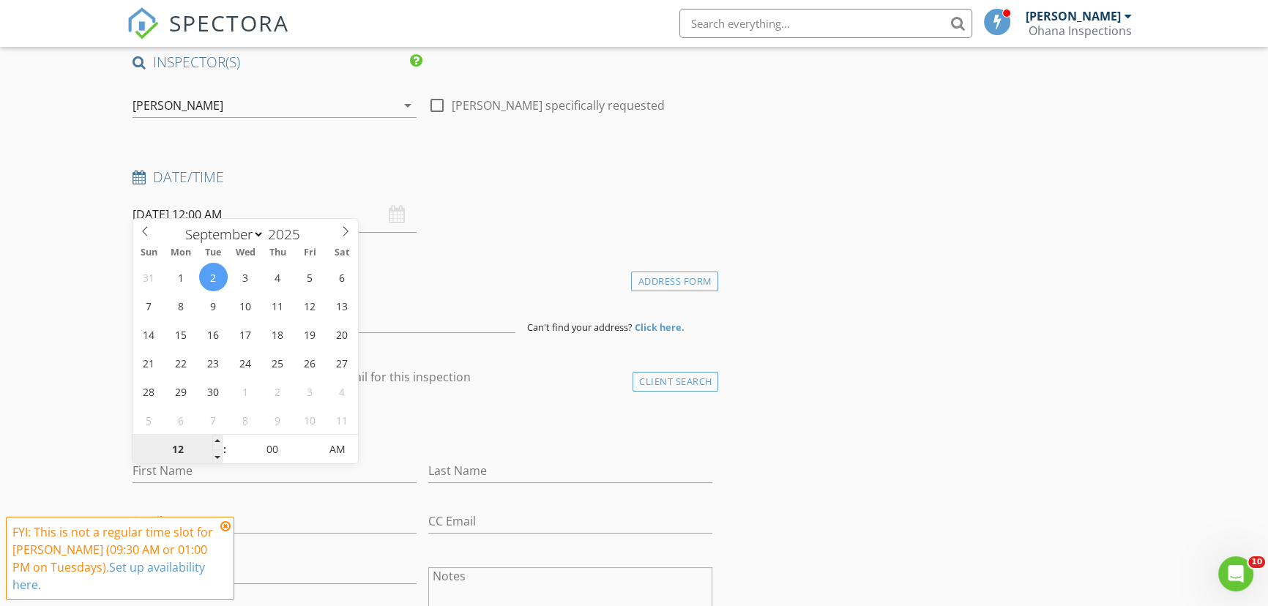
click at [182, 452] on input "12" at bounding box center [177, 449] width 90 height 29
type input "07"
type input "09/02/2025 7:00 AM"
click at [269, 455] on input "00" at bounding box center [272, 449] width 90 height 29
type input "30"
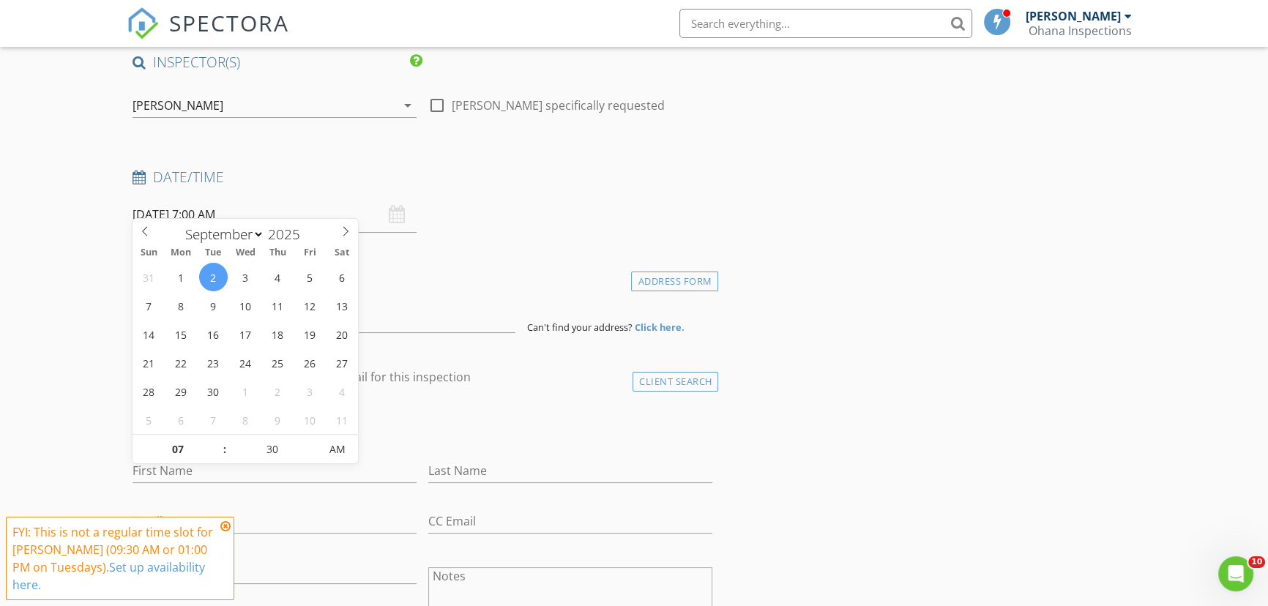
type input "[DATE] 7:30 AM"
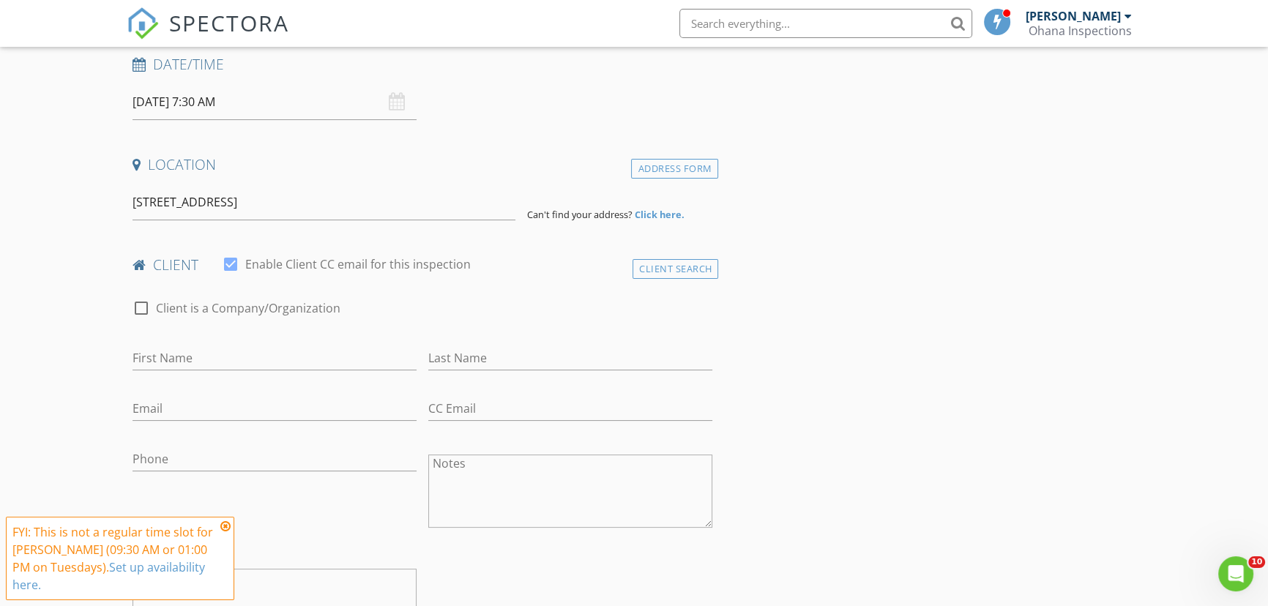
scroll to position [266, 0]
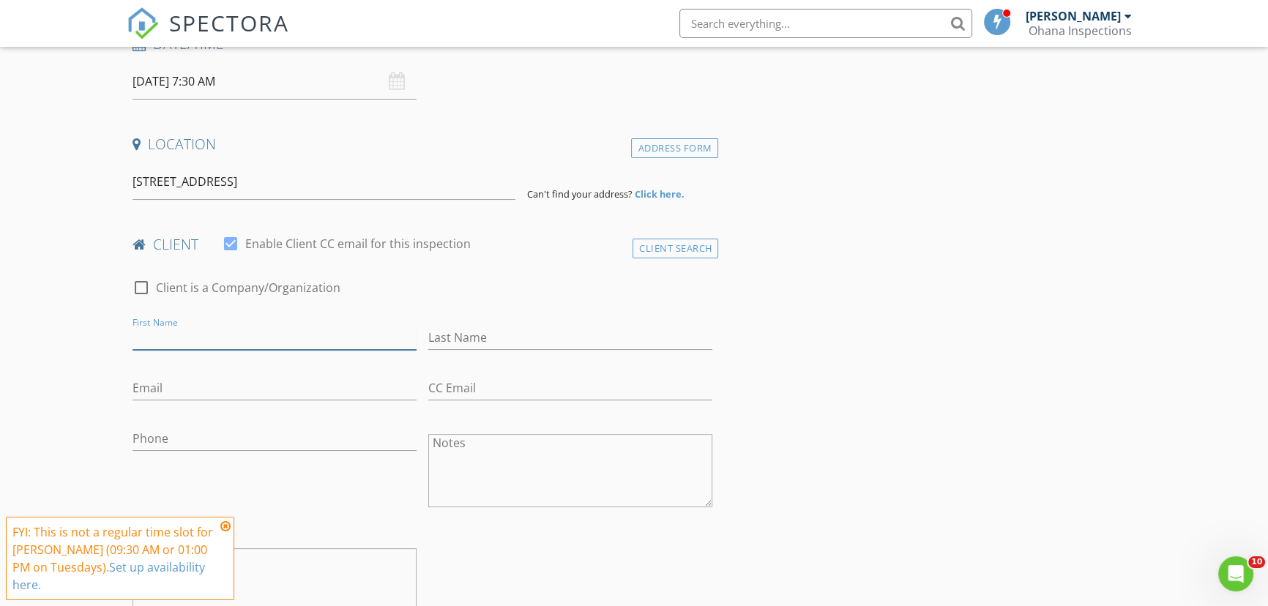
click at [149, 326] on input "First Name" at bounding box center [274, 338] width 284 height 24
type input "Pat"
type input "Labate"
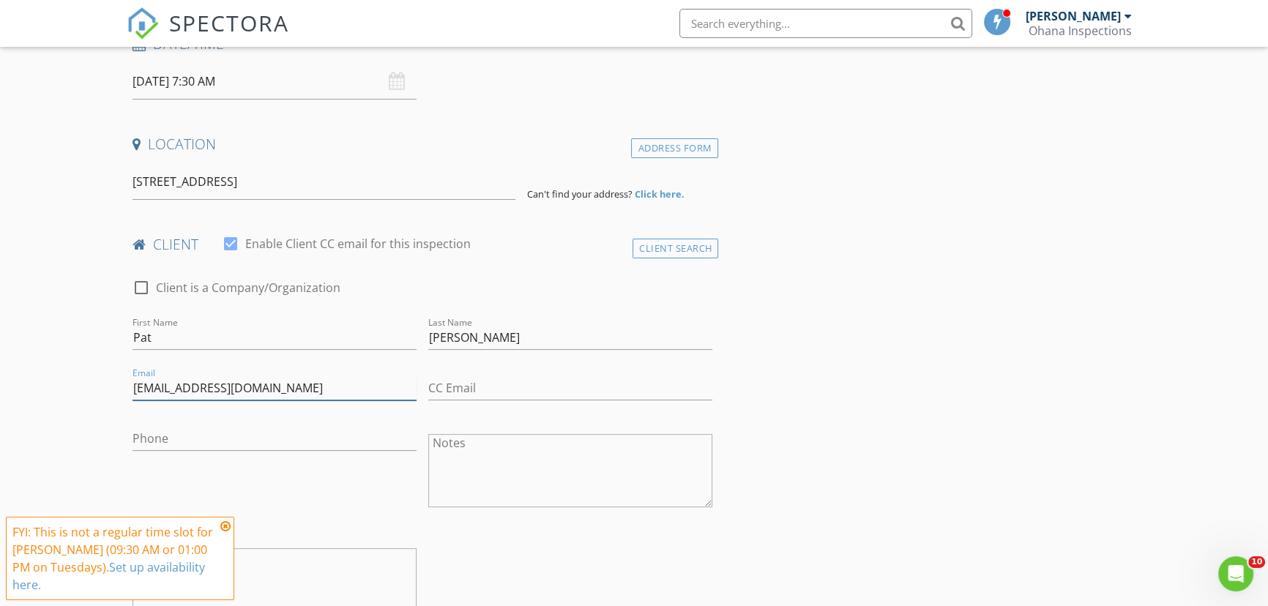
type input "pjll109@aol.com"
click at [190, 427] on input "Phone" at bounding box center [274, 439] width 284 height 24
type input "609-304-6274"
click at [268, 457] on div at bounding box center [274, 461] width 284 height 9
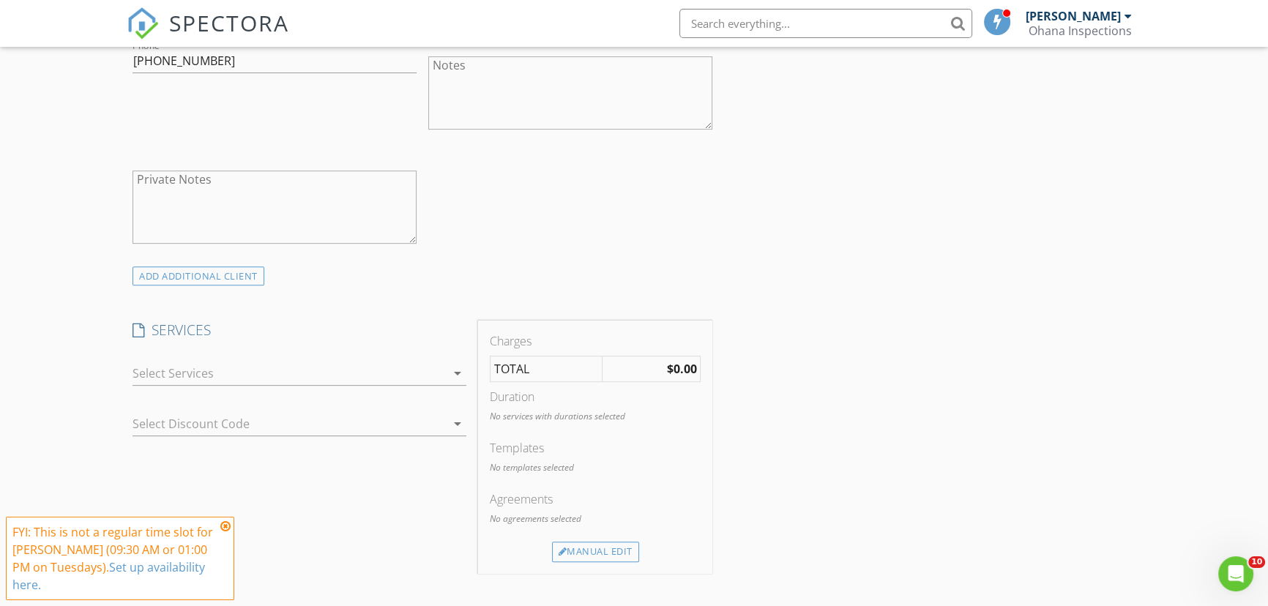
scroll to position [732, 0]
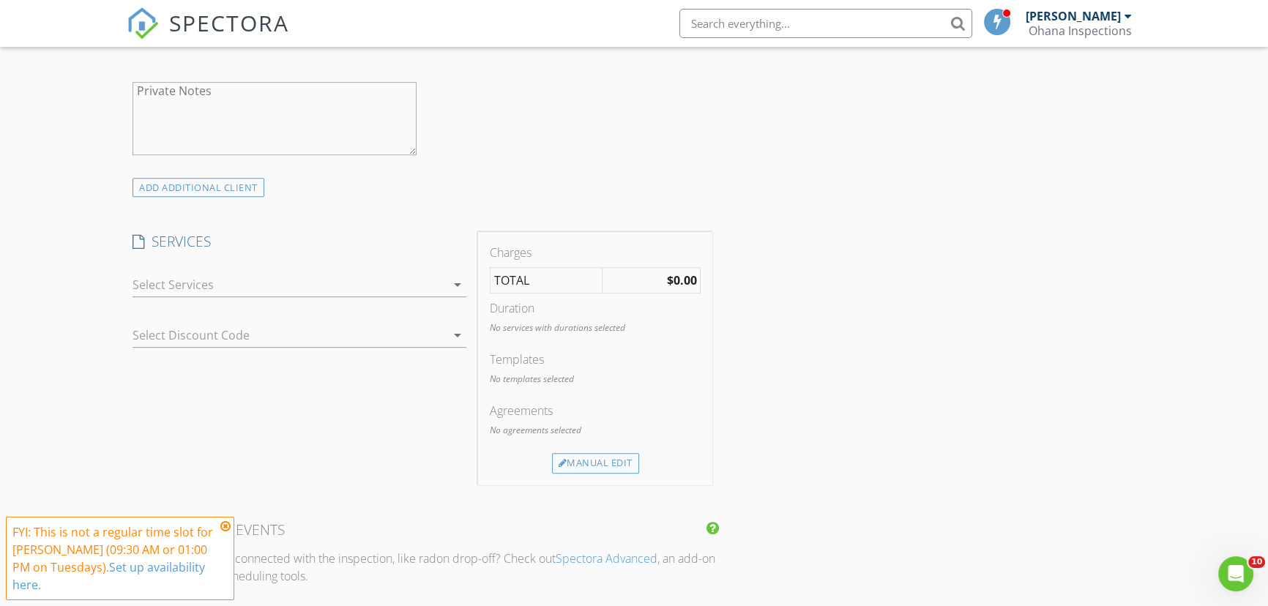
click at [220, 273] on div at bounding box center [288, 284] width 313 height 23
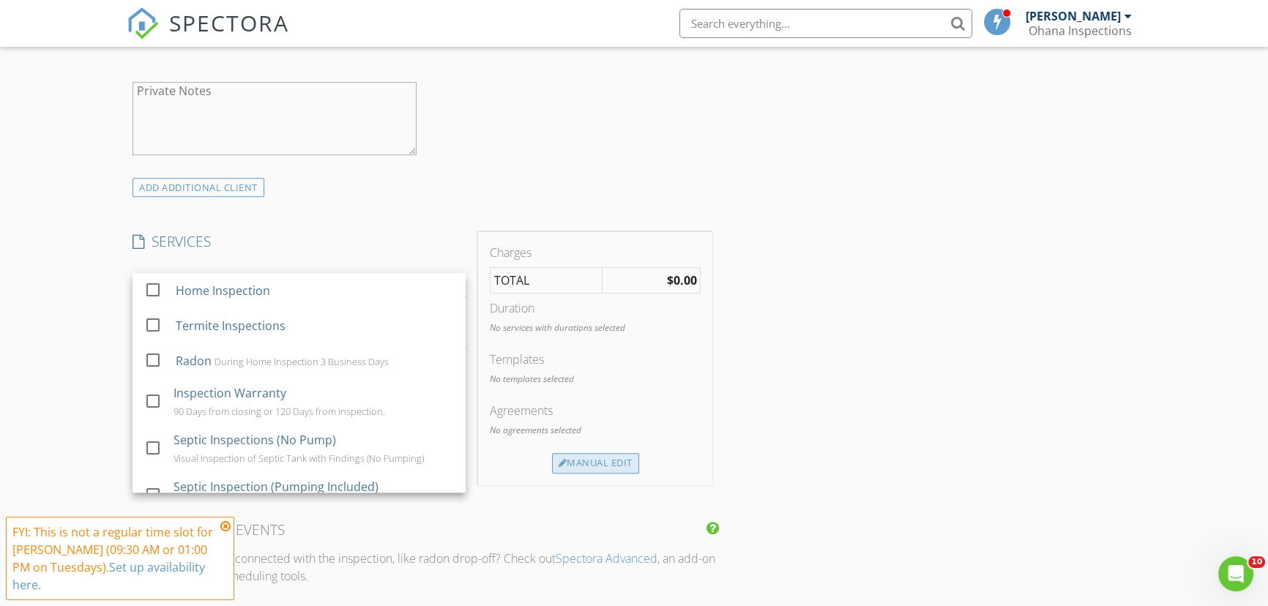
click at [618, 453] on div "Manual Edit" at bounding box center [595, 463] width 87 height 20
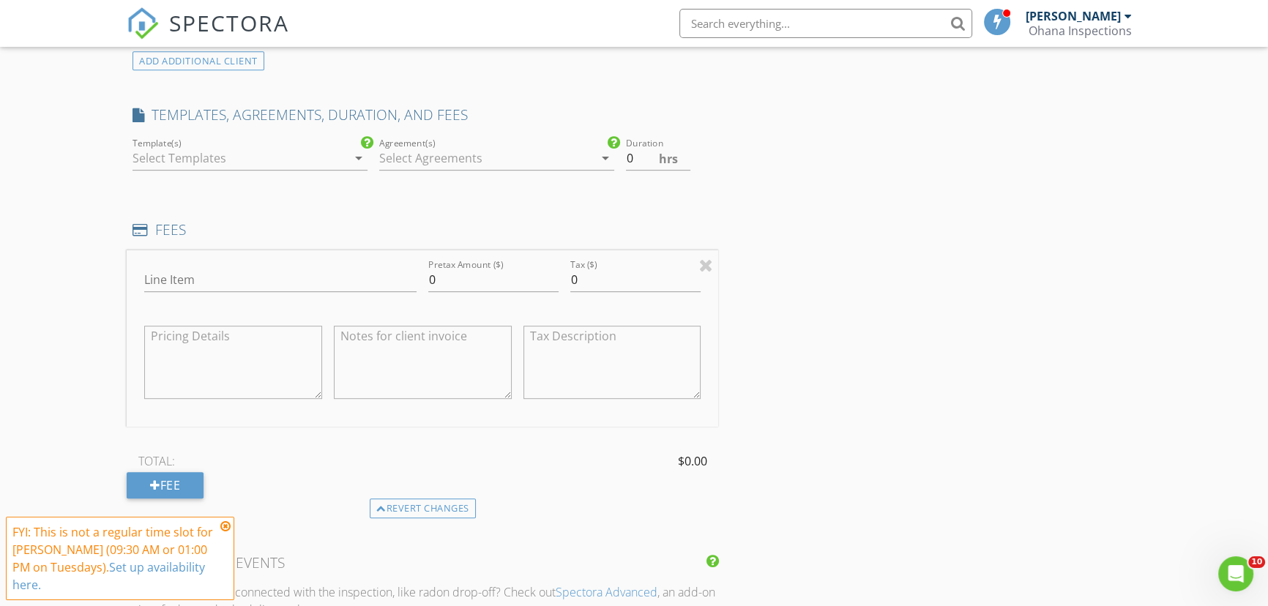
scroll to position [864, 0]
click at [414, 141] on div at bounding box center [486, 152] width 214 height 23
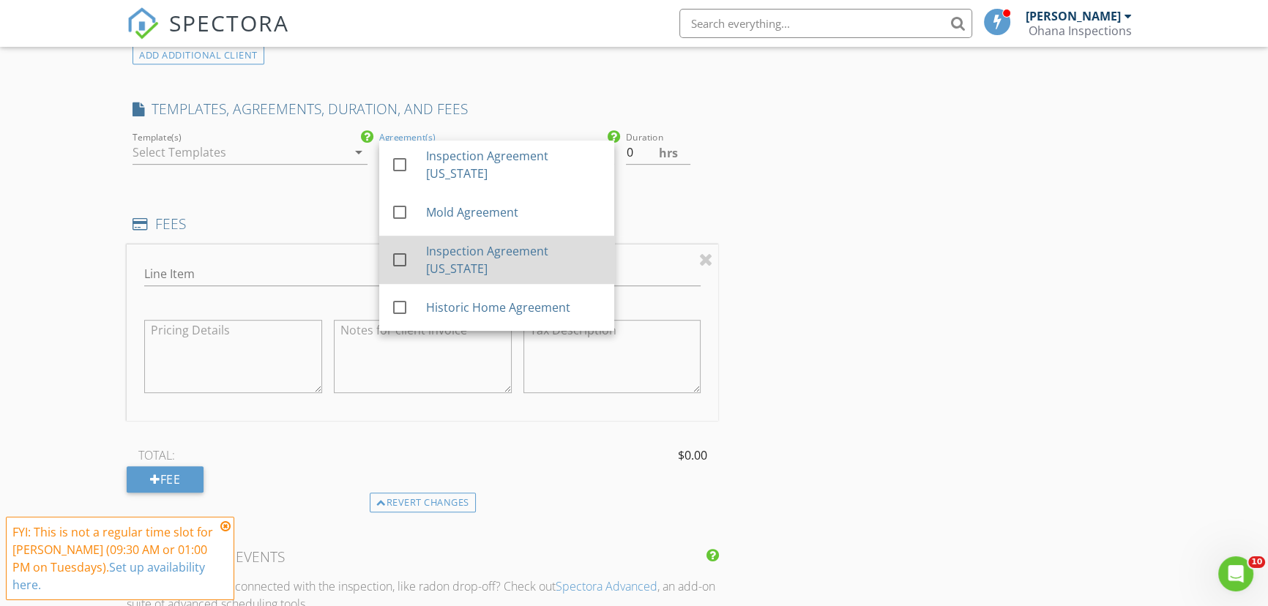
click at [498, 242] on div "Inspection Agreement [US_STATE]" at bounding box center [514, 259] width 176 height 35
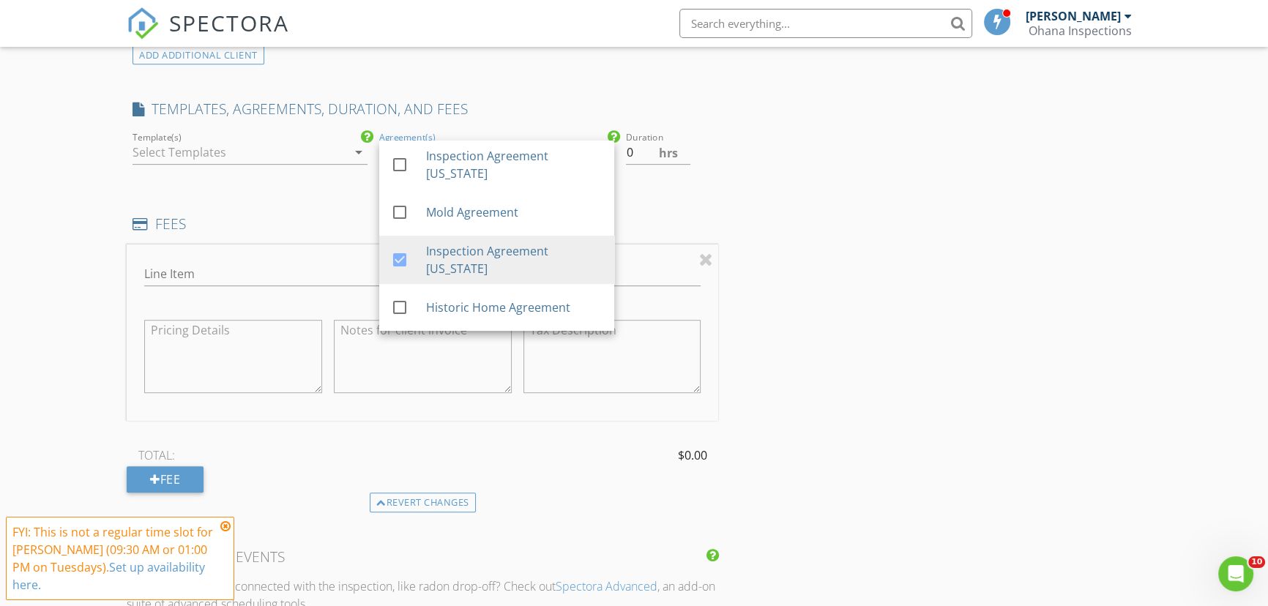
click at [728, 199] on div "INSPECTOR(S) check_box Oscar Lora PRIMARY check_box_outline_blank Ayden Rivera …" at bounding box center [634, 526] width 1014 height 2410
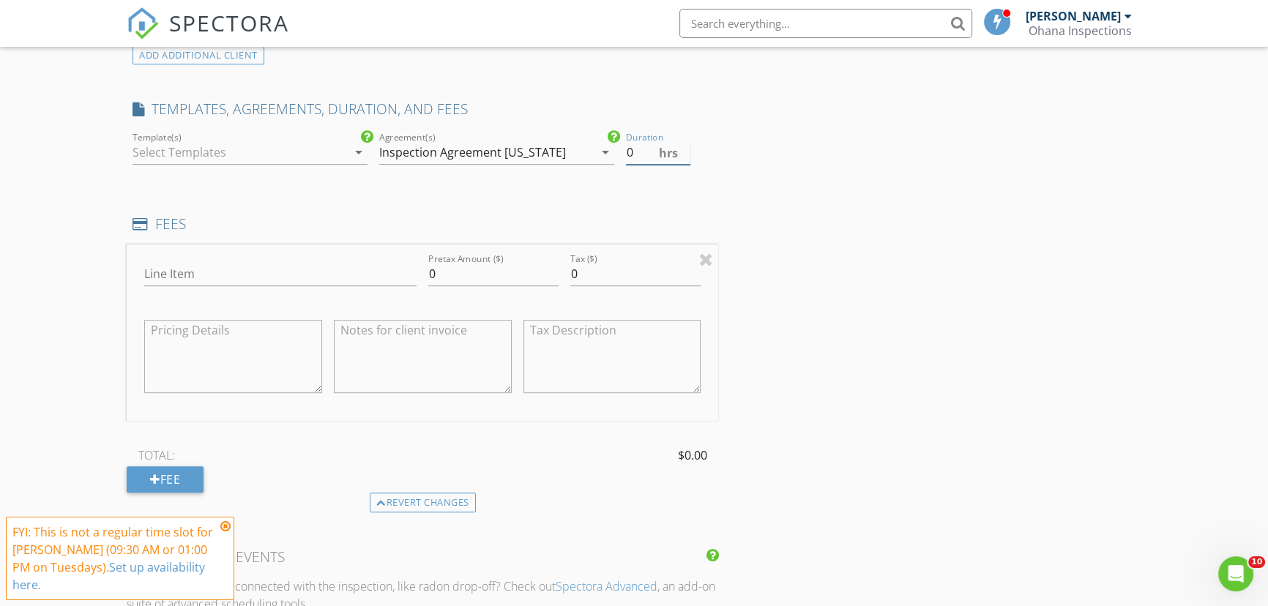
drag, startPoint x: 632, startPoint y: 133, endPoint x: 608, endPoint y: 132, distance: 24.9
click at [608, 132] on div "Template(s) arrow_drop_down check_box_outline_blank Inspection Agreement North …" at bounding box center [422, 154] width 591 height 51
type input "1"
click at [245, 266] on input "Line Item" at bounding box center [280, 274] width 272 height 24
type input "Pre-Drywall Inspection"
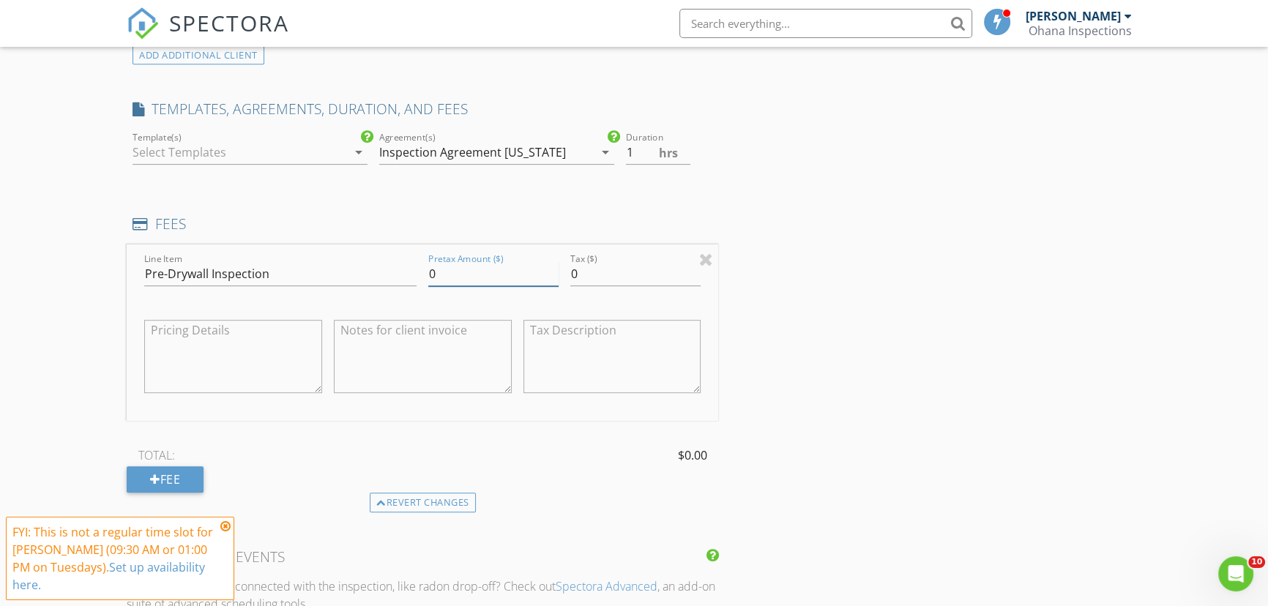
drag, startPoint x: 460, startPoint y: 271, endPoint x: 395, endPoint y: 271, distance: 65.1
click at [395, 271] on div "Line Item Pre-Drywall Inspection Pretax Amount ($) 0 Tax ($) 0" at bounding box center [422, 332] width 591 height 176
type input "495"
click at [912, 408] on div "INSPECTOR(S) check_box Oscar Lora PRIMARY check_box_outline_blank Ayden Rivera …" at bounding box center [634, 526] width 1014 height 2410
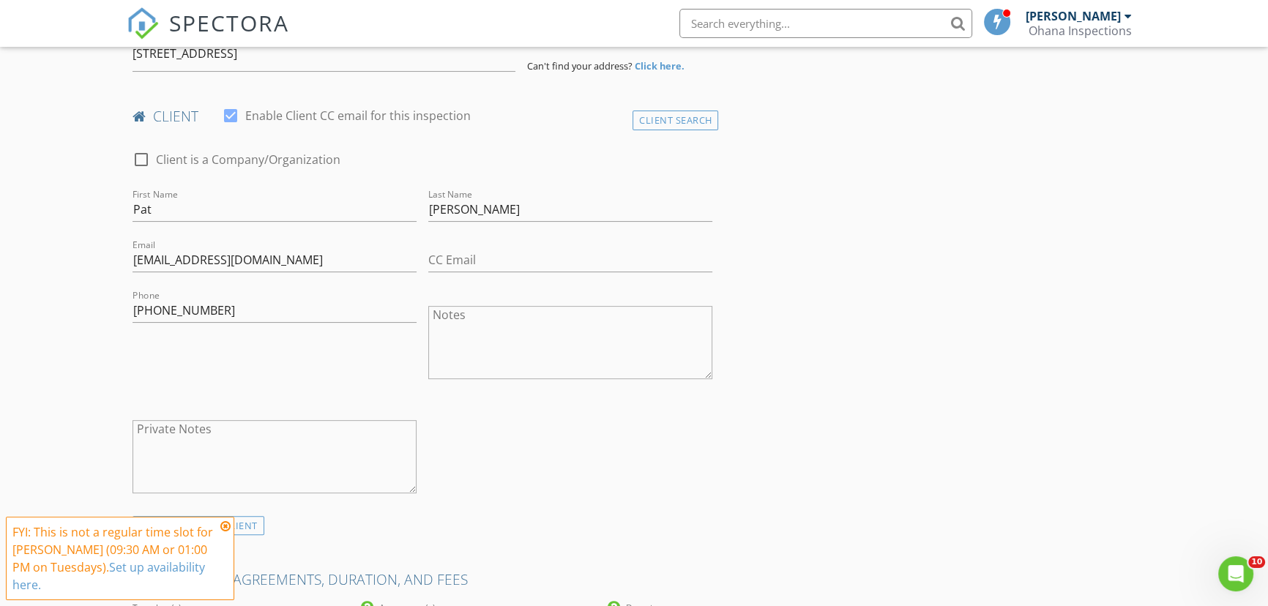
scroll to position [399, 0]
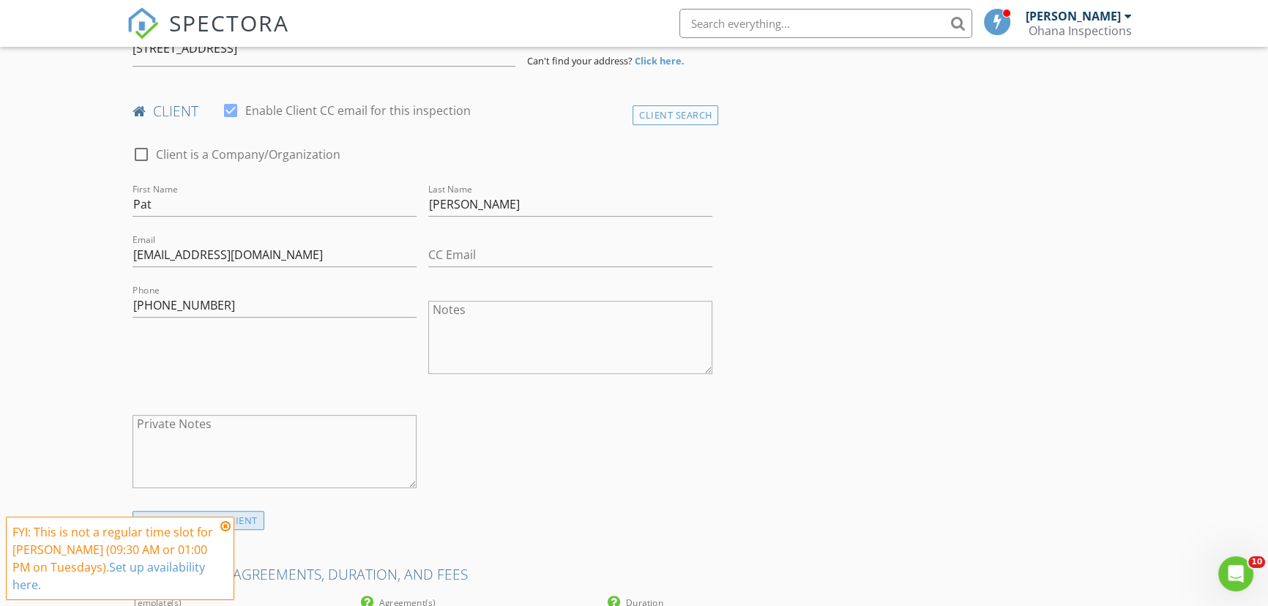
click at [176, 511] on div "ADD ADDITIONAL client" at bounding box center [198, 521] width 132 height 20
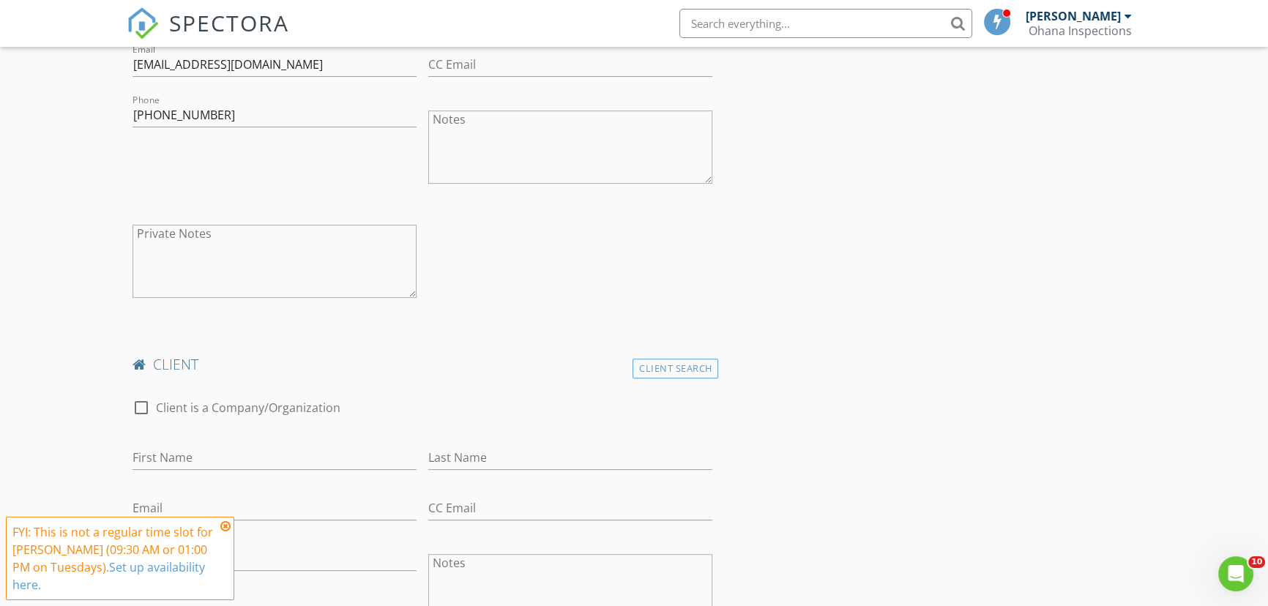
scroll to position [665, 0]
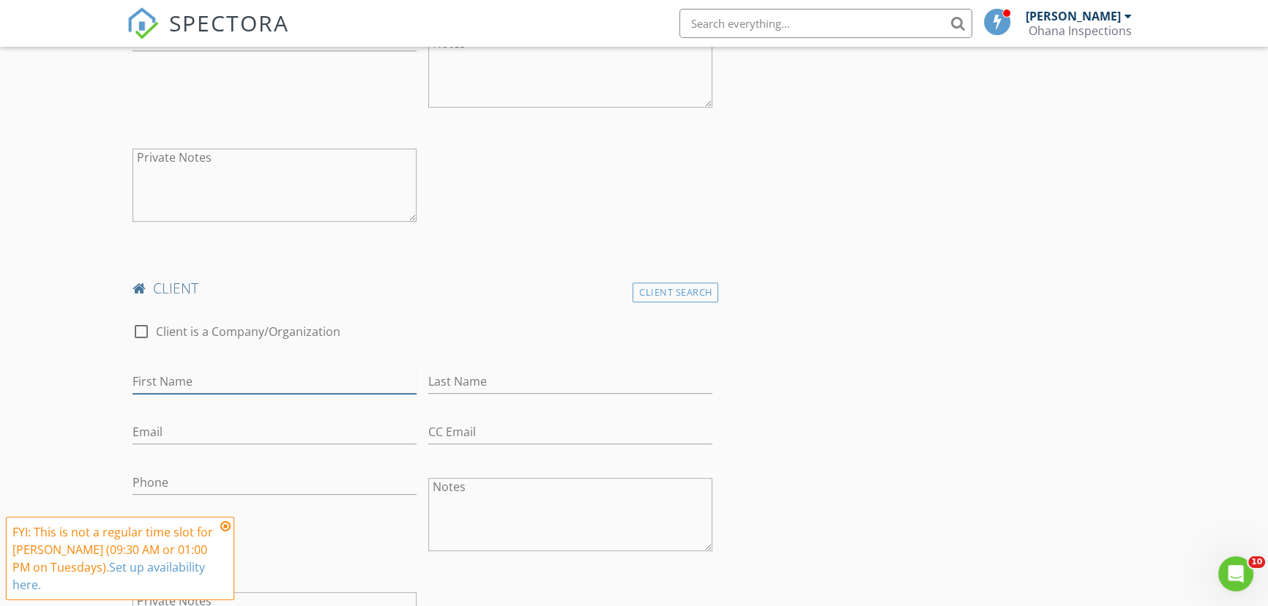
click at [219, 370] on input "First Name" at bounding box center [274, 382] width 284 height 24
type input "Leon"
type input "Labate"
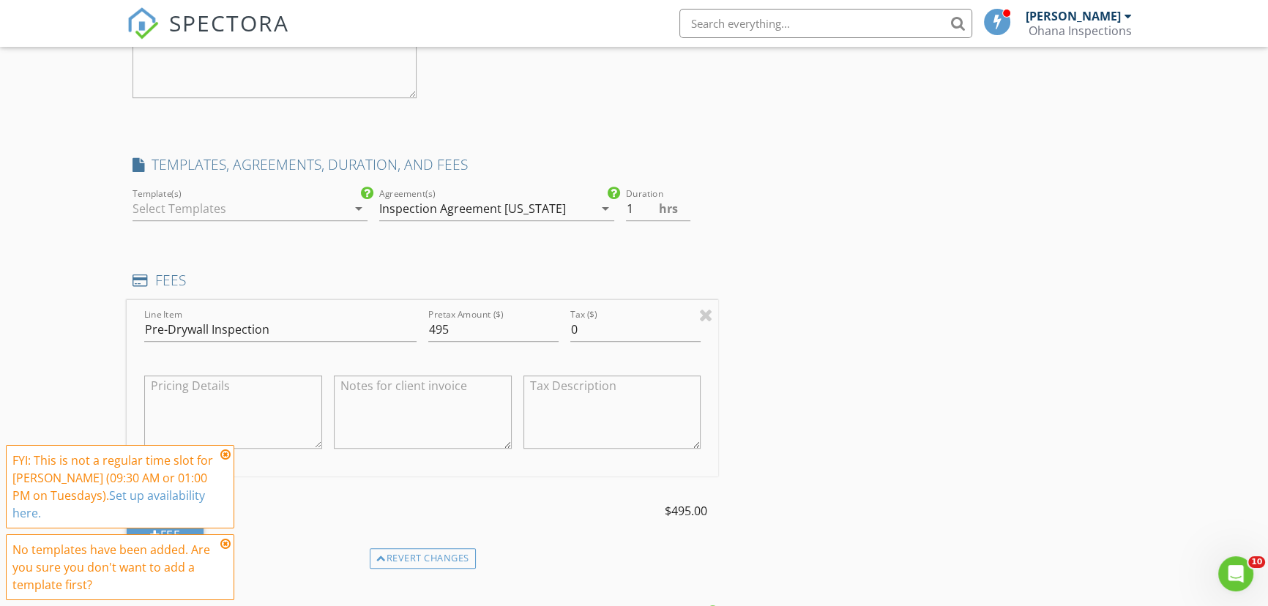
scroll to position [1264, 0]
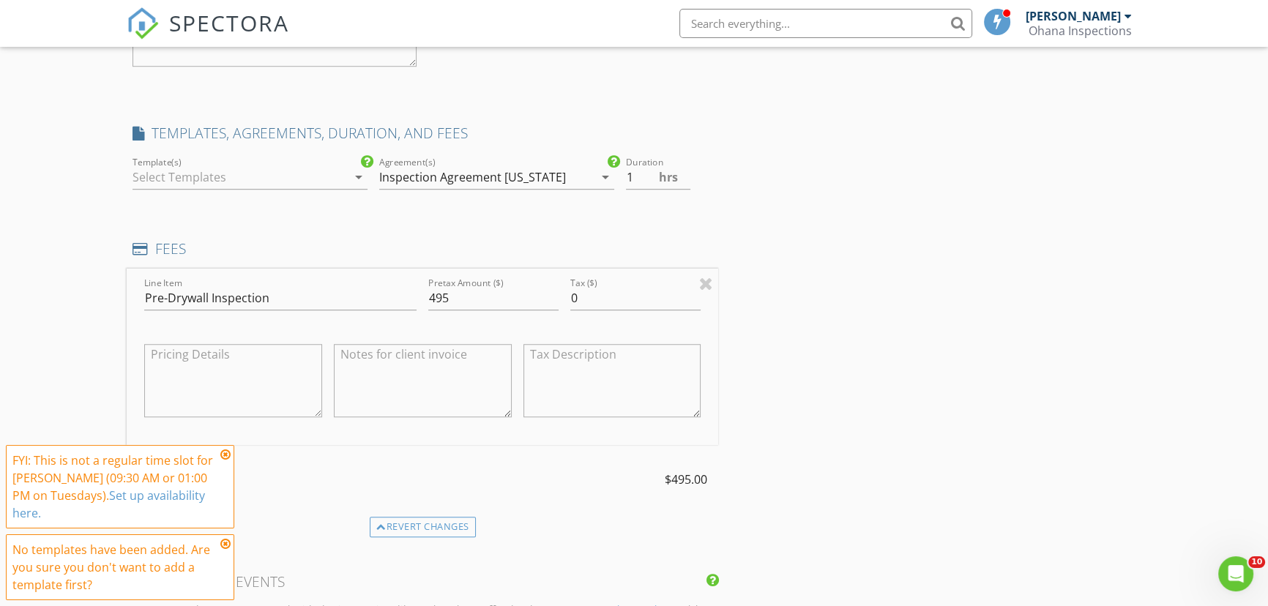
click at [822, 414] on div "INSPECTOR(S) check_box Oscar Lora PRIMARY check_box_outline_blank Ayden Rivera …" at bounding box center [634, 337] width 1014 height 2833
click at [337, 295] on input "Pre-Drywall Inspection" at bounding box center [280, 298] width 272 height 24
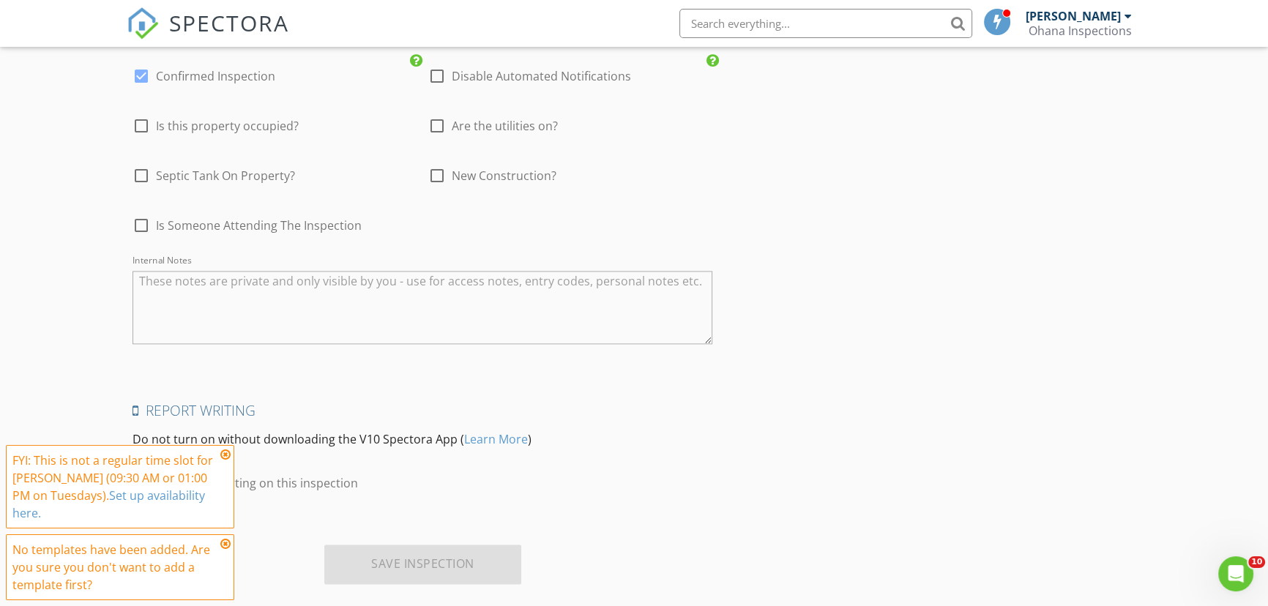
scroll to position [2444, 0]
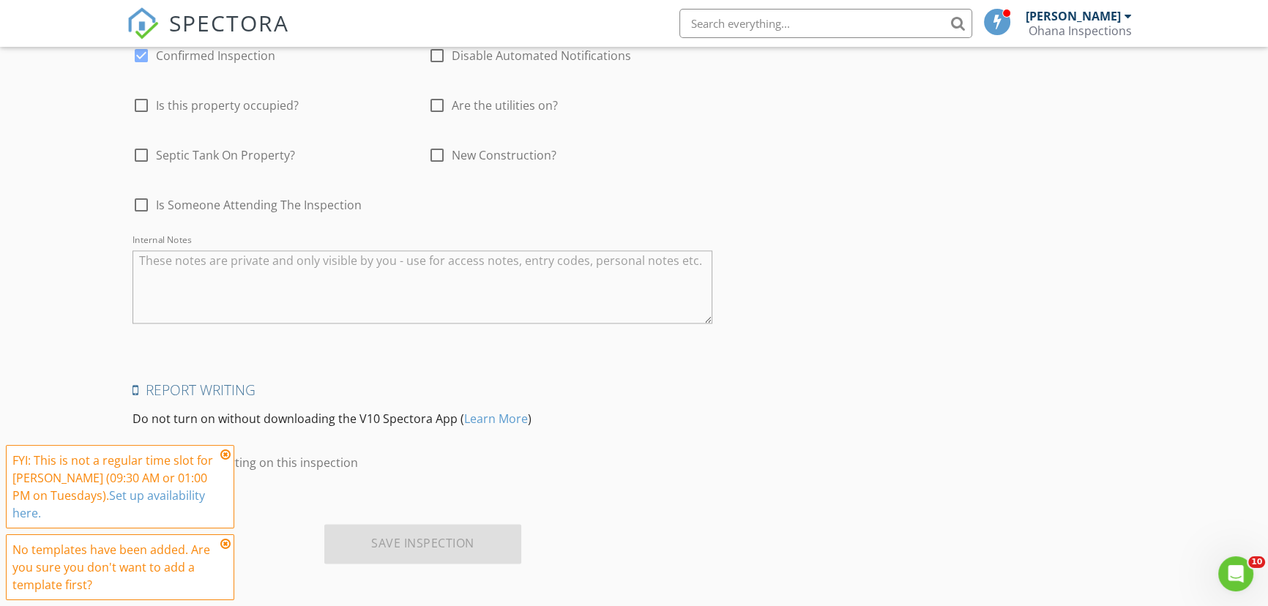
click at [224, 460] on icon at bounding box center [225, 455] width 10 height 12
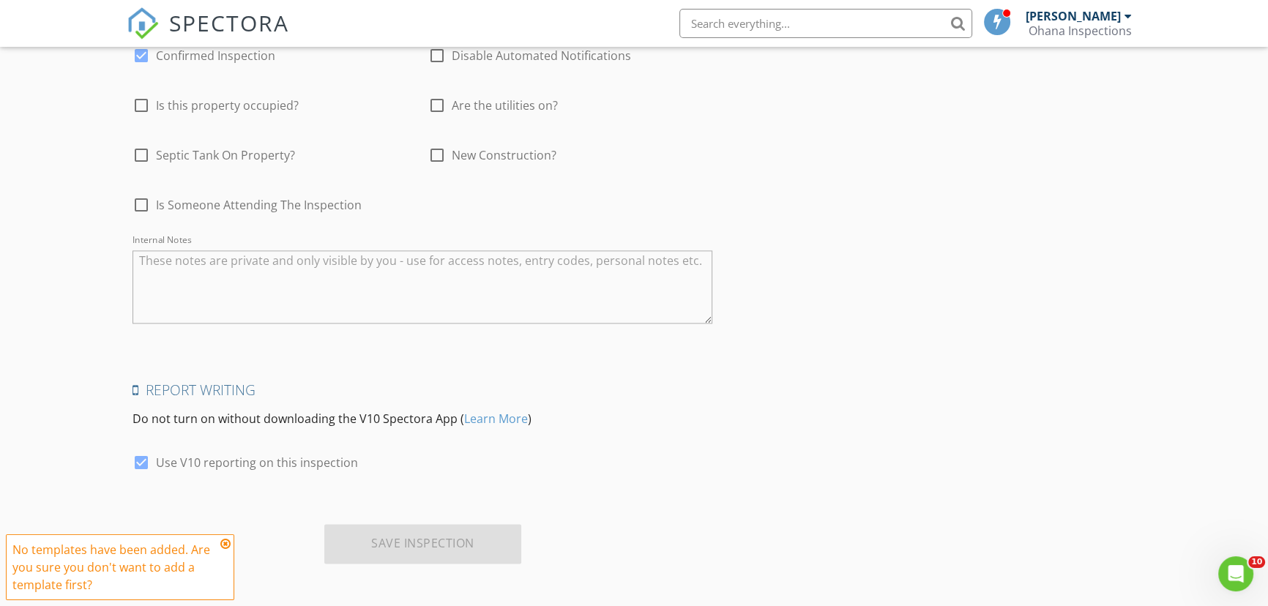
click at [224, 545] on icon at bounding box center [225, 544] width 10 height 12
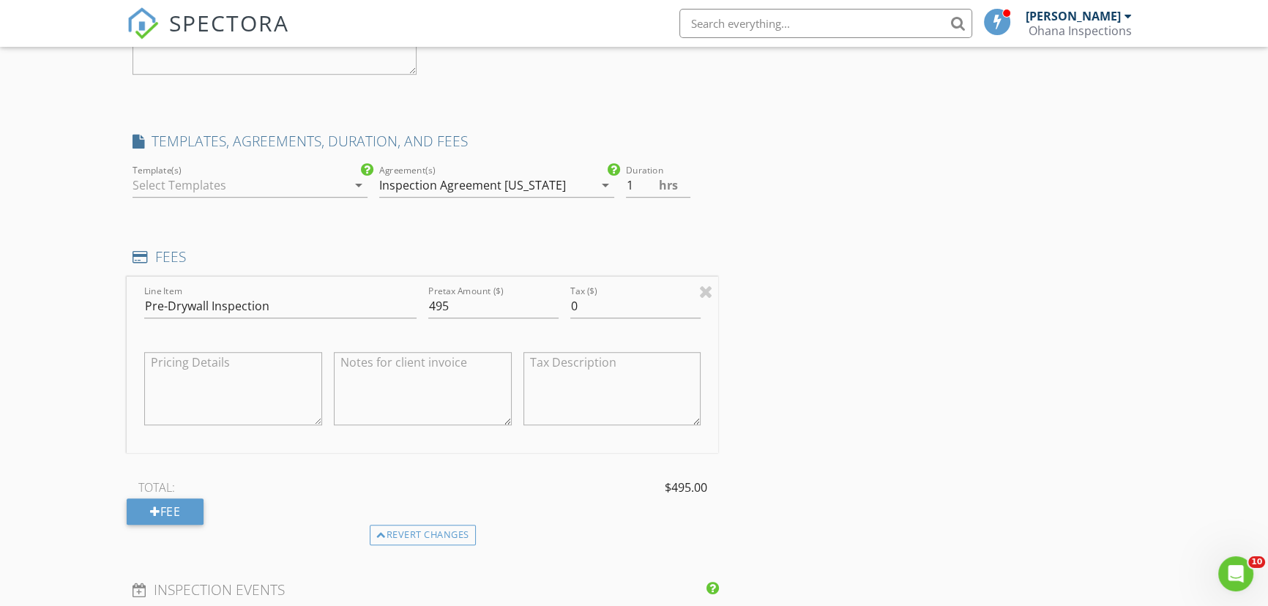
scroll to position [1446, 0]
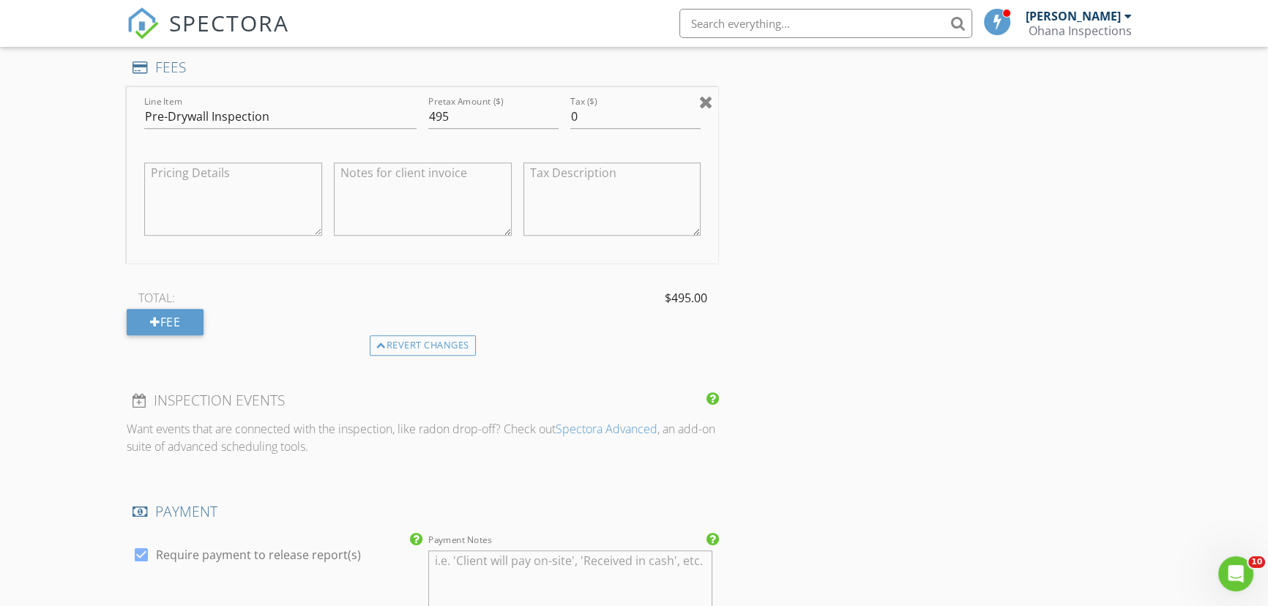
click at [712, 100] on div at bounding box center [706, 102] width 14 height 18
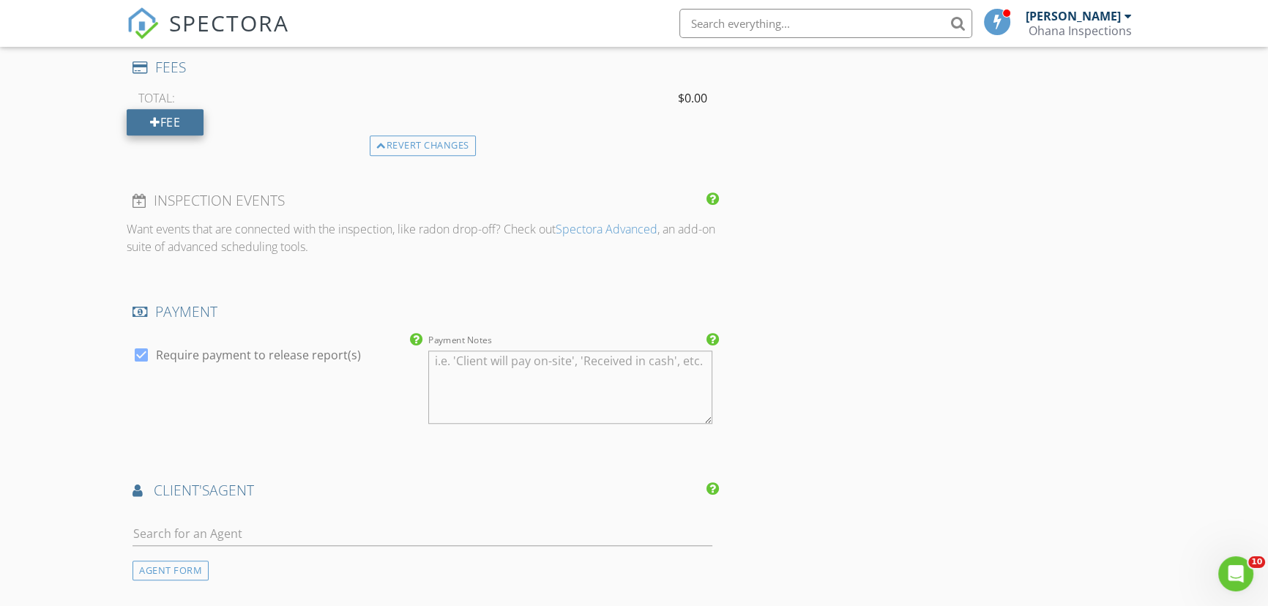
click at [182, 112] on div "Fee" at bounding box center [165, 122] width 77 height 26
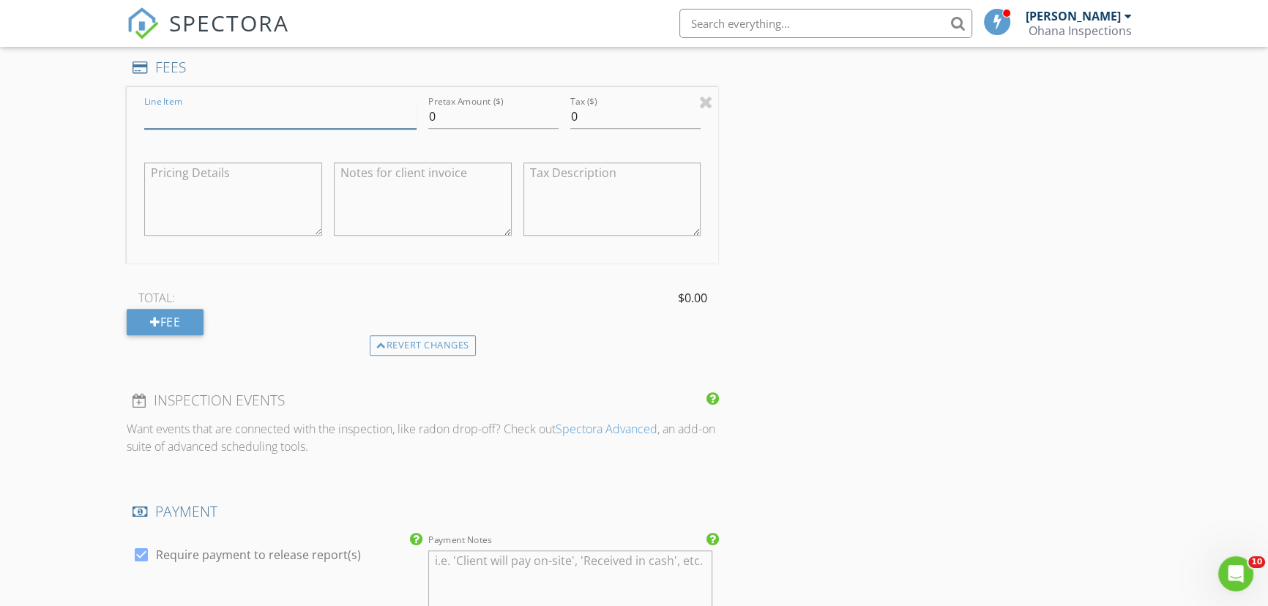
click at [228, 110] on input "Line Item" at bounding box center [280, 117] width 272 height 24
type input "Pre-Drywall"
type input "495"
click at [876, 333] on div "INSPECTOR(S) check_box Oscar Lora PRIMARY check_box_outline_blank Ayden Rivera …" at bounding box center [634, 156] width 1014 height 2833
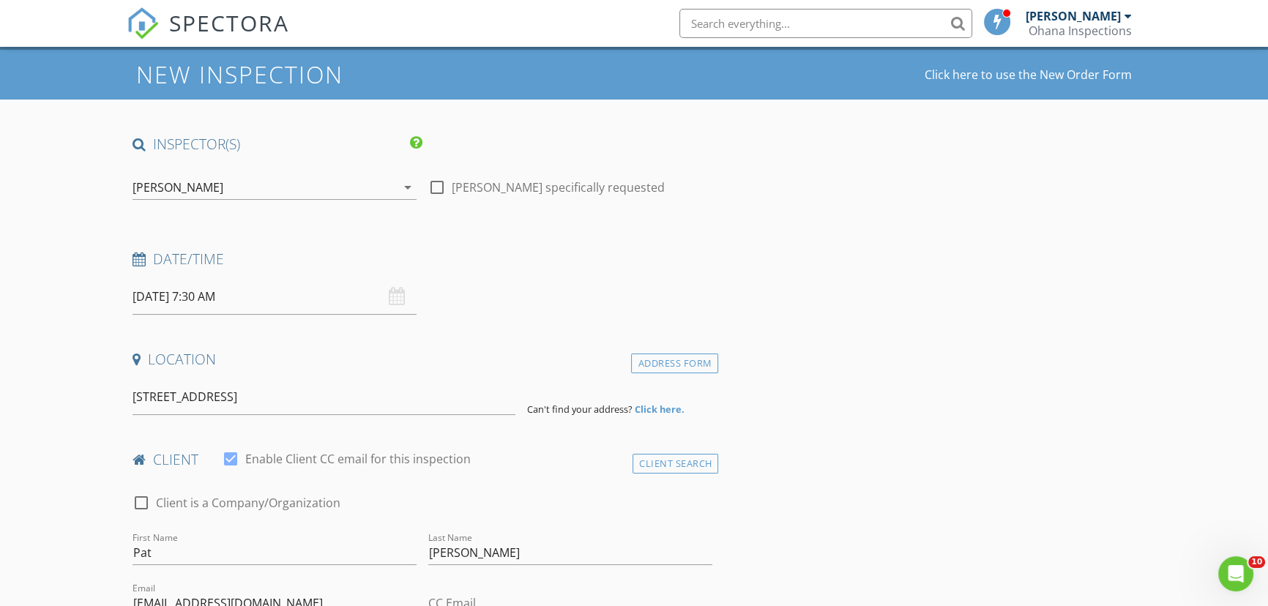
scroll to position [48, 0]
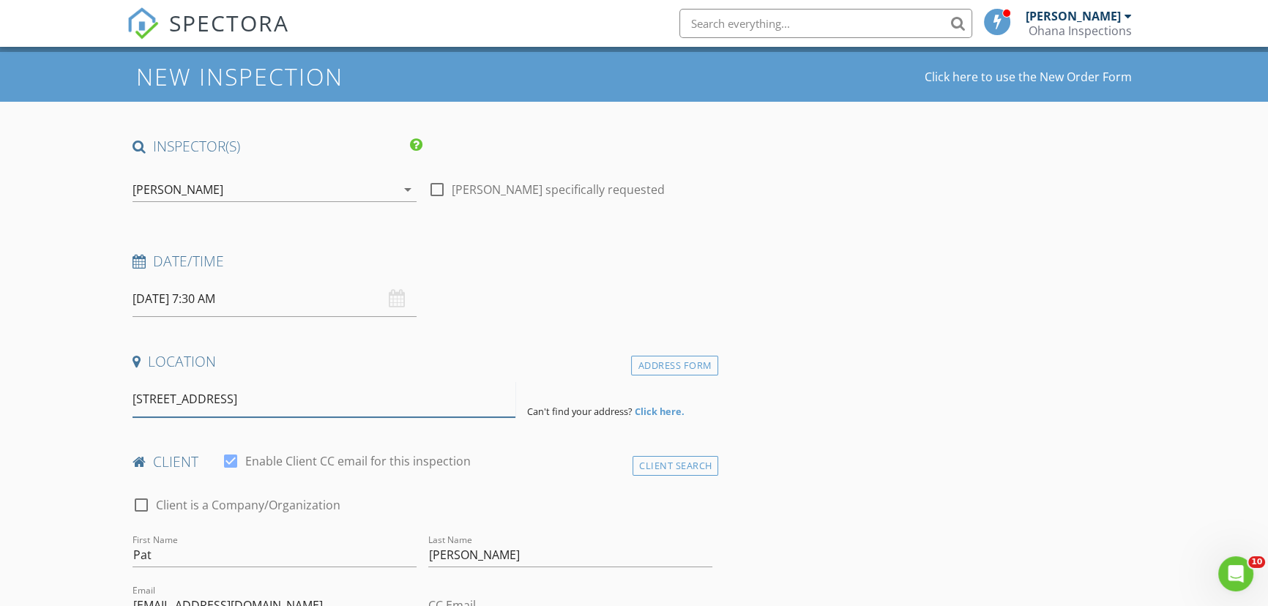
click at [389, 388] on input "1897 Bentwind Rd, Lancaster, SC, USA" at bounding box center [323, 399] width 383 height 36
click at [627, 352] on h4 "Location" at bounding box center [422, 361] width 580 height 19
click at [644, 356] on div "Address Form" at bounding box center [674, 366] width 87 height 20
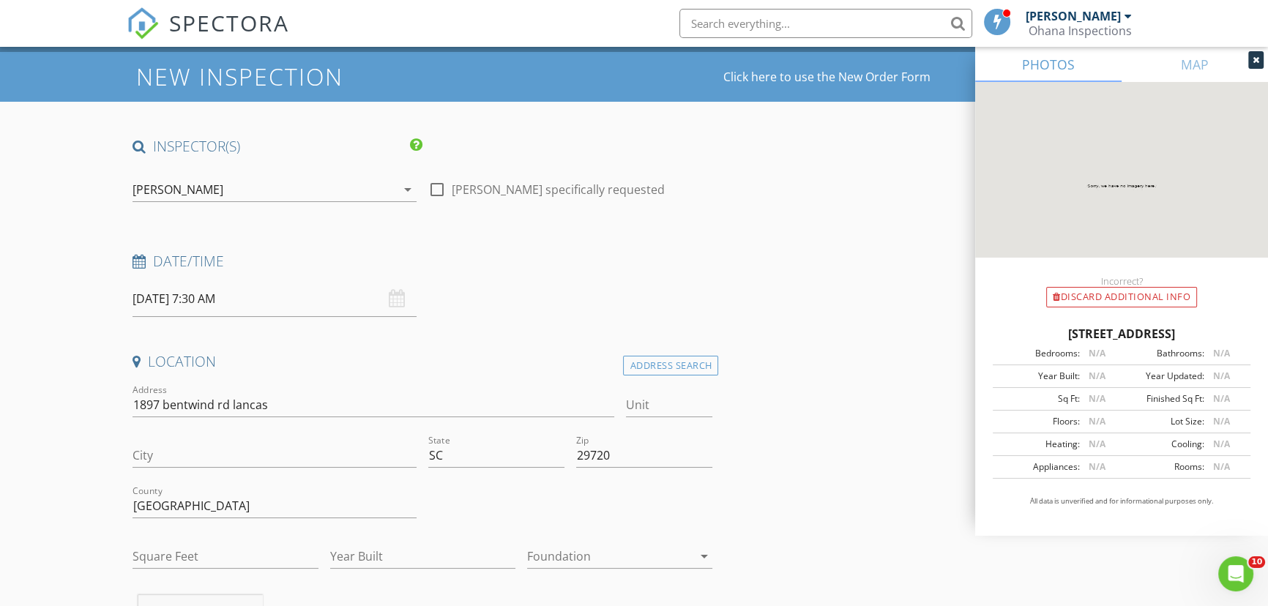
scroll to position [115, 0]
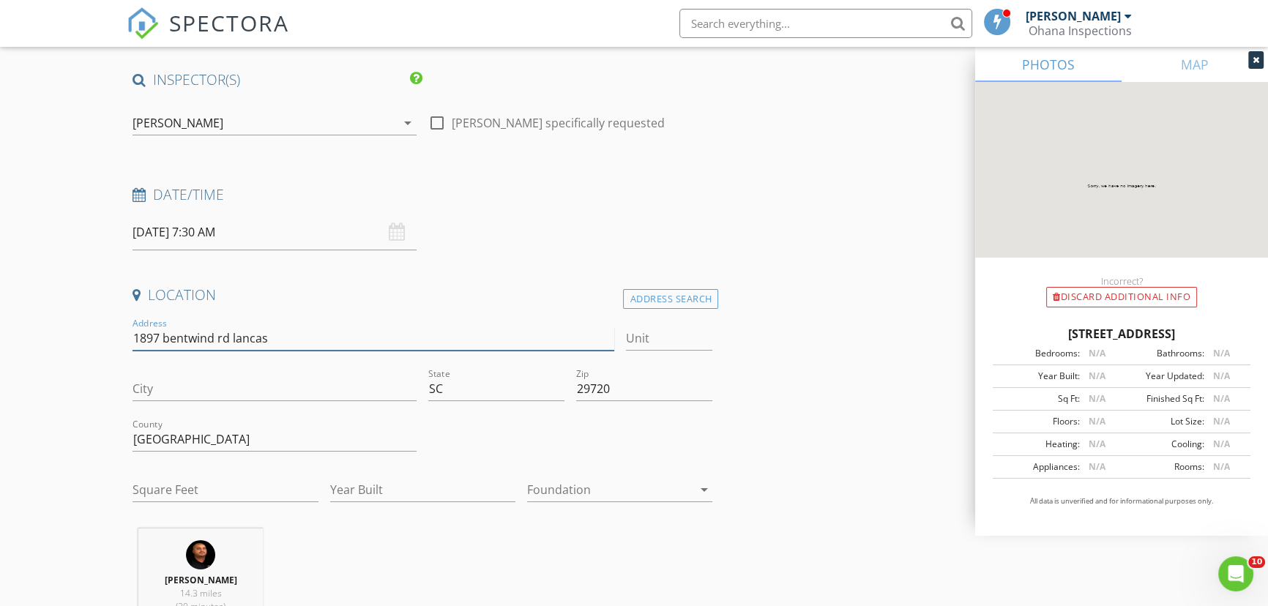
drag, startPoint x: 233, startPoint y: 323, endPoint x: 290, endPoint y: 318, distance: 57.3
click at [290, 326] on input "1897 bentwind rd lancas" at bounding box center [373, 338] width 482 height 24
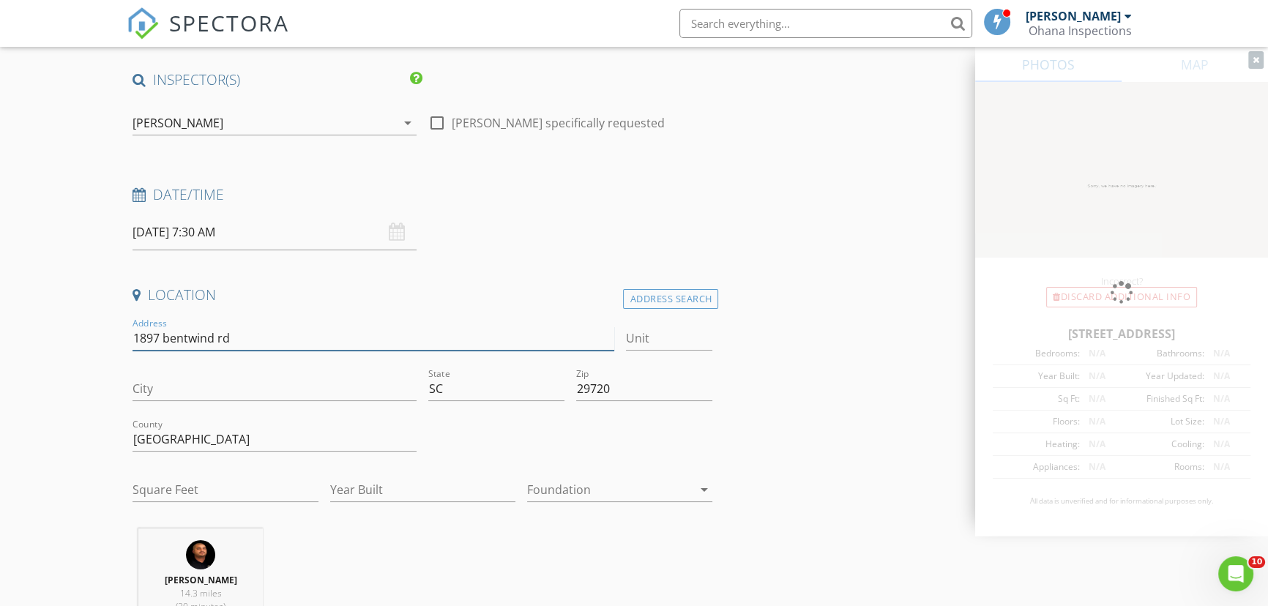
click at [192, 326] on input "1897 bentwind rd" at bounding box center [373, 338] width 482 height 24
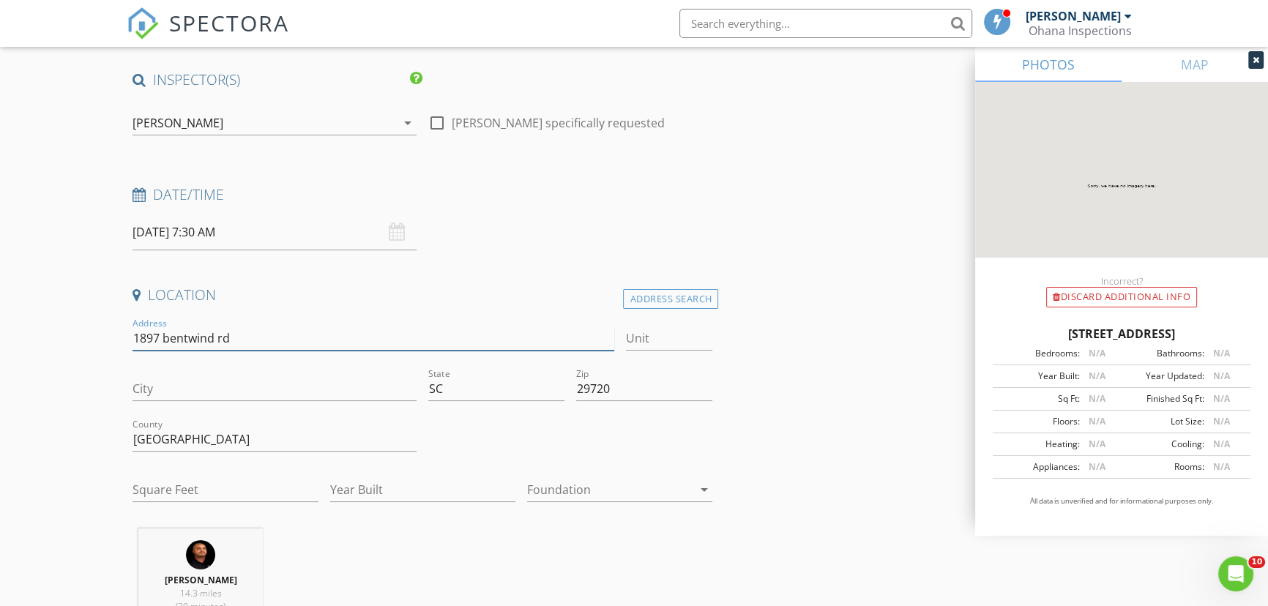
click at [164, 326] on input "1897 bentwind rd" at bounding box center [373, 338] width 482 height 24
click at [179, 327] on input "1897 bentwind rd" at bounding box center [373, 338] width 482 height 24
click at [261, 326] on input "1897 Bentwind rd" at bounding box center [373, 338] width 482 height 24
type input "[STREET_ADDRESS]"
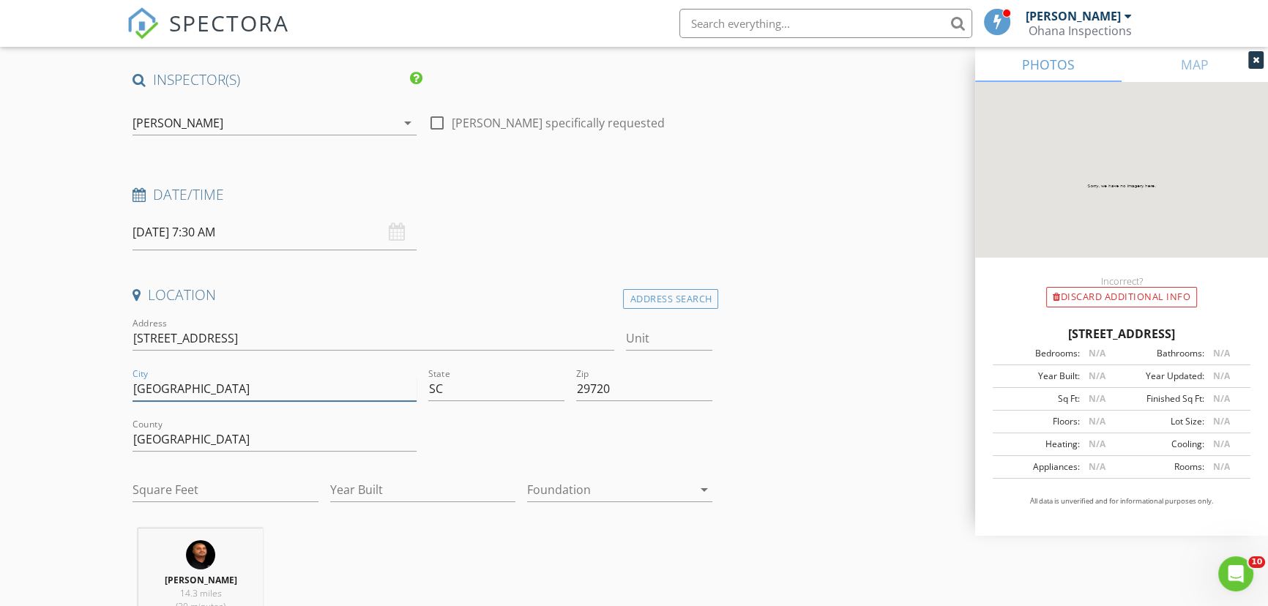
type input "[GEOGRAPHIC_DATA]"
click at [381, 478] on input "Year Built" at bounding box center [422, 490] width 185 height 24
type input "2025"
click at [214, 478] on input "Square Feet" at bounding box center [224, 490] width 185 height 24
type input "1620"
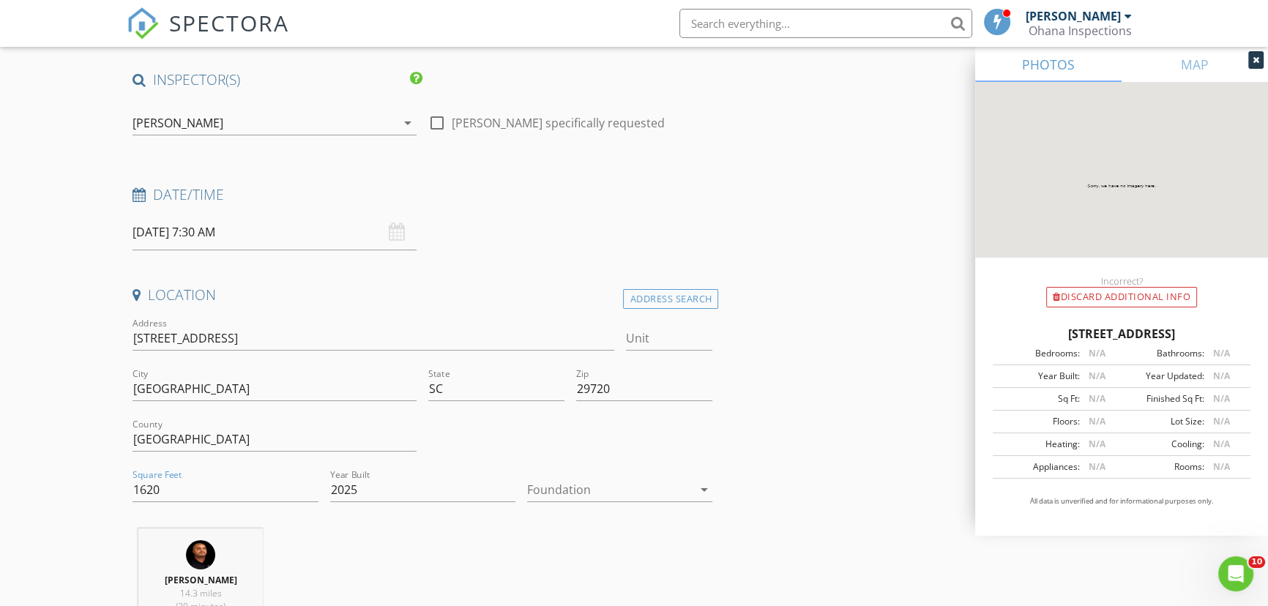
click at [570, 478] on div at bounding box center [609, 489] width 165 height 23
drag, startPoint x: 609, startPoint y: 553, endPoint x: 732, endPoint y: 553, distance: 123.0
click at [609, 554] on div "Slab" at bounding box center [620, 551] width 162 height 18
drag, startPoint x: 796, startPoint y: 553, endPoint x: 600, endPoint y: 504, distance: 201.5
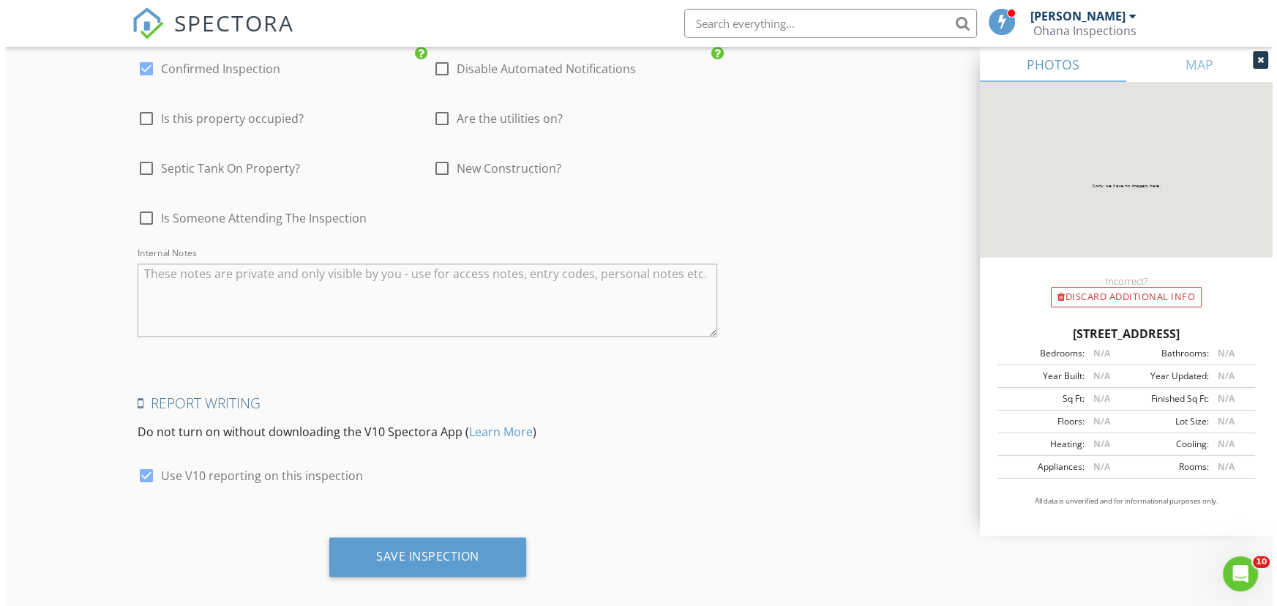
scroll to position [2743, 0]
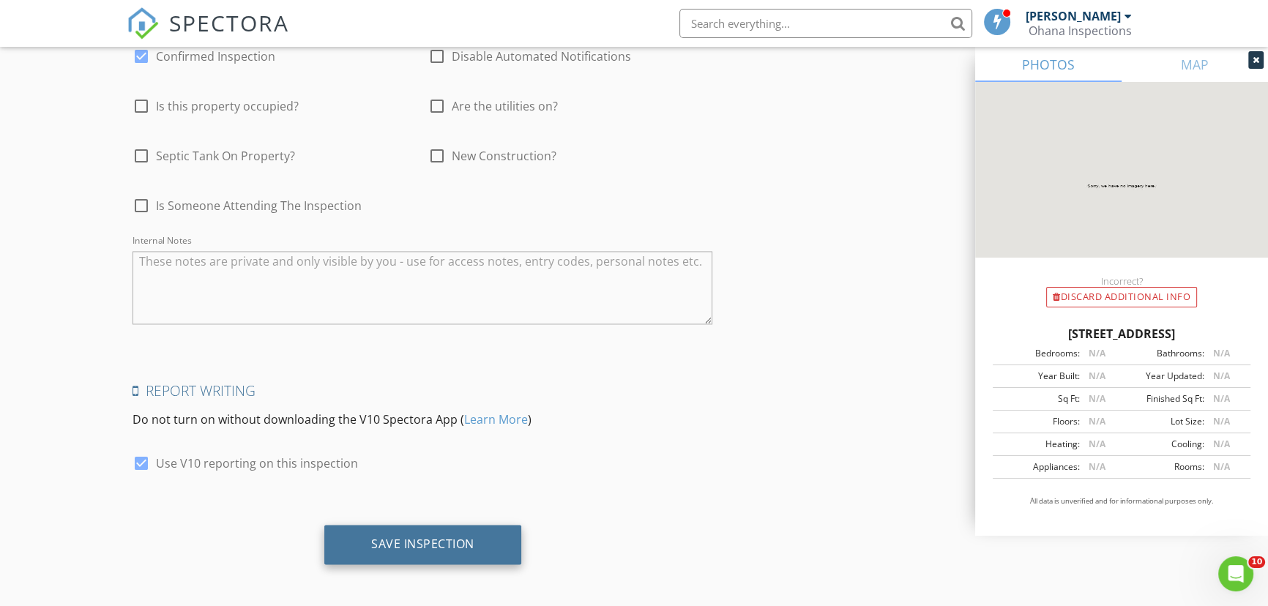
click at [373, 551] on div "Save Inspection" at bounding box center [422, 545] width 197 height 40
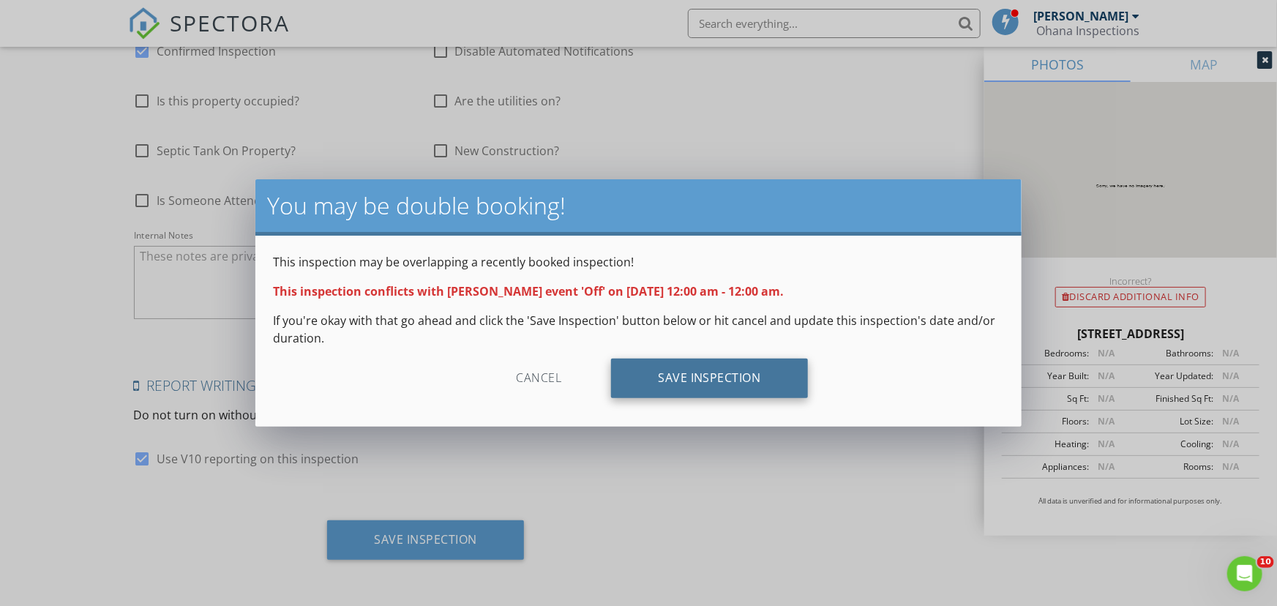
click at [670, 374] on div "Save Inspection" at bounding box center [709, 379] width 197 height 40
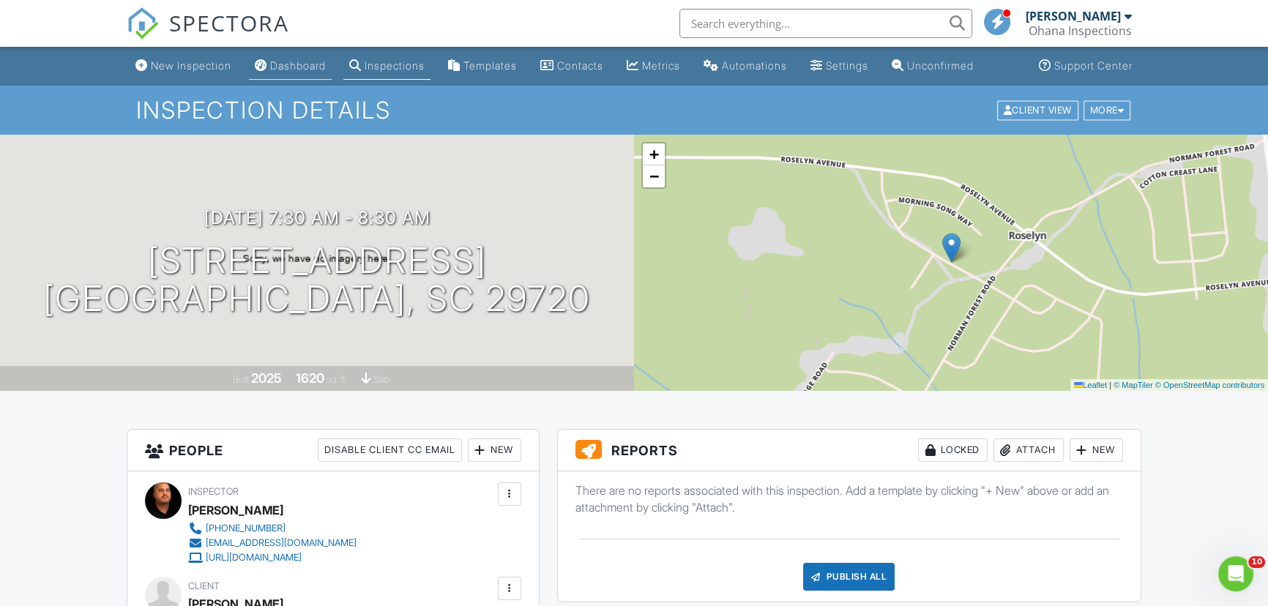
click at [296, 72] on link "Dashboard" at bounding box center [290, 66] width 83 height 27
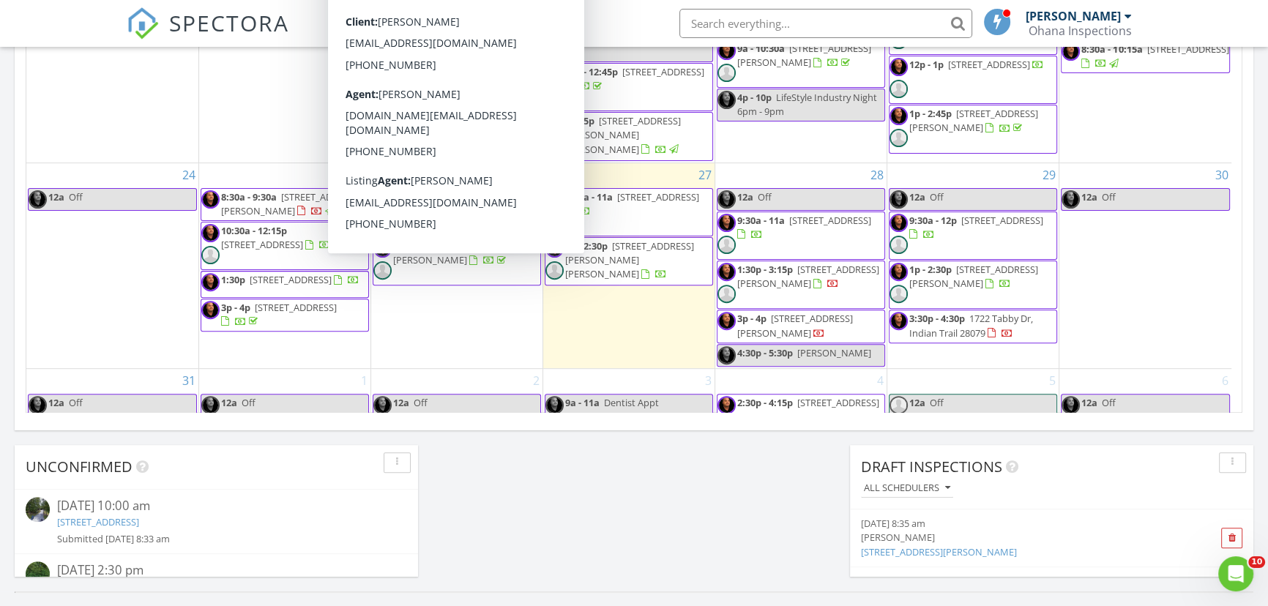
scroll to position [466, 0]
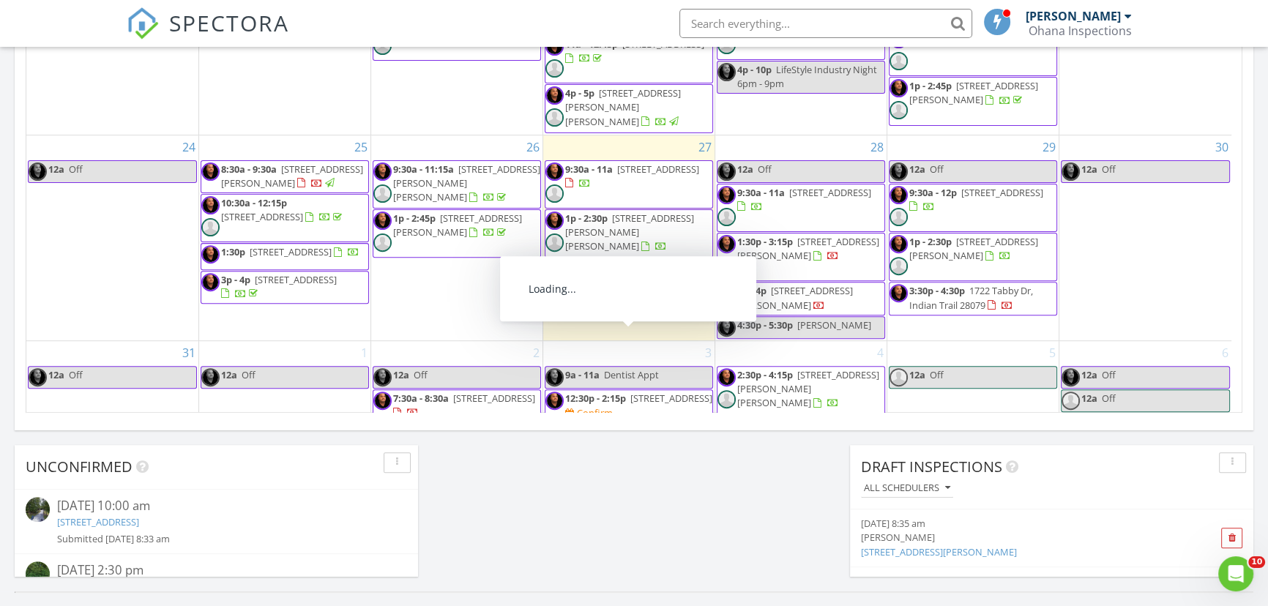
click at [695, 392] on span "12:30p - 2:15p [STREET_ADDRESS] Confirm" at bounding box center [628, 414] width 167 height 44
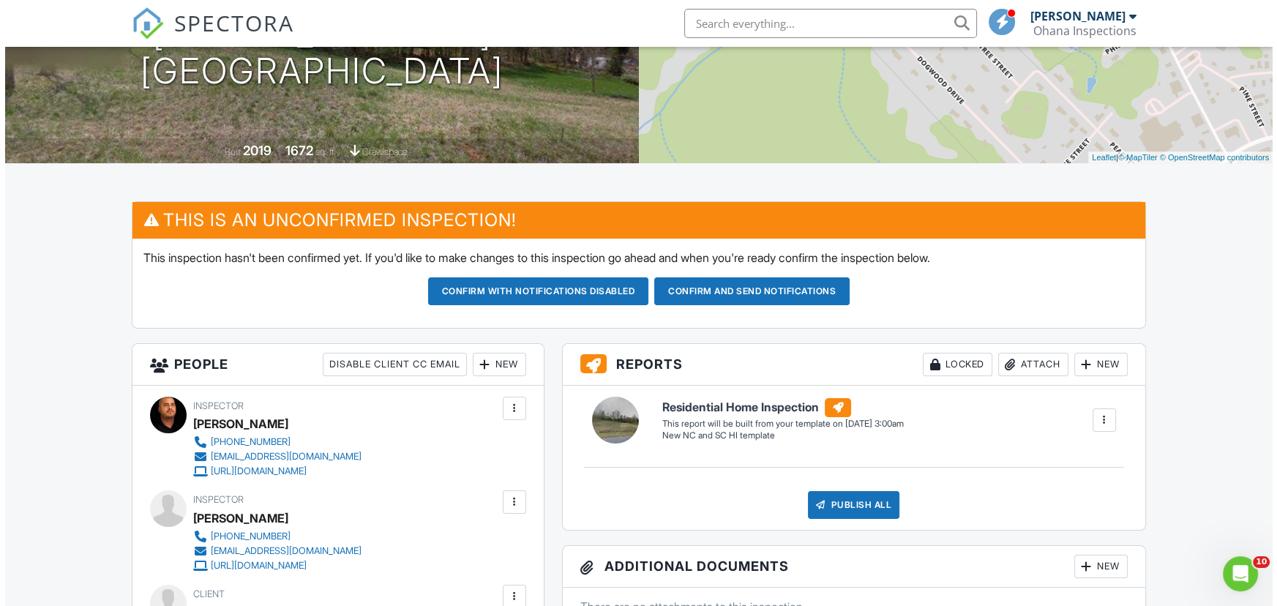
scroll to position [332, 0]
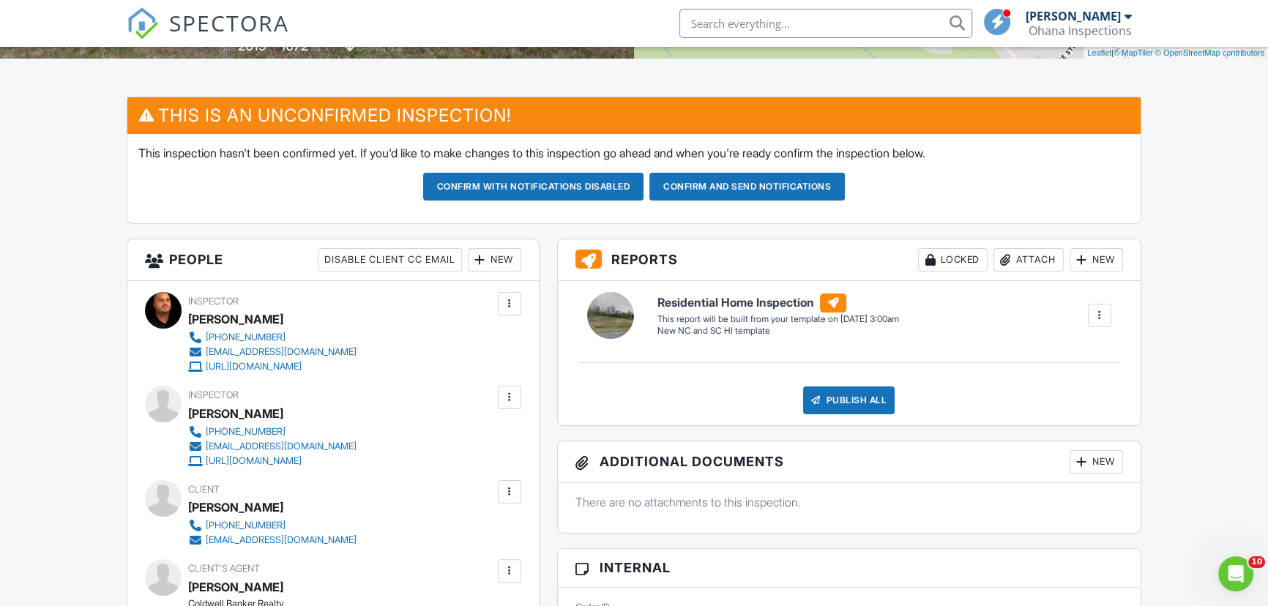
click at [490, 259] on div "New" at bounding box center [494, 259] width 53 height 23
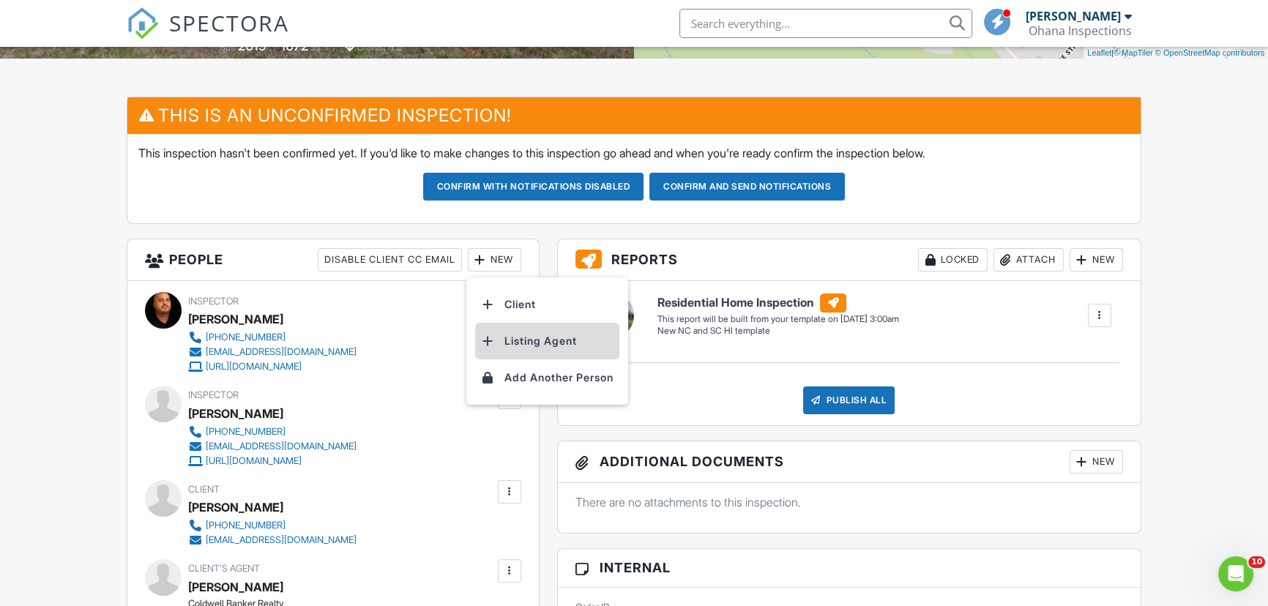
click at [532, 343] on li "Listing Agent" at bounding box center [547, 341] width 144 height 37
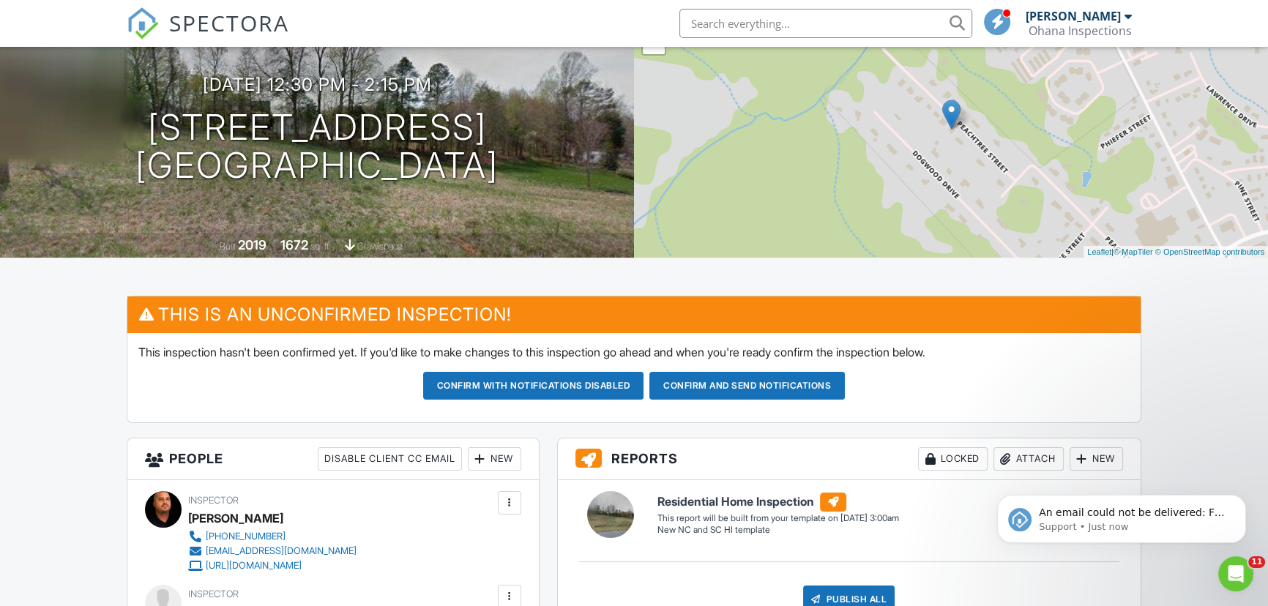
scroll to position [132, 0]
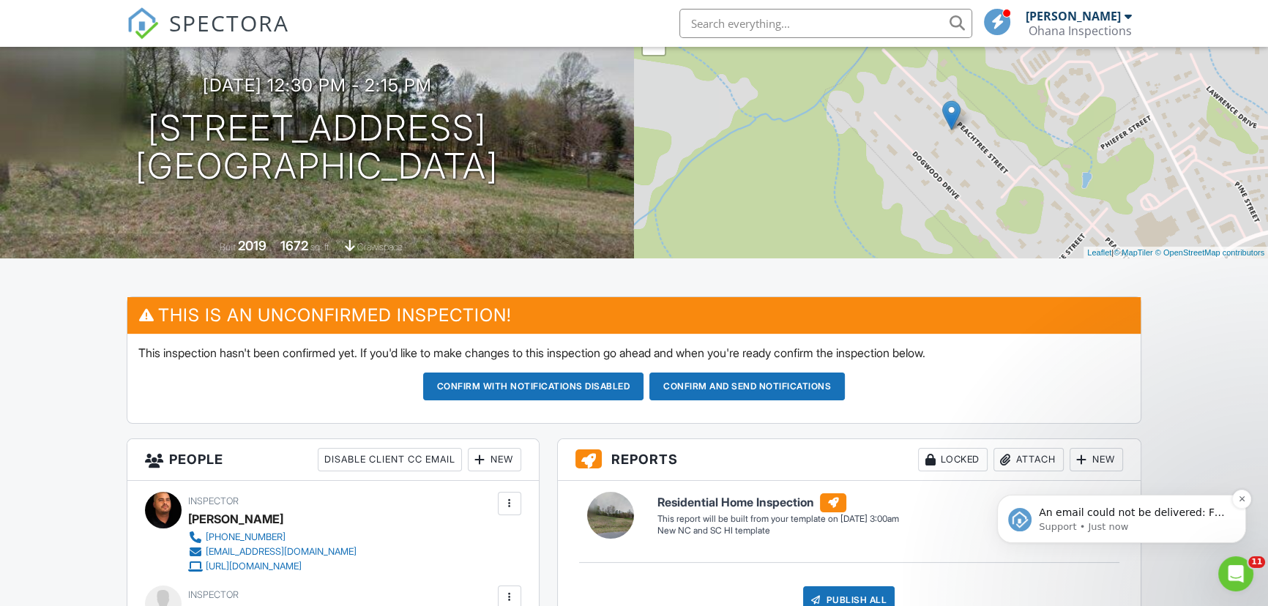
click at [1130, 517] on p "An email could not be delivered: For more information, view Why emails don't ge…" at bounding box center [1133, 513] width 189 height 15
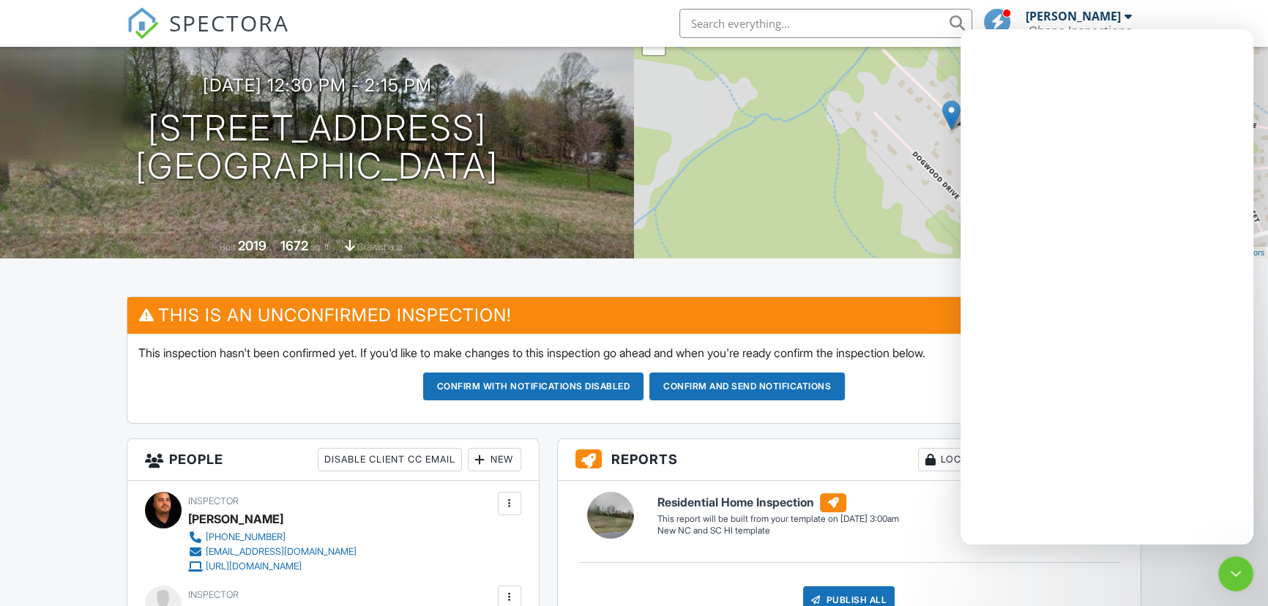
scroll to position [0, 0]
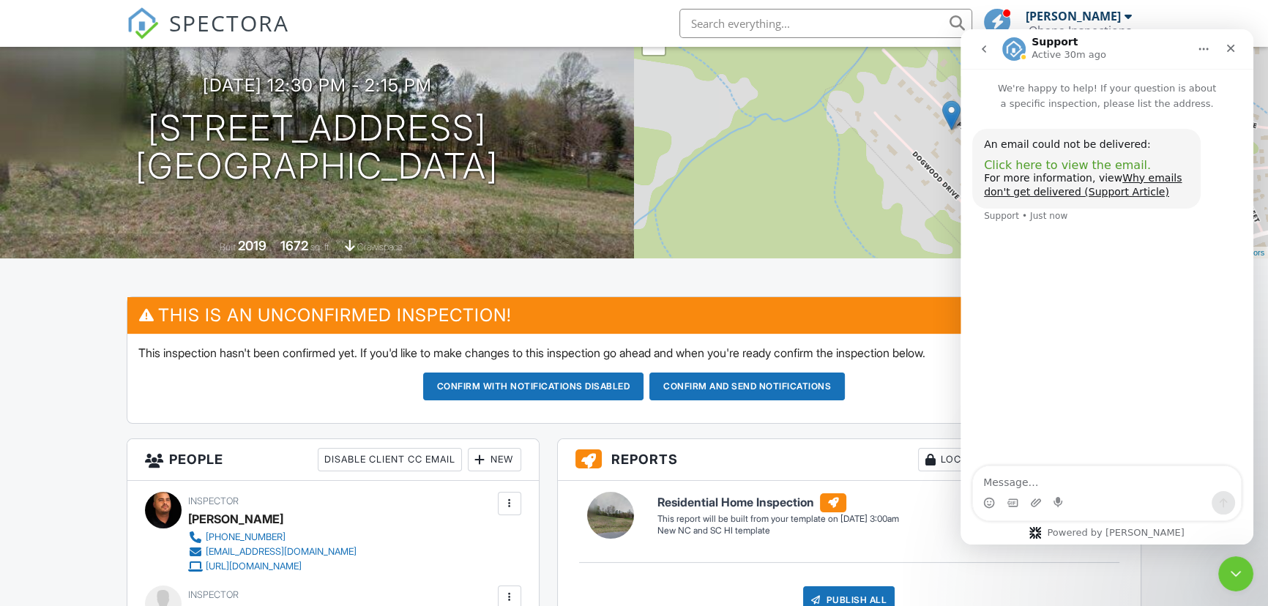
click at [1083, 166] on span "Click here to view the email." at bounding box center [1067, 165] width 167 height 14
click at [644, 395] on button "Confirm and send notifications" at bounding box center [533, 387] width 221 height 28
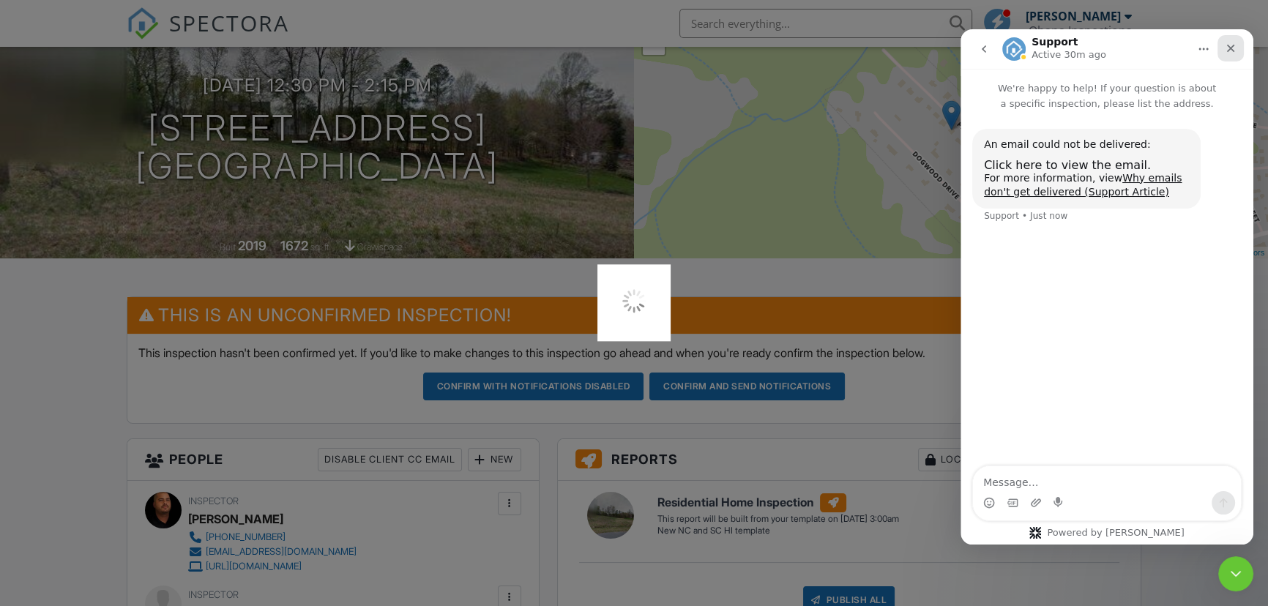
click at [1225, 49] on icon "Close" at bounding box center [1231, 48] width 12 height 12
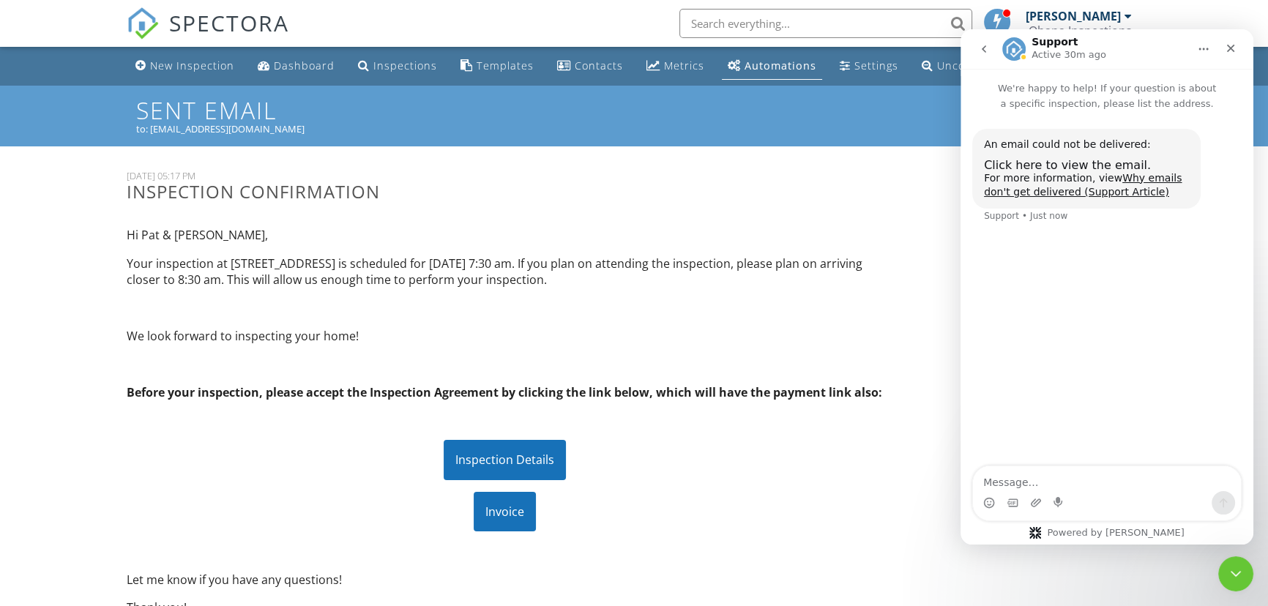
click at [490, 433] on div "Hi Pat & [PERSON_NAME], Your inspection at [STREET_ADDRESS] is scheduled for [D…" at bounding box center [505, 421] width 774 height 412
click at [493, 444] on div "Inspection Details" at bounding box center [505, 460] width 122 height 40
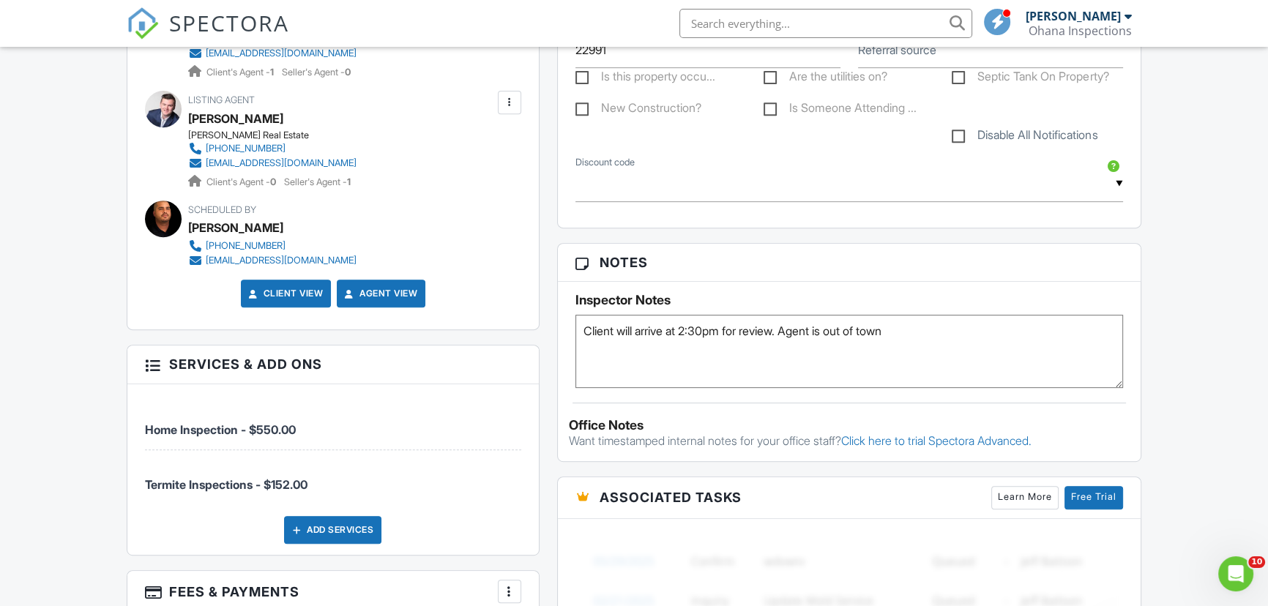
scroll to position [798, 0]
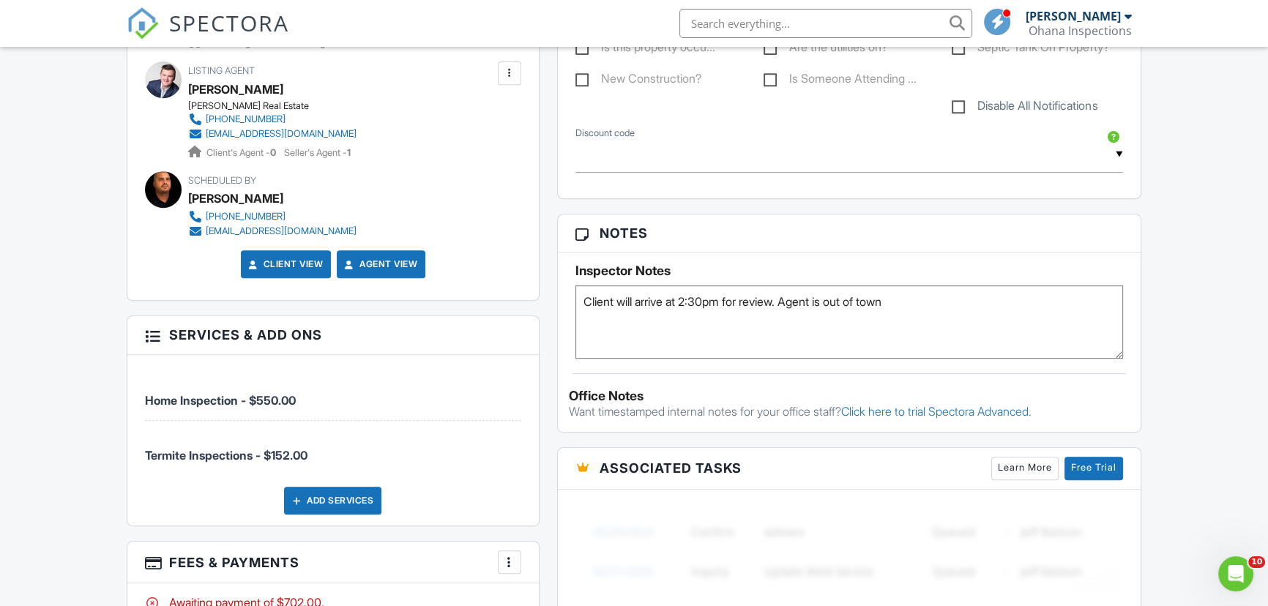
click at [976, 307] on textarea "Client will arrive at 2:30pm for review. Agent is out of town" at bounding box center [848, 321] width 547 height 73
type textarea "Client will arrive at 2:30pm for review. Agent is out of town"
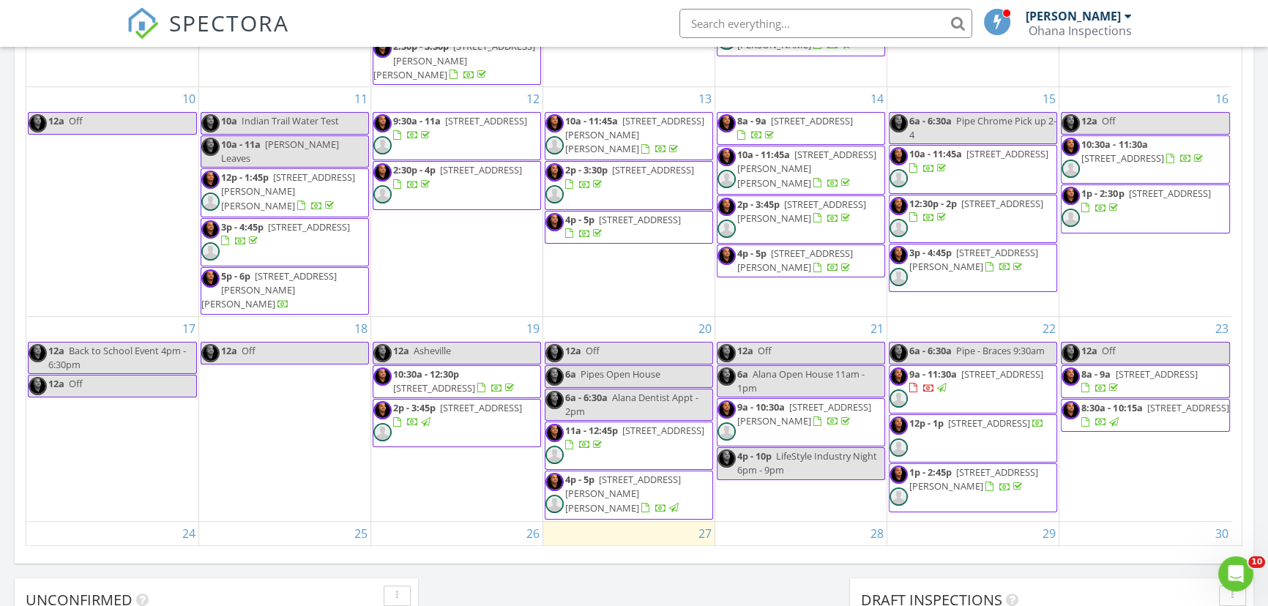
scroll to position [514, 0]
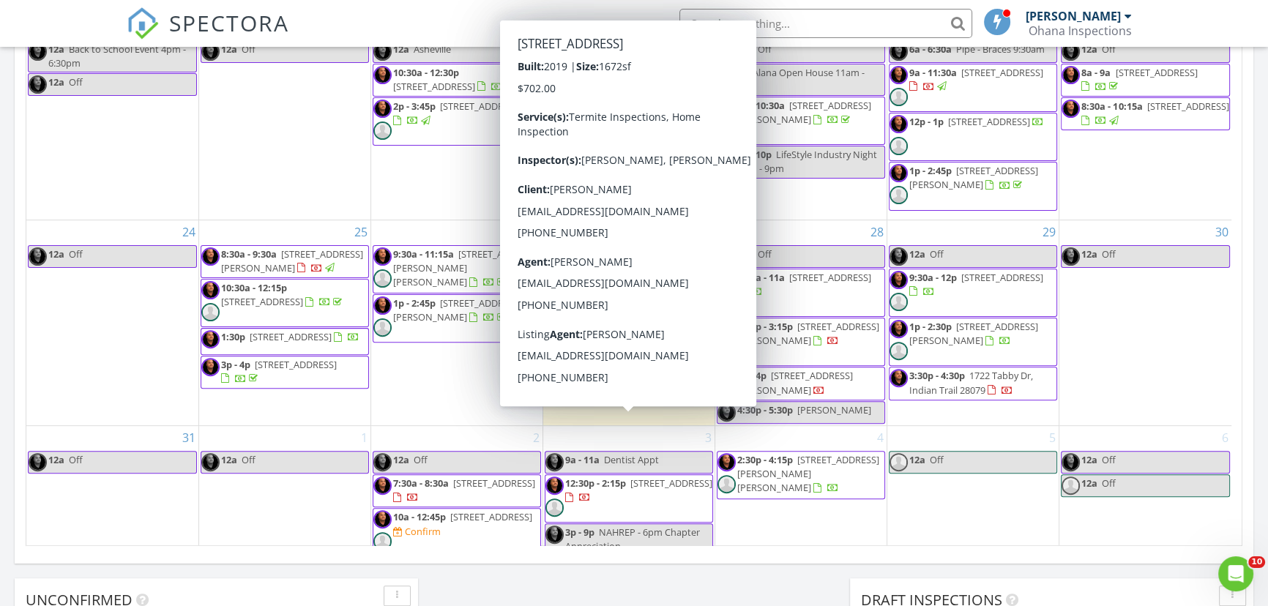
click at [630, 476] on span "[STREET_ADDRESS]" at bounding box center [671, 482] width 82 height 13
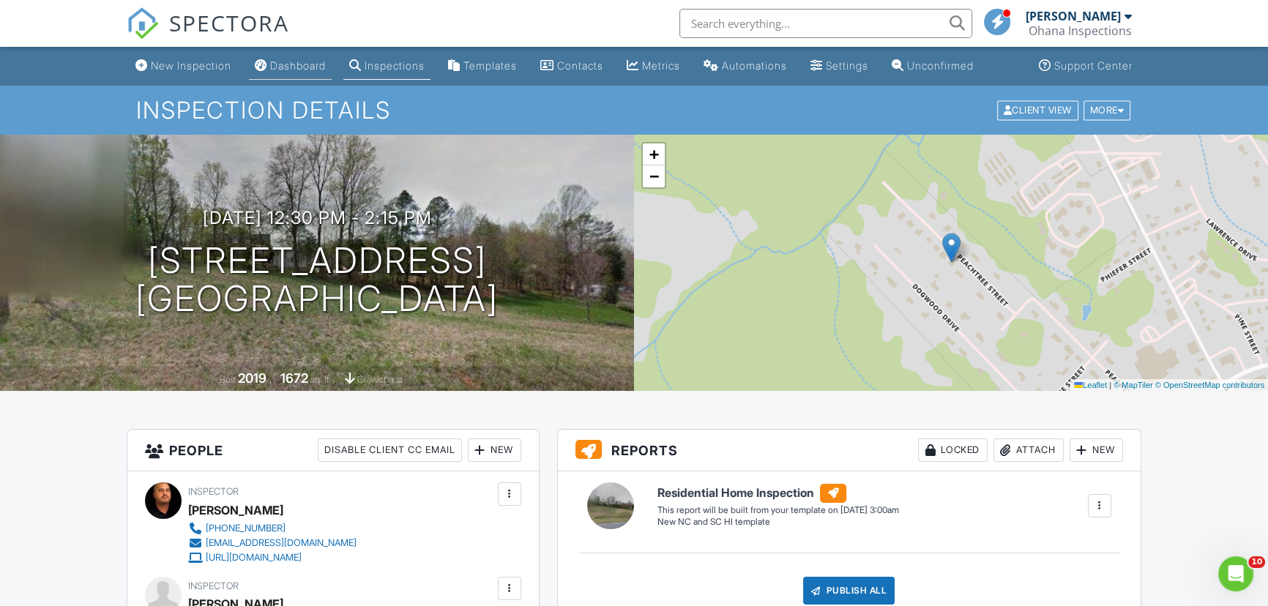
click at [297, 64] on div "Dashboard" at bounding box center [298, 65] width 56 height 12
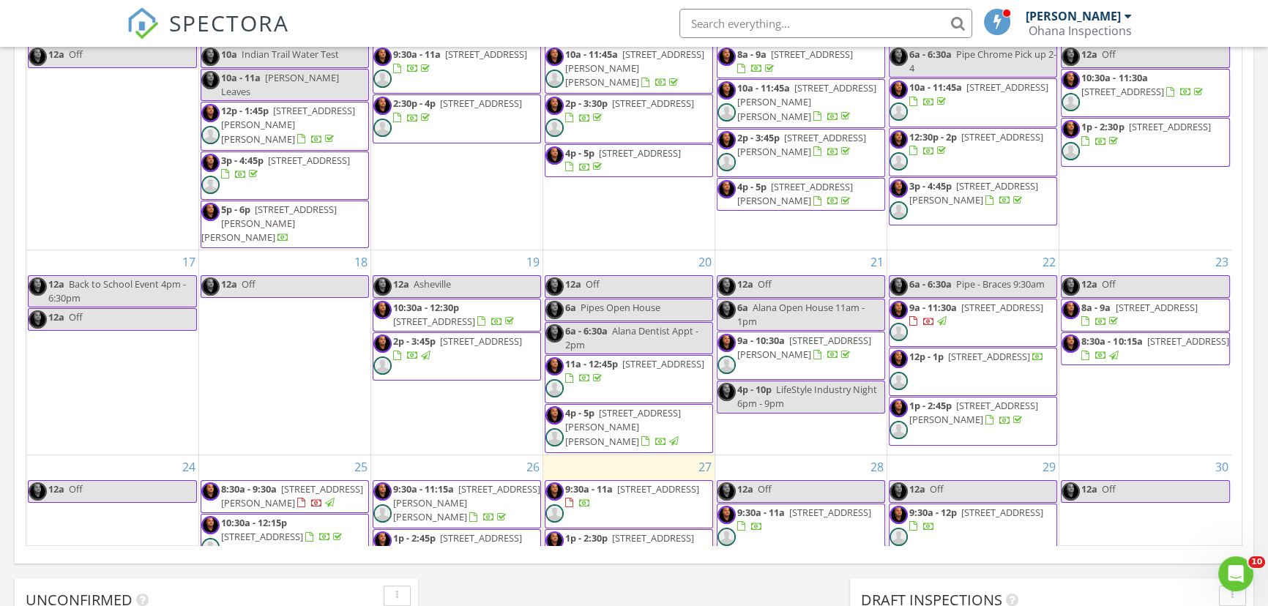
scroll to position [514, 0]
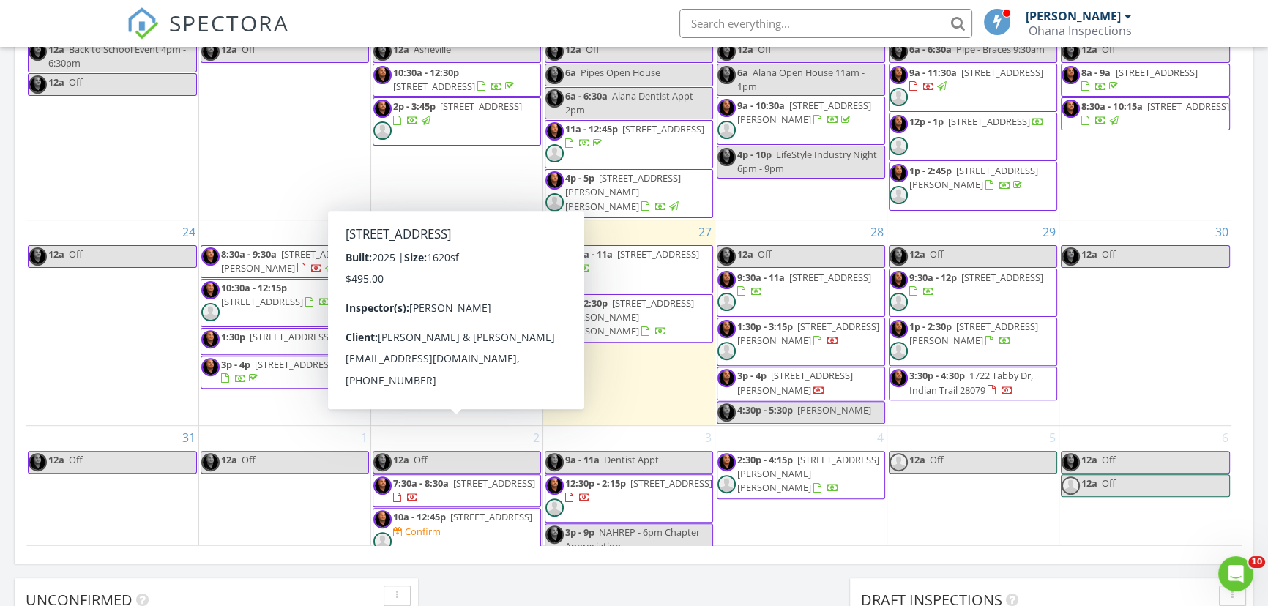
click at [527, 476] on span "[STREET_ADDRESS]" at bounding box center [494, 482] width 82 height 13
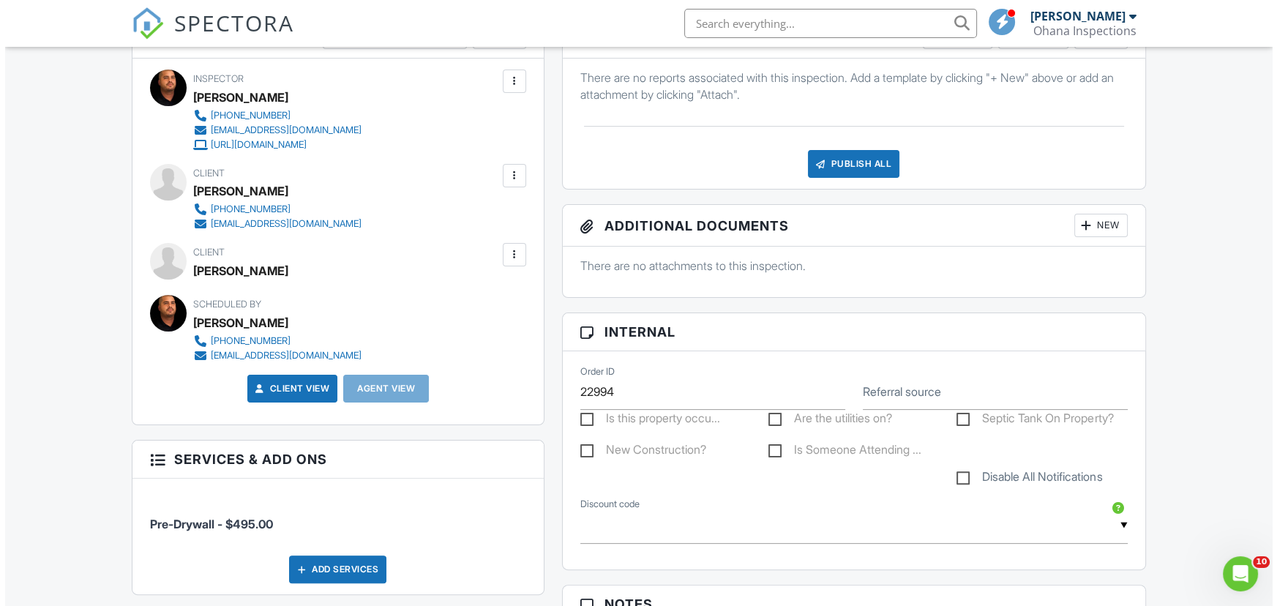
scroll to position [399, 0]
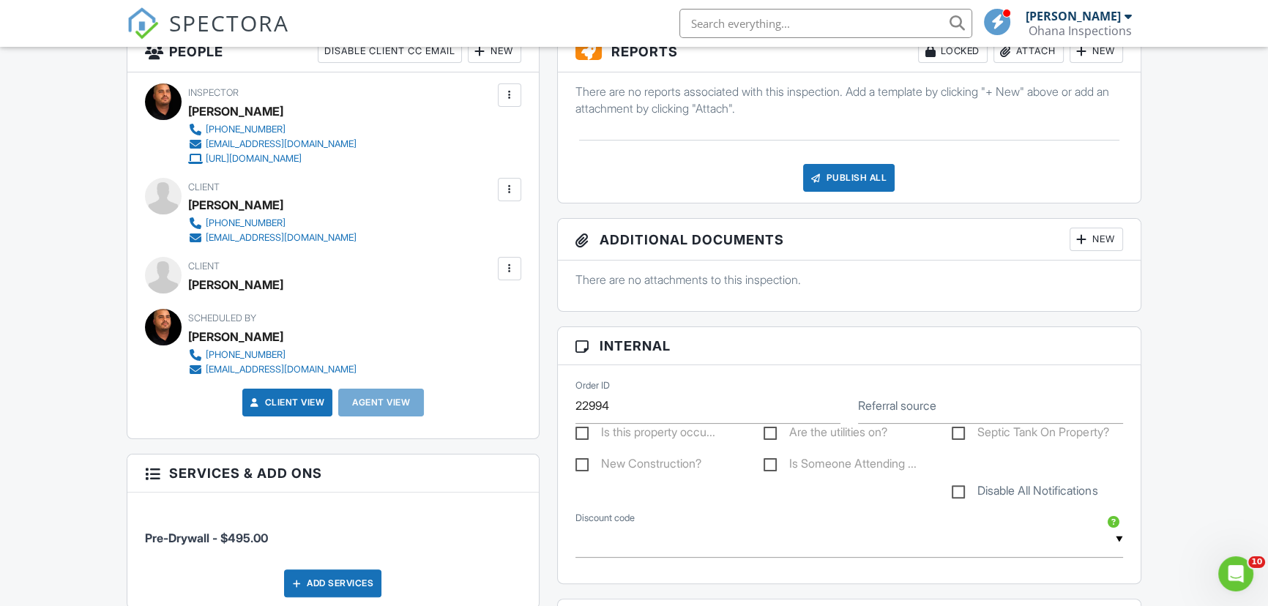
click at [506, 198] on div at bounding box center [509, 189] width 23 height 23
click at [439, 228] on li "Edit" at bounding box center [430, 234] width 163 height 37
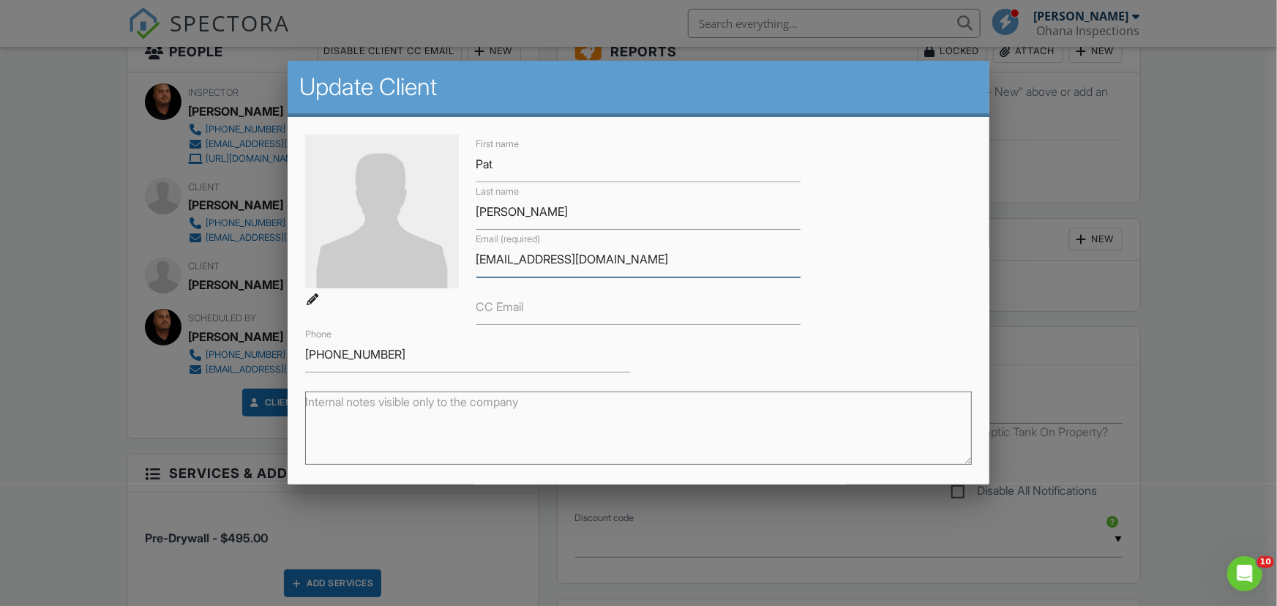
drag, startPoint x: 611, startPoint y: 260, endPoint x: 400, endPoint y: 283, distance: 212.8
click at [400, 283] on div "First name Pat Last name Labate Email (required) pjll109@aol.com CC Email Phone…" at bounding box center [638, 254] width 685 height 238
type input "[EMAIL_ADDRESS][DOMAIN_NAME]"
click at [946, 263] on div "First name Pat Last name Labate Email (required) pjll109@aol.com CC Email Phone…" at bounding box center [638, 254] width 685 height 238
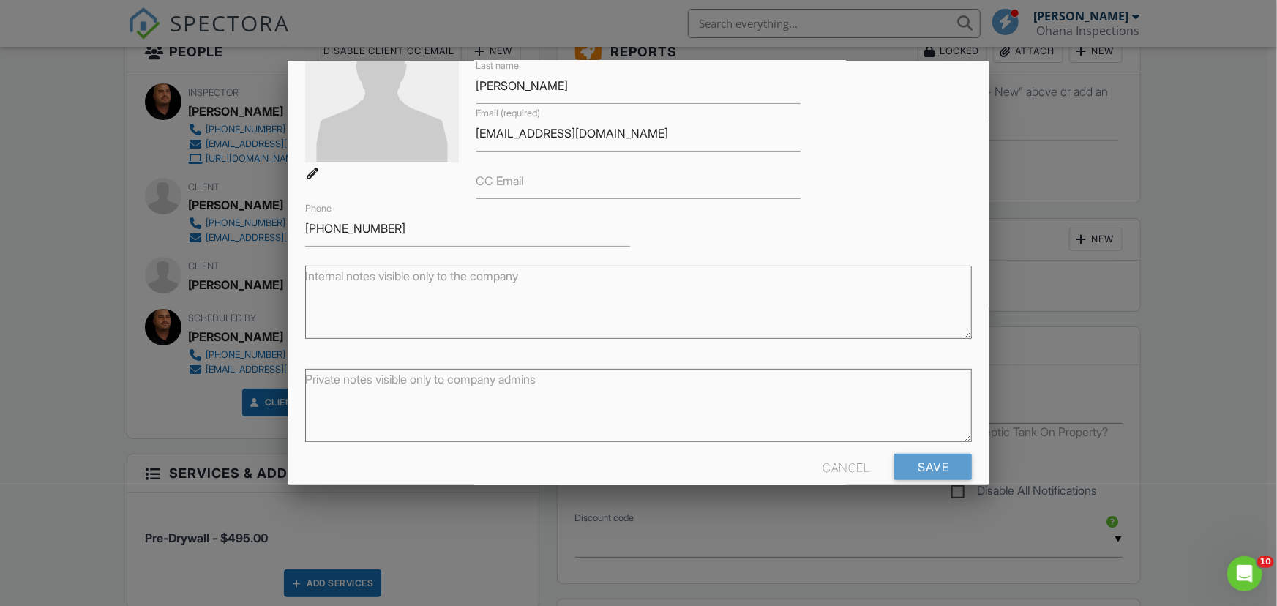
scroll to position [149, 0]
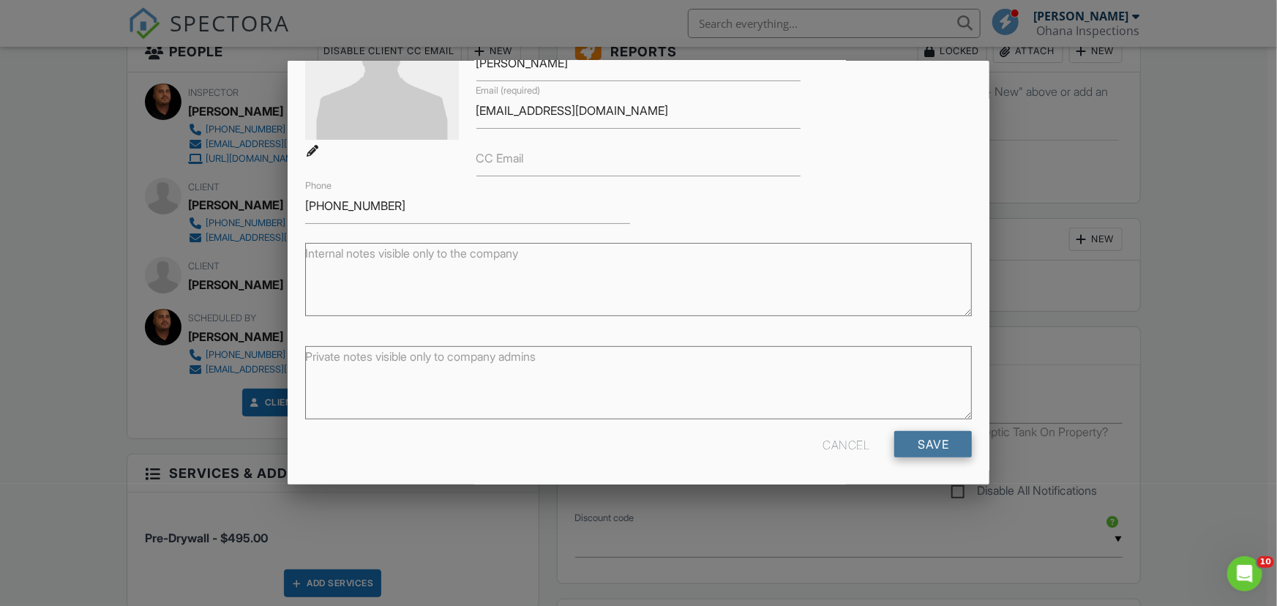
click at [929, 449] on input "Save" at bounding box center [933, 444] width 78 height 26
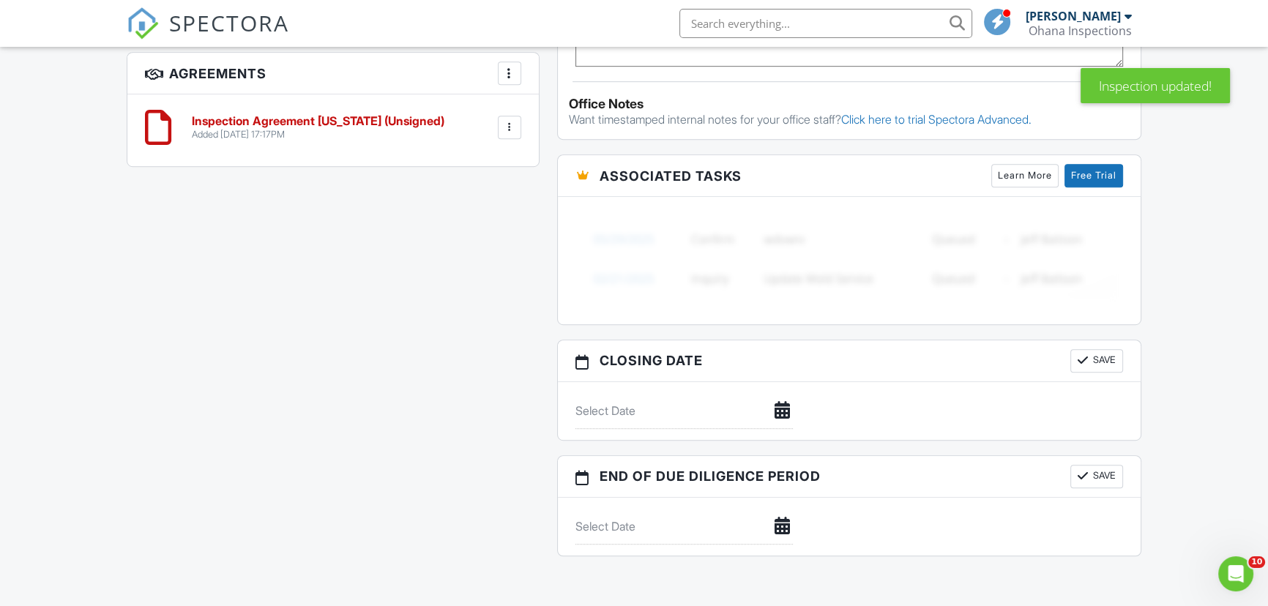
scroll to position [1039, 0]
